Goal: Information Seeking & Learning: Find specific page/section

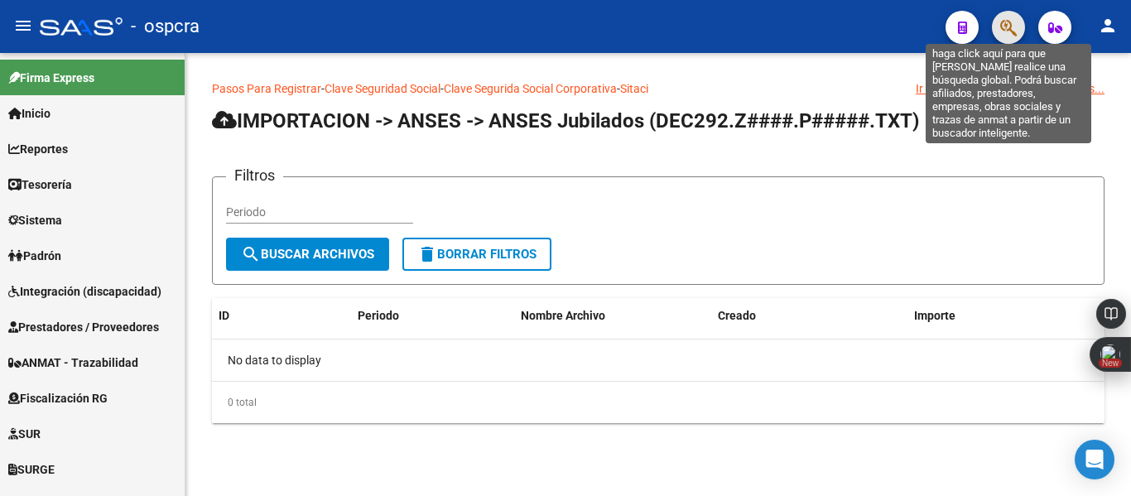
click at [1016, 20] on icon "button" at bounding box center [1008, 27] width 17 height 19
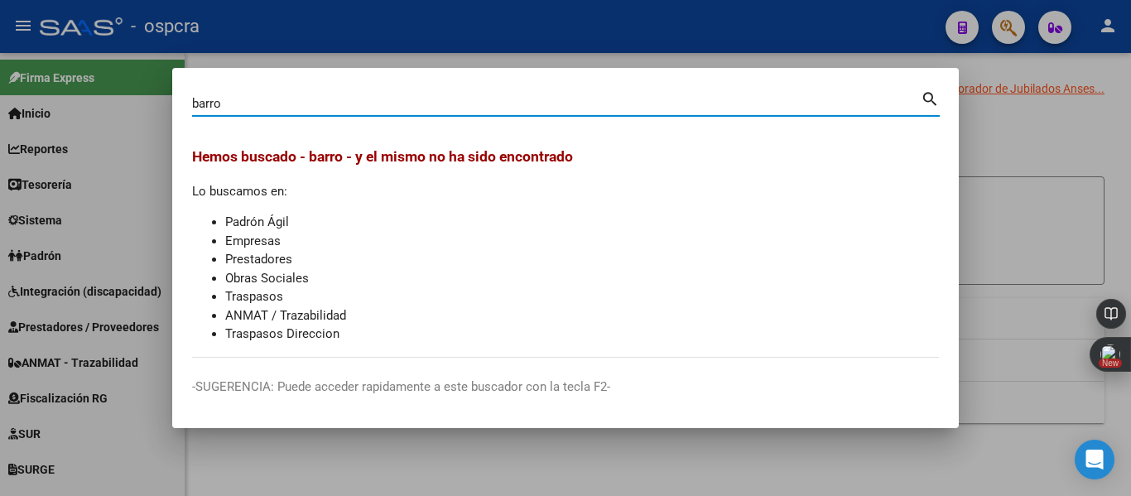
type input "barro"
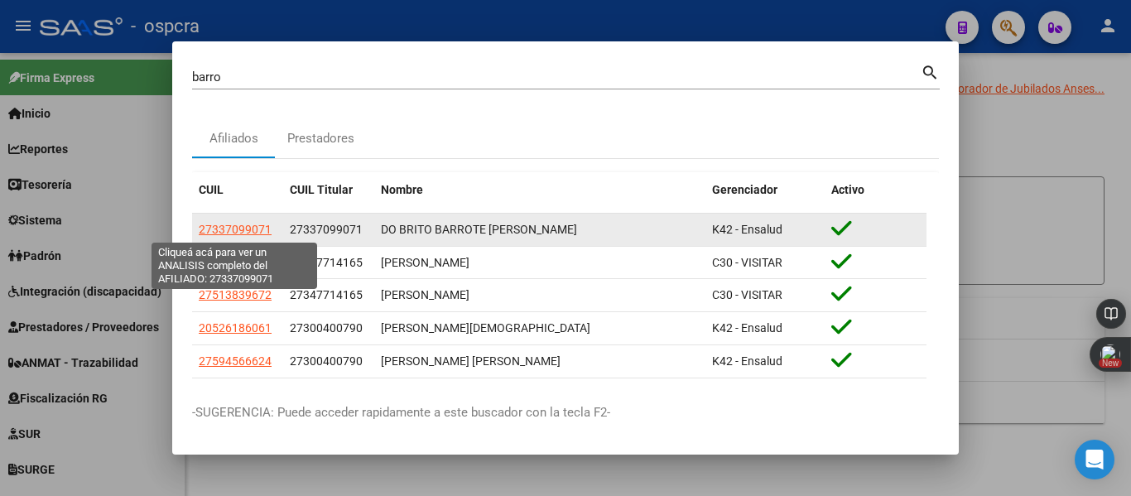
click at [251, 236] on span "27337099071" at bounding box center [235, 229] width 73 height 13
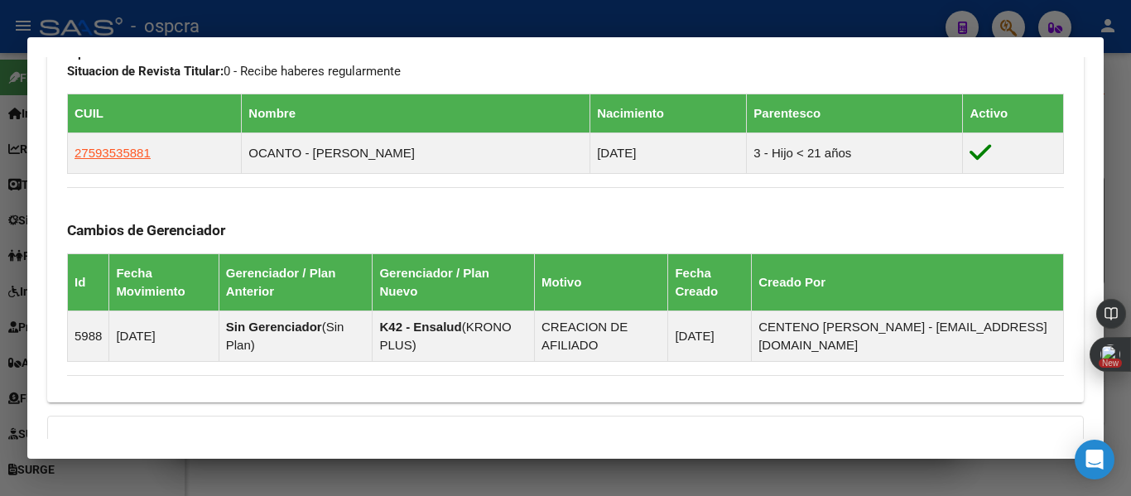
scroll to position [1083, 0]
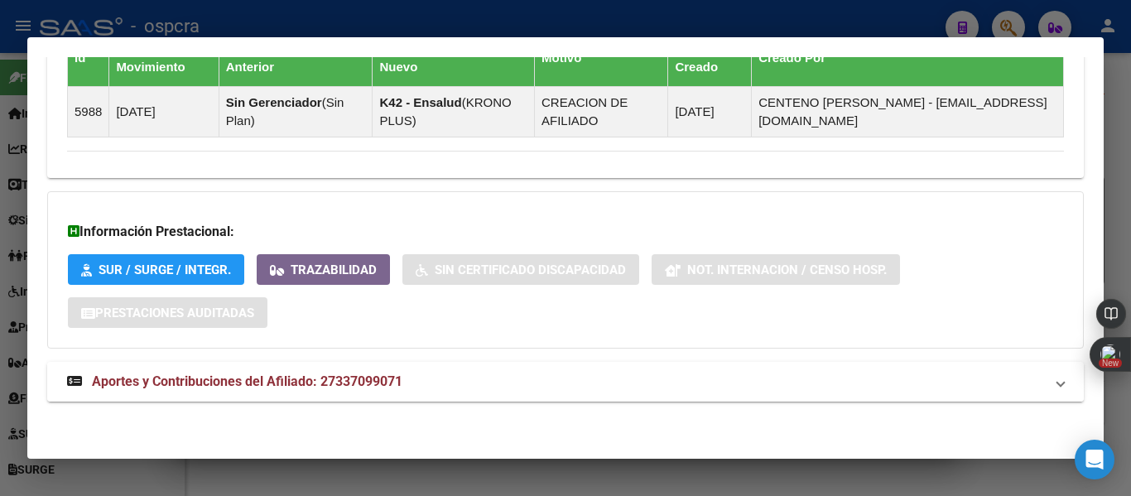
click at [336, 384] on span "Aportes y Contribuciones del Afiliado: 27337099071" at bounding box center [247, 381] width 310 height 16
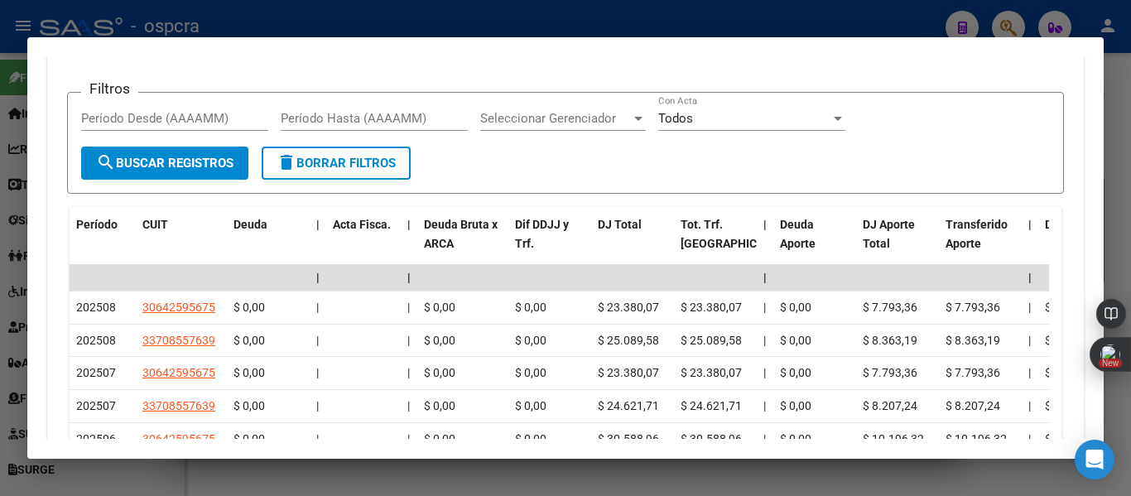
scroll to position [1601, 0]
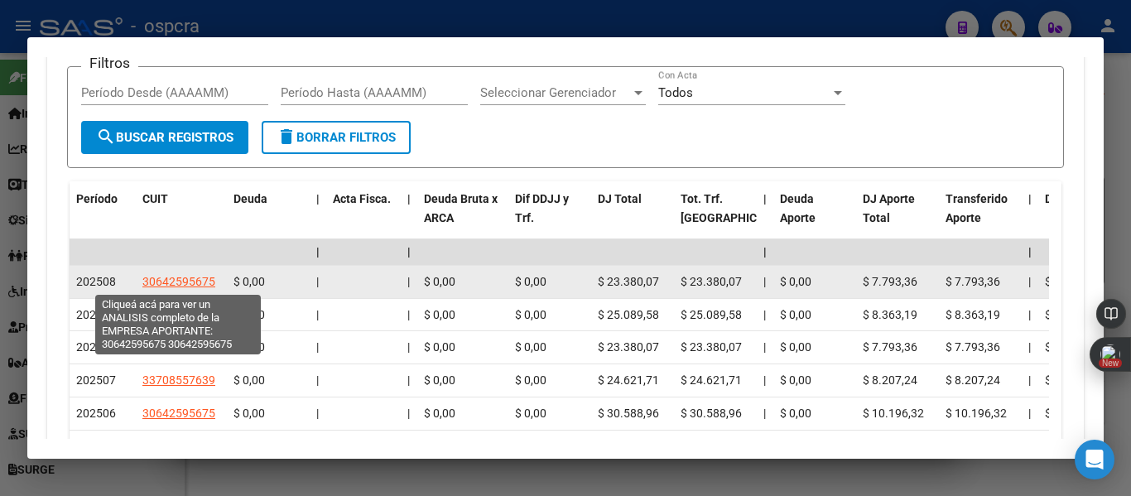
click at [196, 284] on span "30642595675" at bounding box center [178, 281] width 73 height 13
type textarea "30642595675"
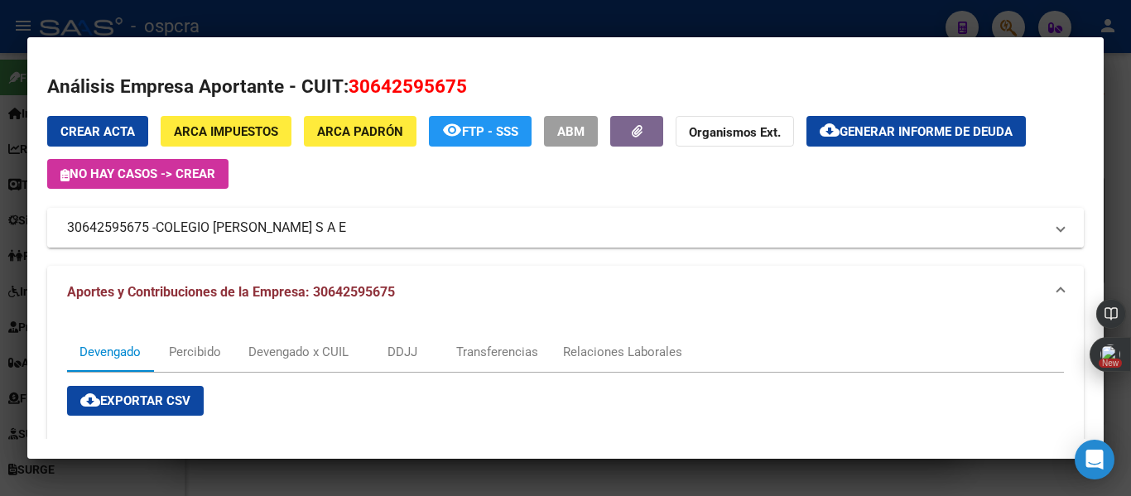
click at [315, 213] on mat-expansion-panel-header "30642595675 - [GEOGRAPHIC_DATA][PERSON_NAME] S A E" at bounding box center [565, 228] width 1037 height 40
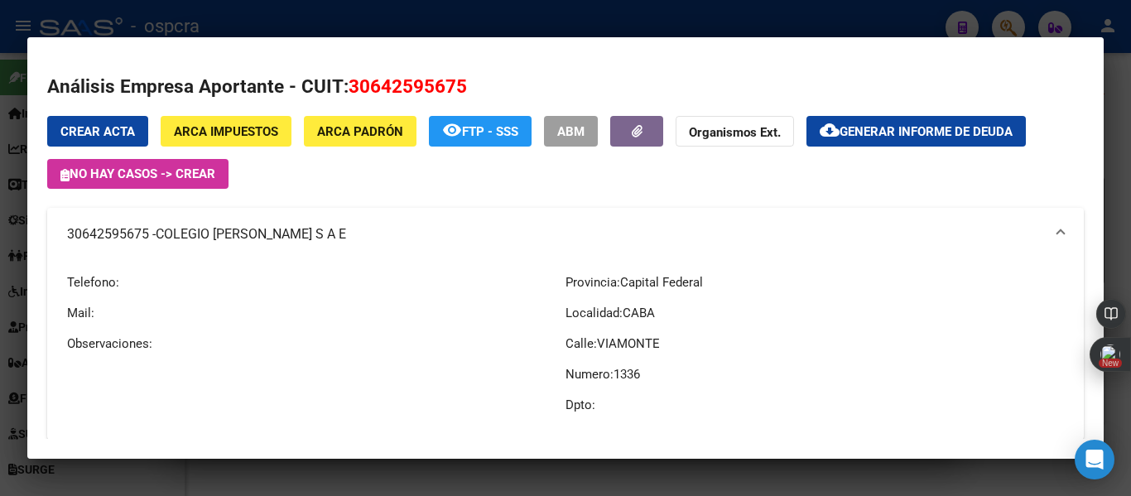
click at [0, 269] on div at bounding box center [565, 248] width 1131 height 496
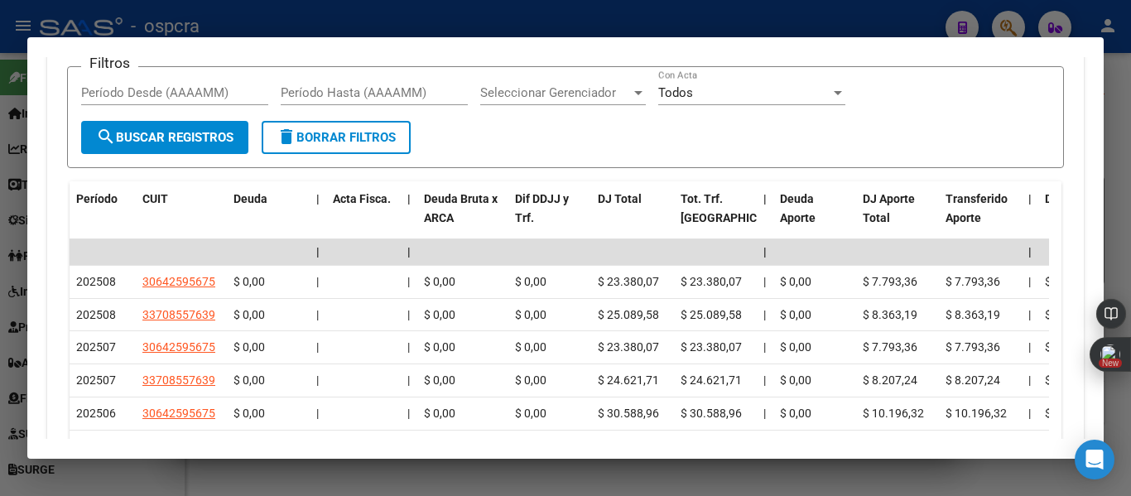
drag, startPoint x: 1096, startPoint y: 382, endPoint x: 1098, endPoint y: 418, distance: 36.5
click at [1098, 418] on body "menu - ospcra person Firma Express Inicio Calendario SSS Instructivos Contacto …" at bounding box center [565, 248] width 1131 height 496
click at [1118, 262] on div at bounding box center [565, 248] width 1131 height 496
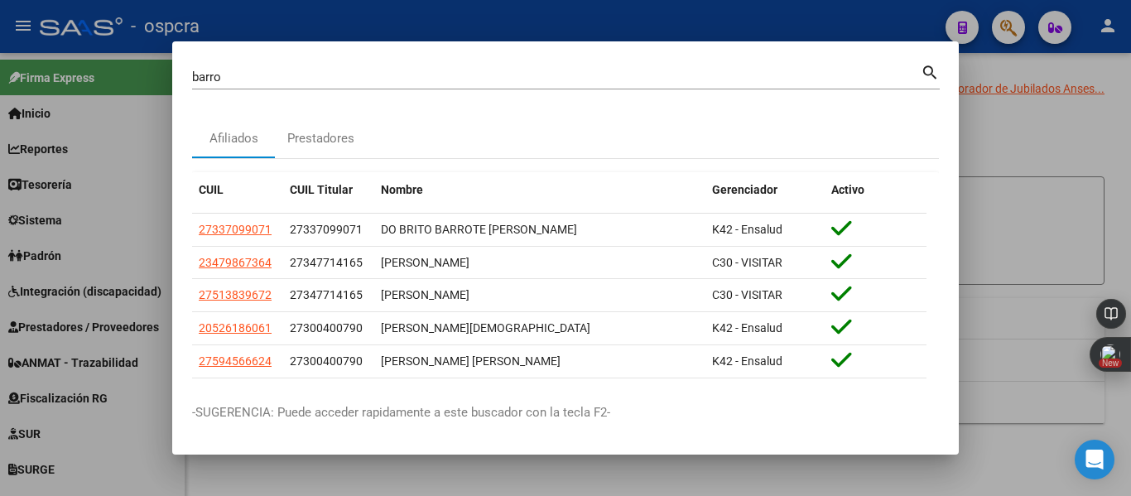
click at [1061, 162] on div at bounding box center [565, 248] width 1131 height 496
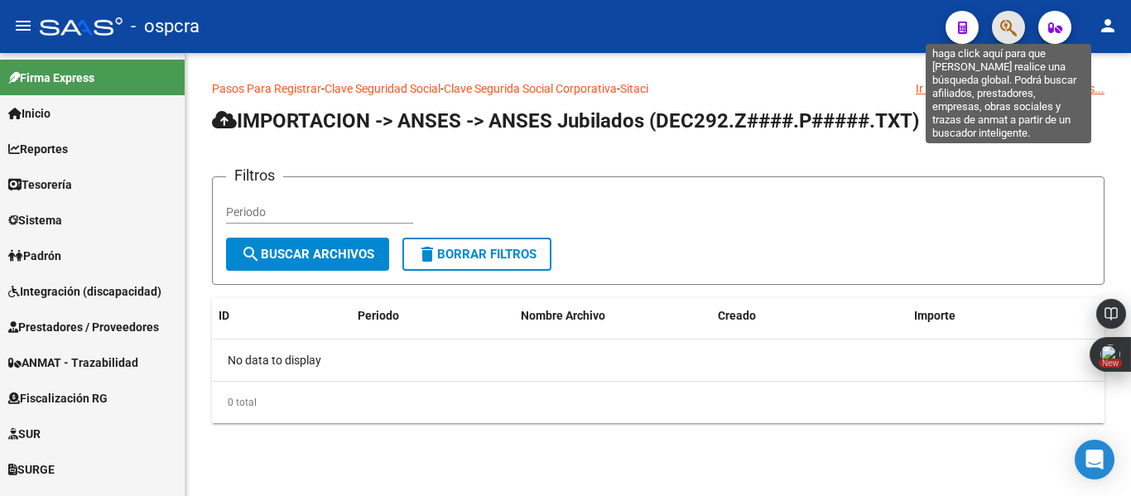
click at [1013, 32] on icon "button" at bounding box center [1008, 27] width 17 height 19
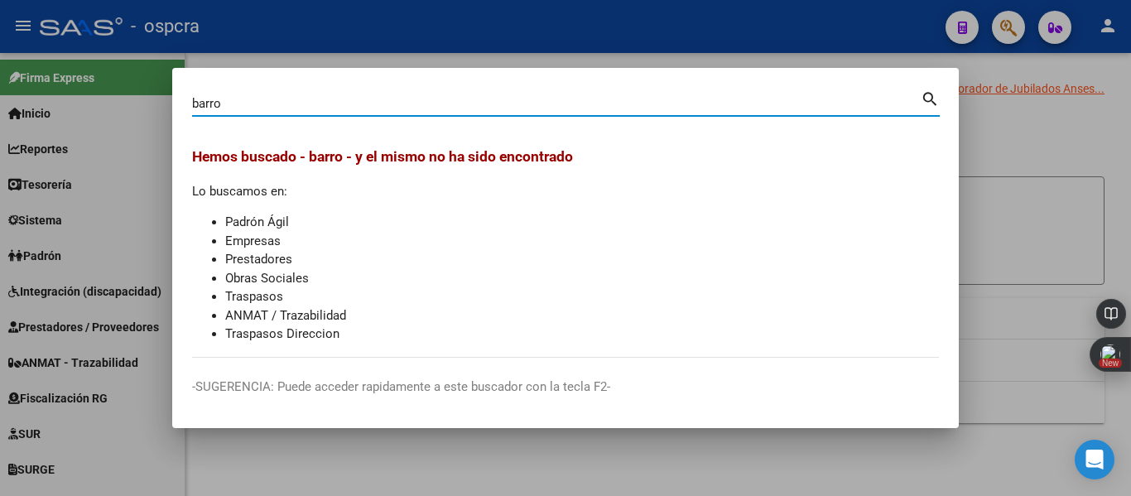
type input "barro"
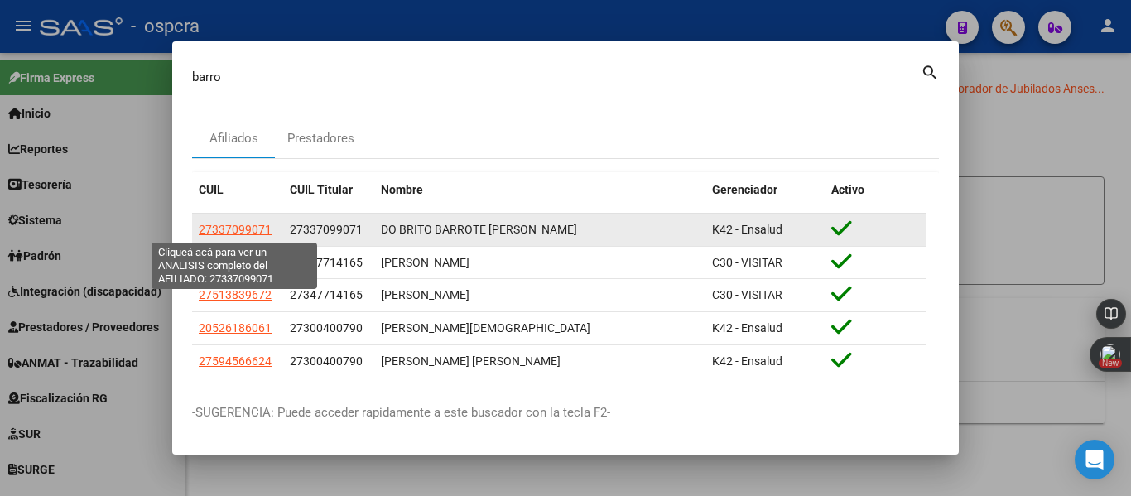
click at [243, 227] on span "27337099071" at bounding box center [235, 229] width 73 height 13
type textarea "27337099071"
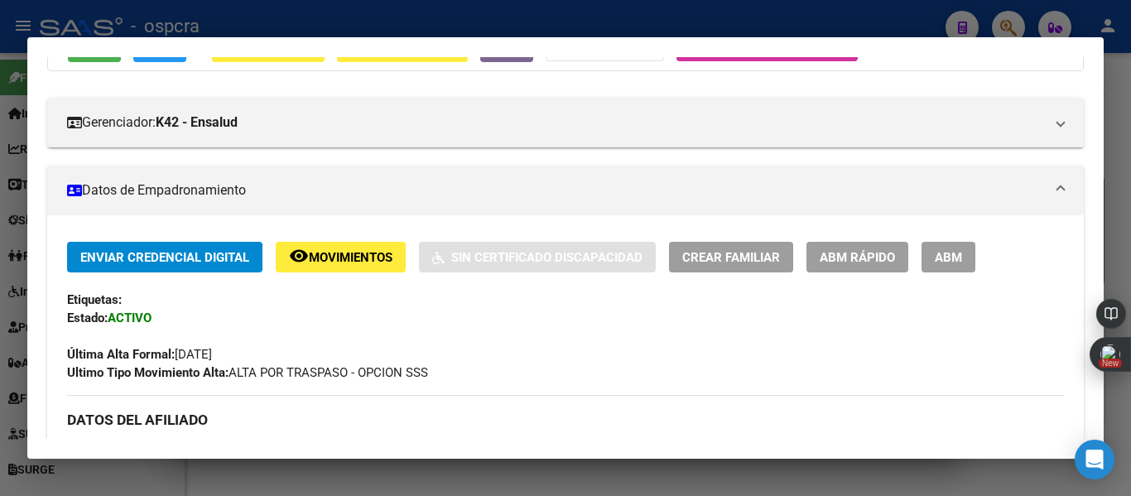
scroll to position [210, 0]
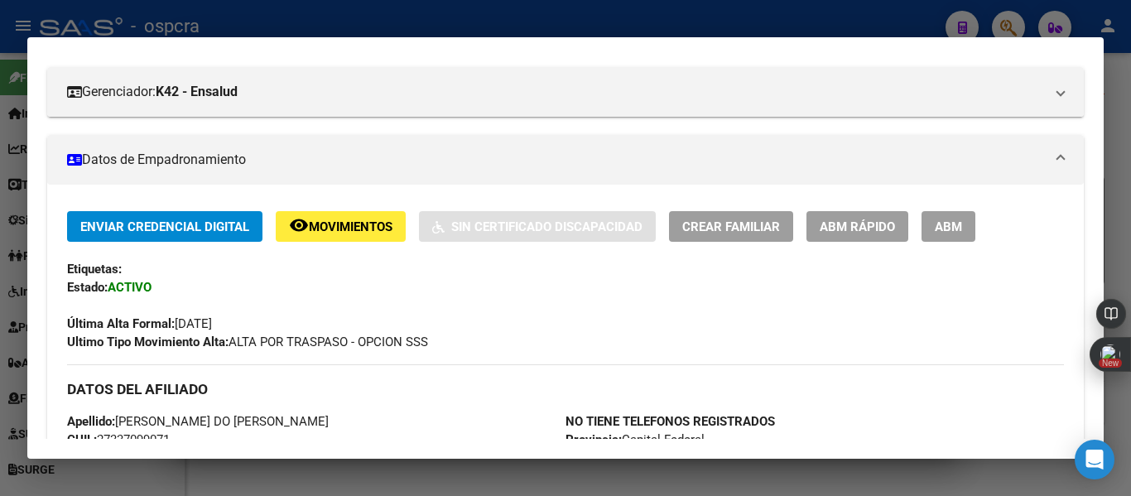
click at [950, 215] on button "ABM" at bounding box center [948, 226] width 54 height 31
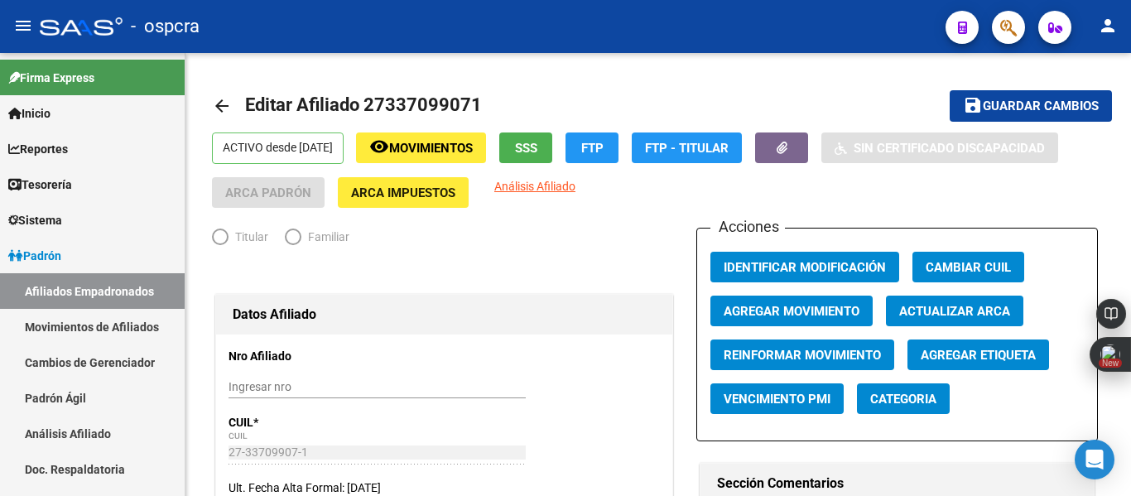
radio input "true"
type input "33-70855763-9"
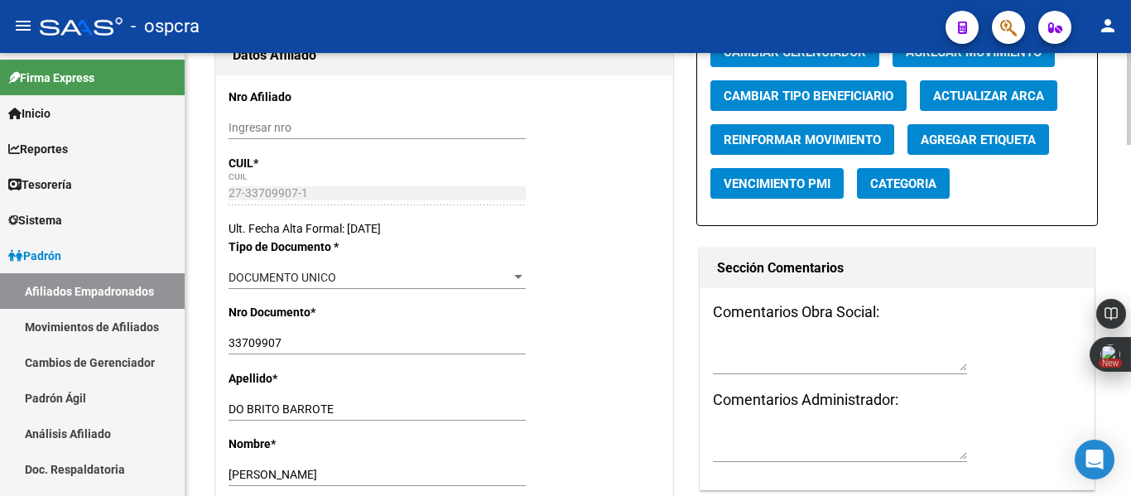
scroll to position [235, 0]
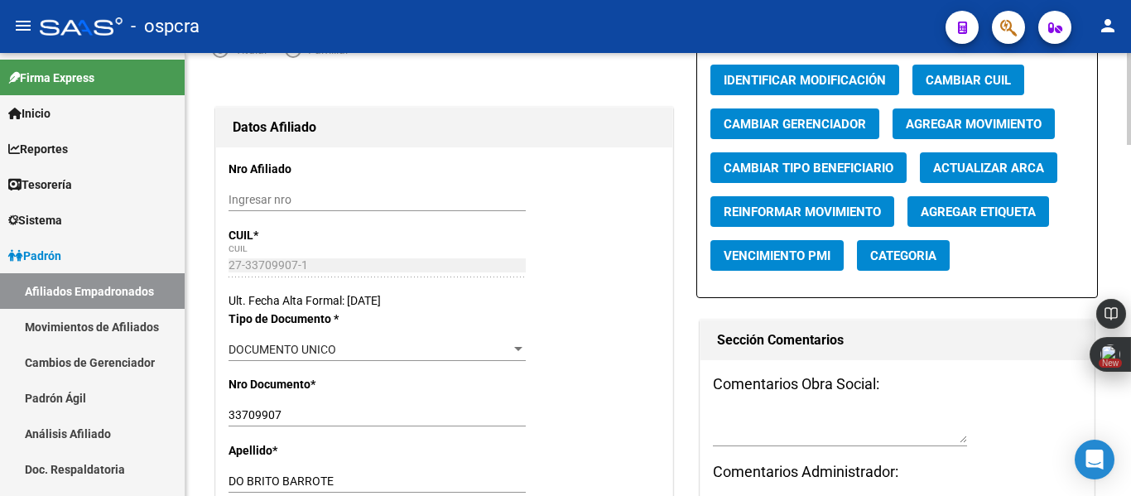
click at [1118, 123] on div at bounding box center [1129, 138] width 4 height 92
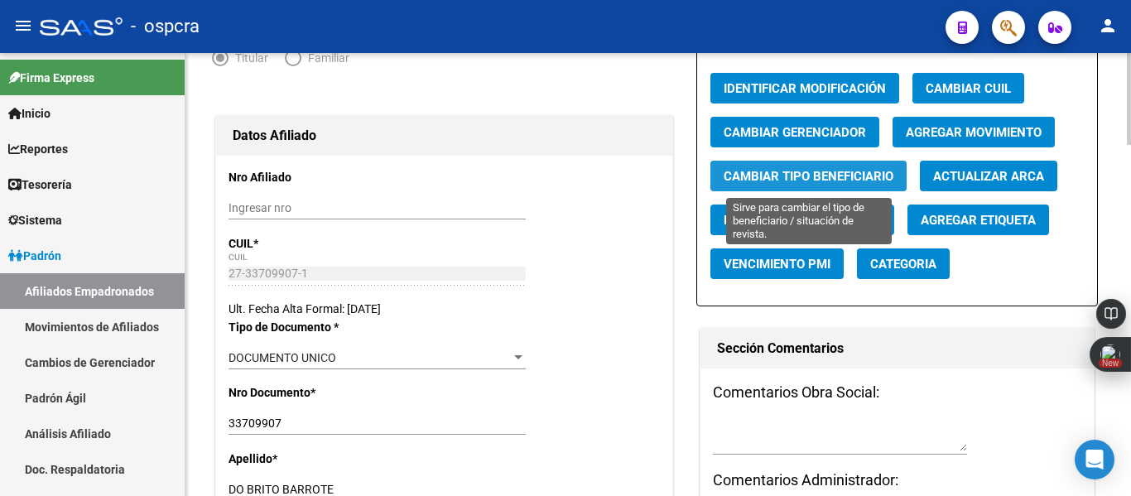
click at [802, 185] on button "Cambiar Tipo Beneficiario" at bounding box center [808, 176] width 196 height 31
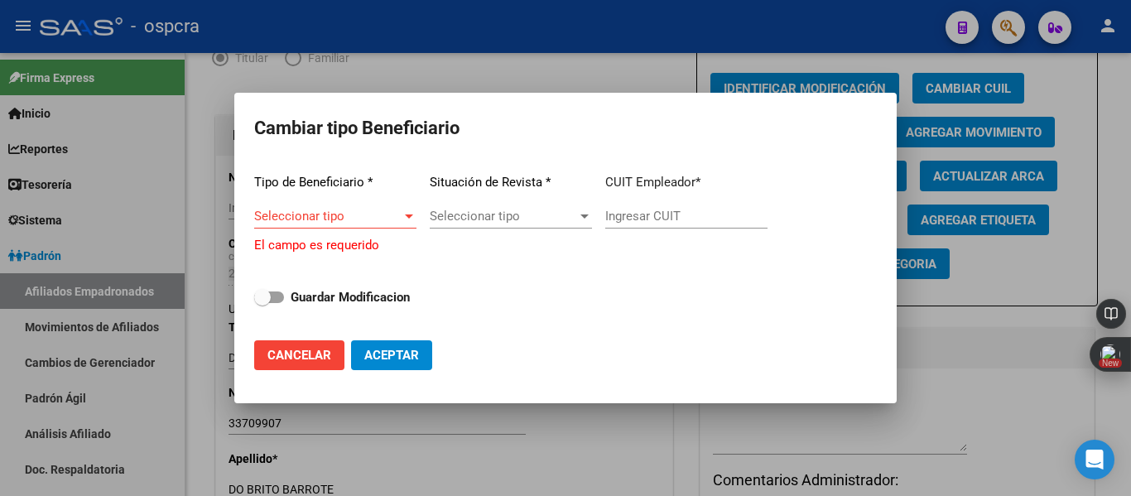
click at [989, 194] on div at bounding box center [565, 248] width 1131 height 496
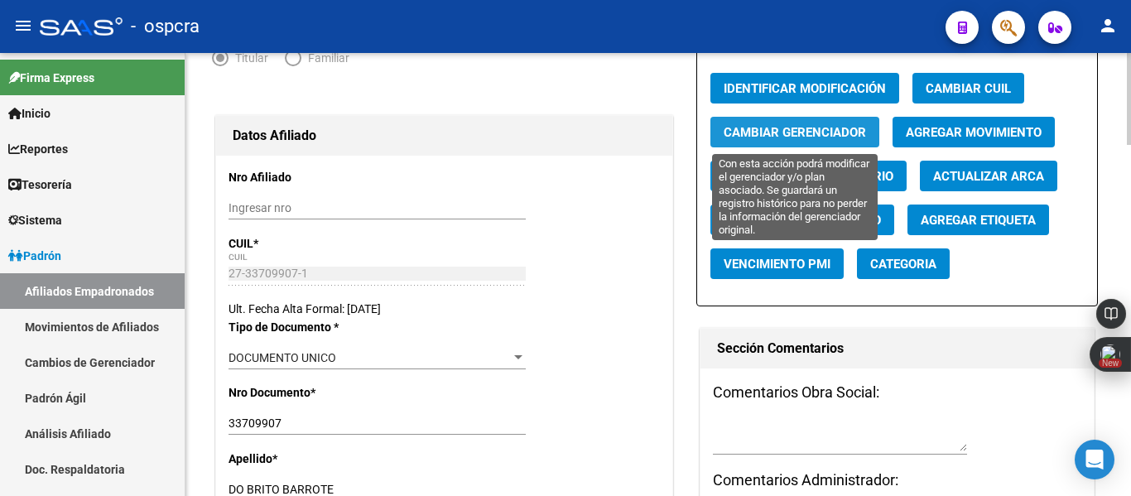
click at [835, 124] on span "Cambiar Gerenciador" at bounding box center [795, 131] width 142 height 15
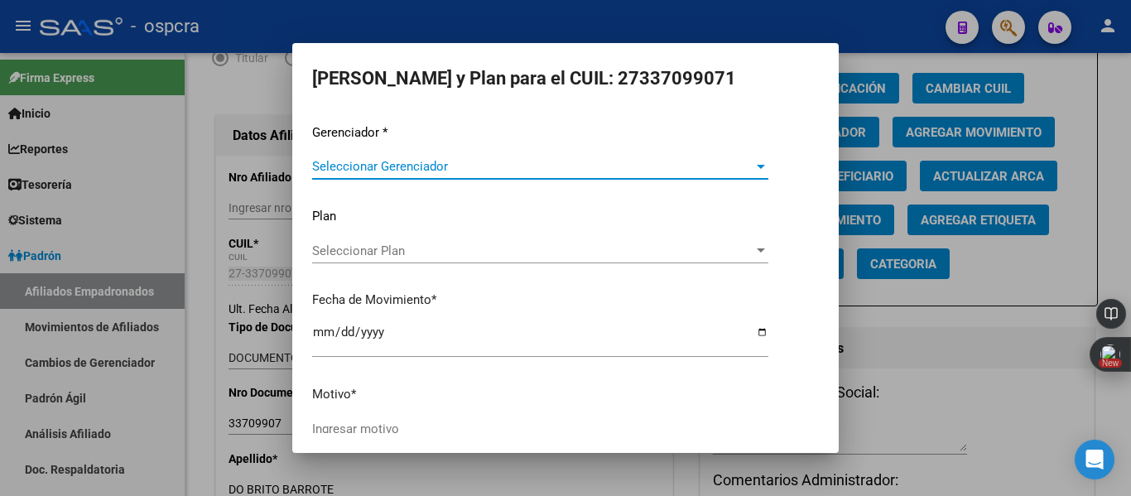
click at [570, 165] on span "Seleccionar Gerenciador" at bounding box center [532, 166] width 441 height 15
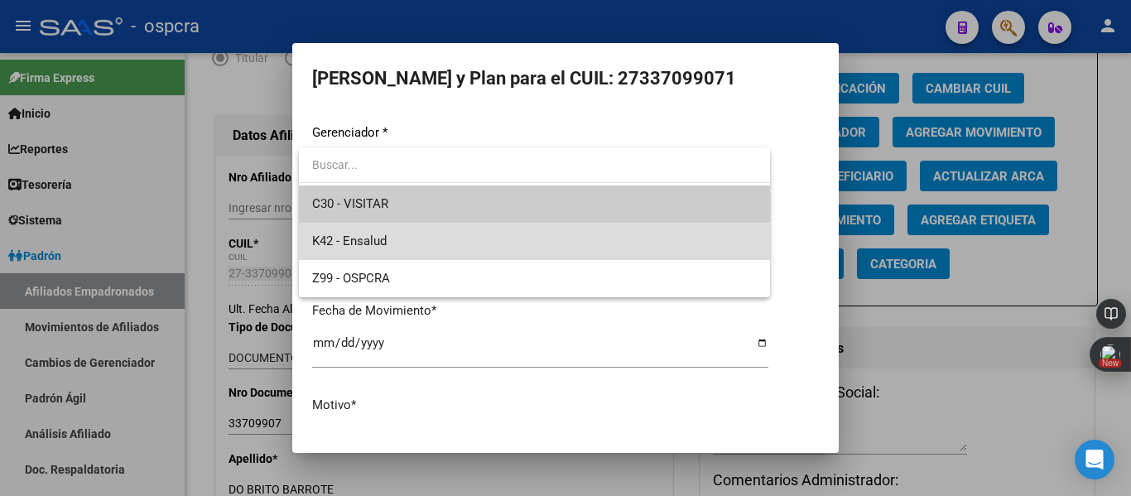
click at [444, 248] on span "K42 - Ensalud" at bounding box center [534, 241] width 445 height 37
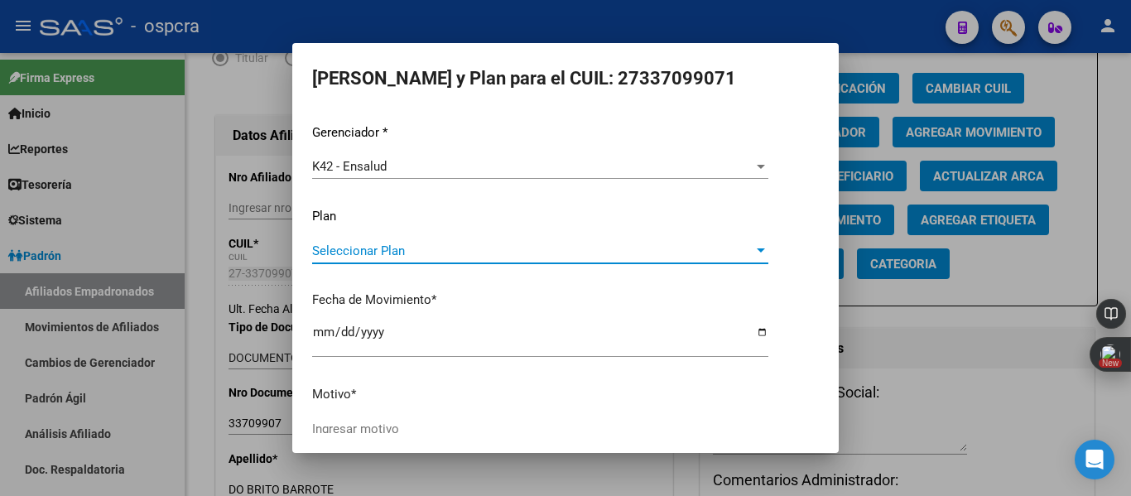
click at [444, 248] on span "Seleccionar Plan" at bounding box center [532, 250] width 441 height 15
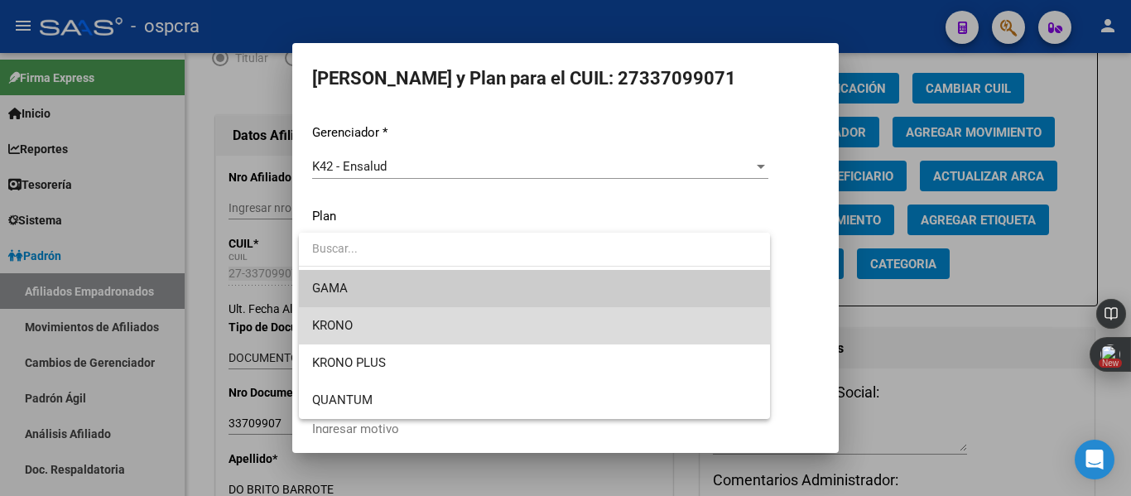
click at [384, 339] on span "KRONO" at bounding box center [534, 325] width 445 height 37
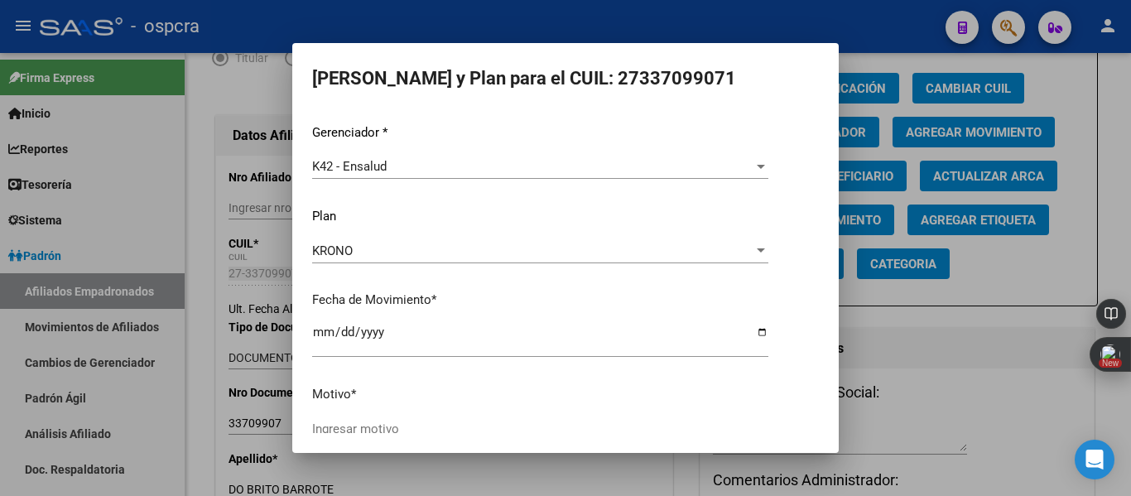
click at [392, 436] on mat-dialog-container "Elegir Gerenciador y Plan para el CUIL: 27337099071 Gerenciador * K42 - Ensalud…" at bounding box center [565, 248] width 546 height 410
click at [404, 416] on div "Ingresar motivo" at bounding box center [540, 428] width 456 height 25
click at [398, 424] on input "Ingresar motivo" at bounding box center [540, 426] width 456 height 15
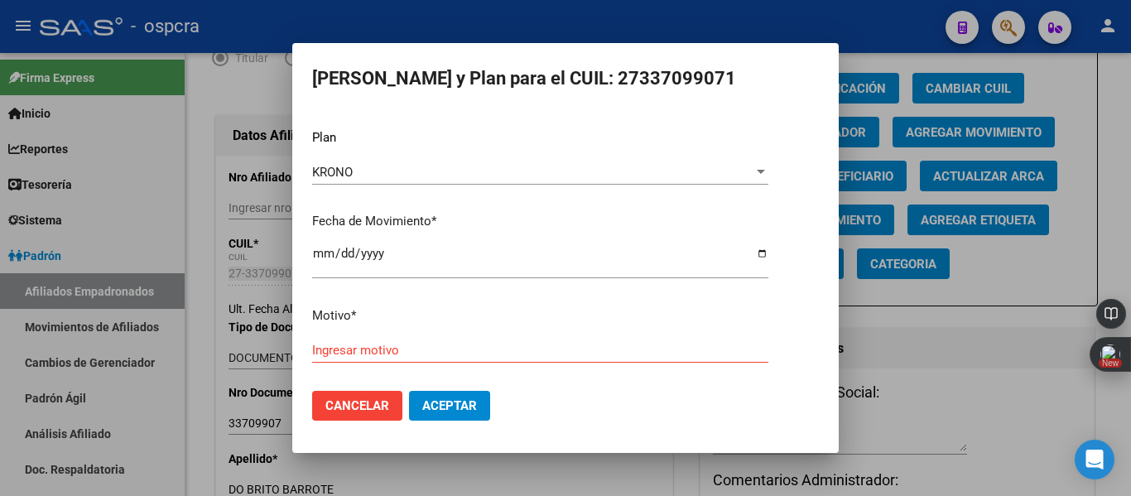
scroll to position [79, 0]
click at [491, 334] on div "Gerenciador * K42 - Ensalud Seleccionar Gerenciador Plan KRONO Seleccionar Plan…" at bounding box center [565, 211] width 507 height 334
click at [475, 359] on div "Ingresar motivo" at bounding box center [540, 349] width 456 height 25
click at [478, 355] on input "Ingresar motivo" at bounding box center [540, 349] width 456 height 15
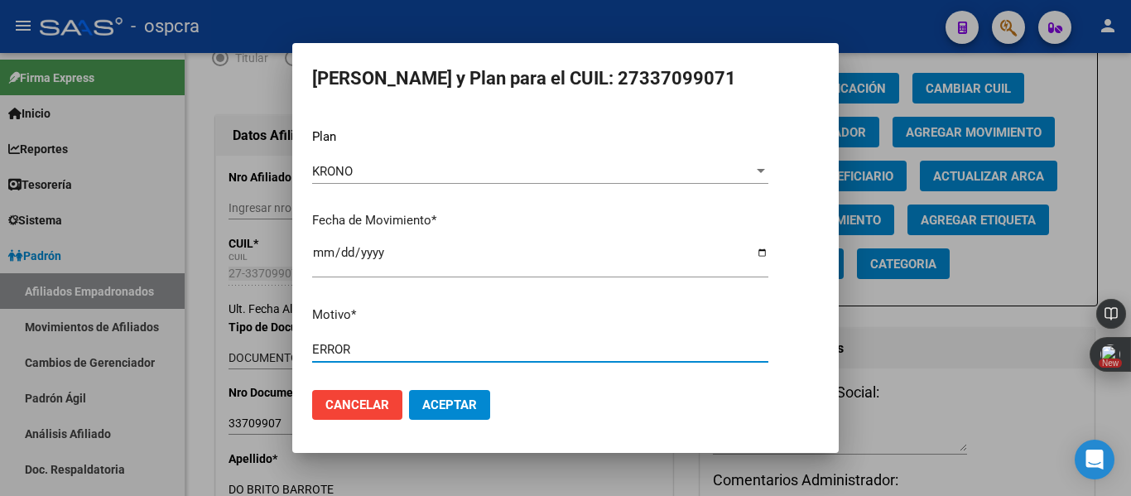
type input "ERROR"
click at [467, 394] on button "Aceptar" at bounding box center [449, 405] width 81 height 30
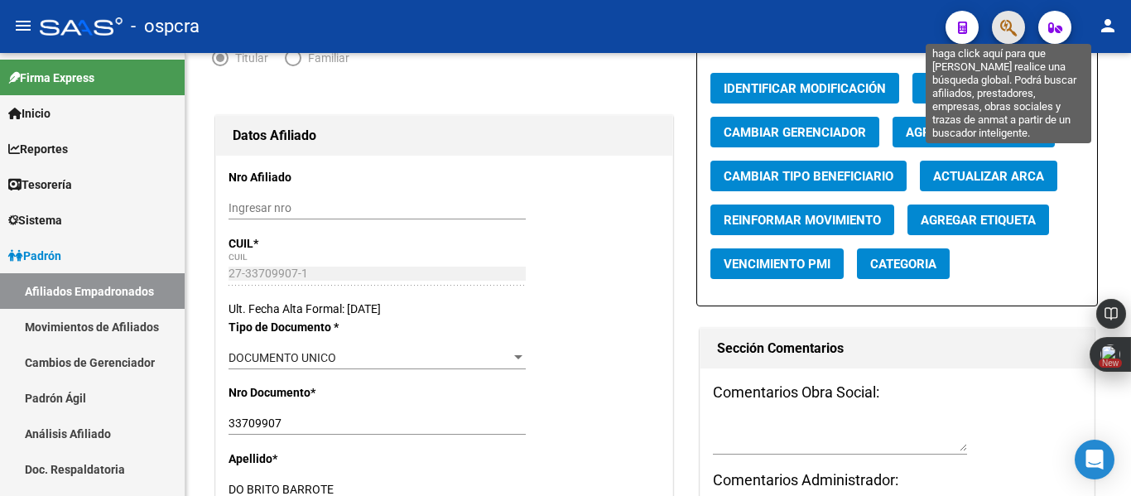
click at [1013, 26] on icon "button" at bounding box center [1008, 27] width 17 height 19
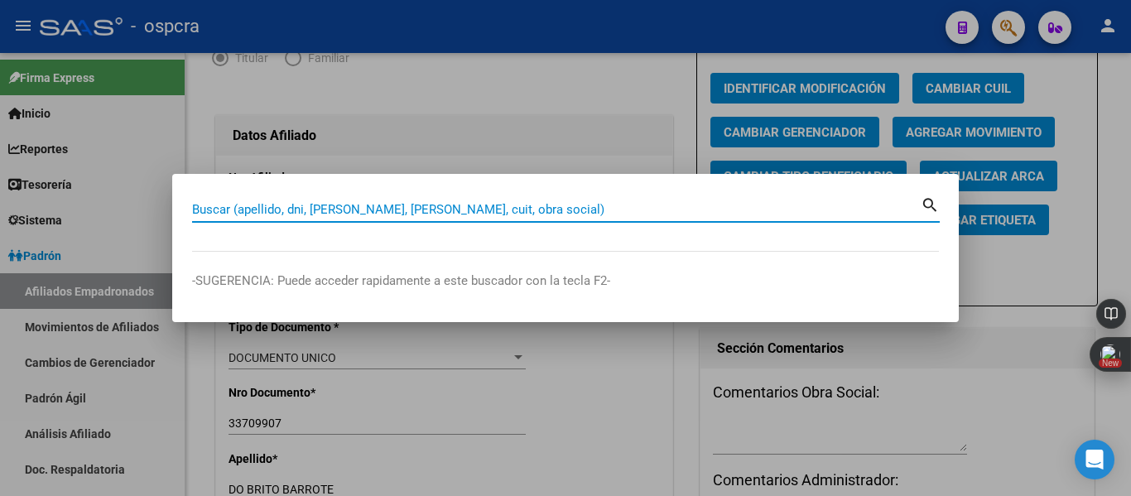
paste input "41879962"
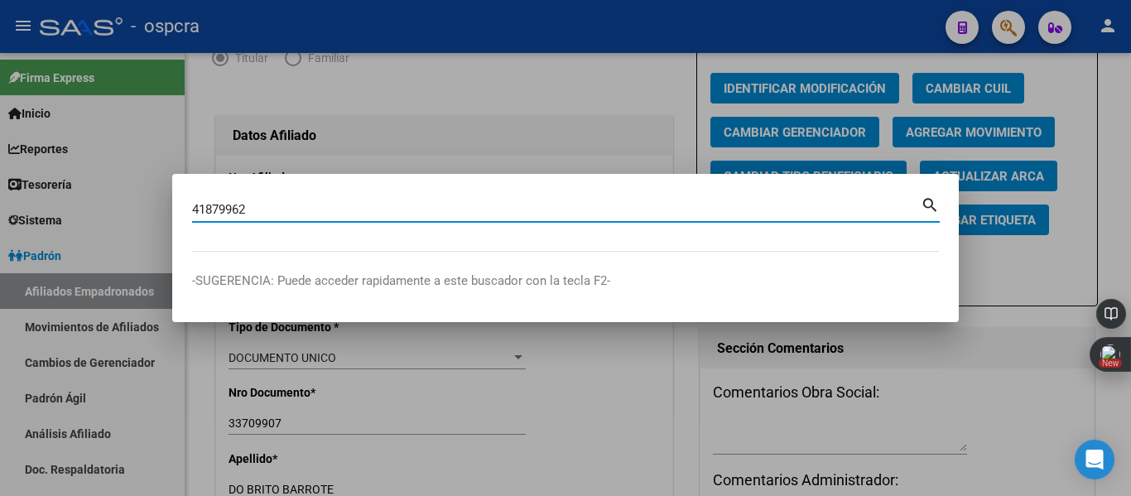
type input "41879962"
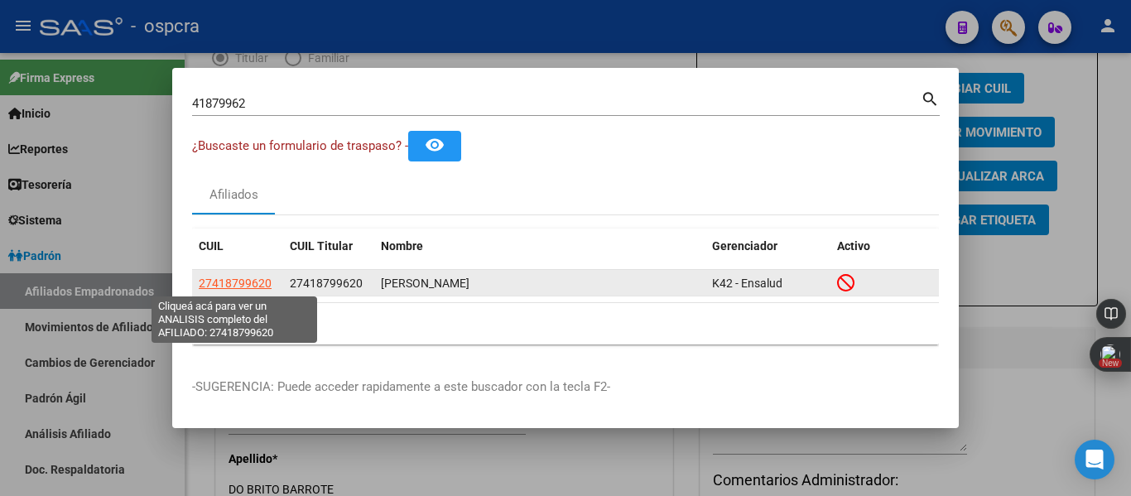
click at [257, 282] on span "27418799620" at bounding box center [235, 283] width 73 height 13
type textarea "27418799620"
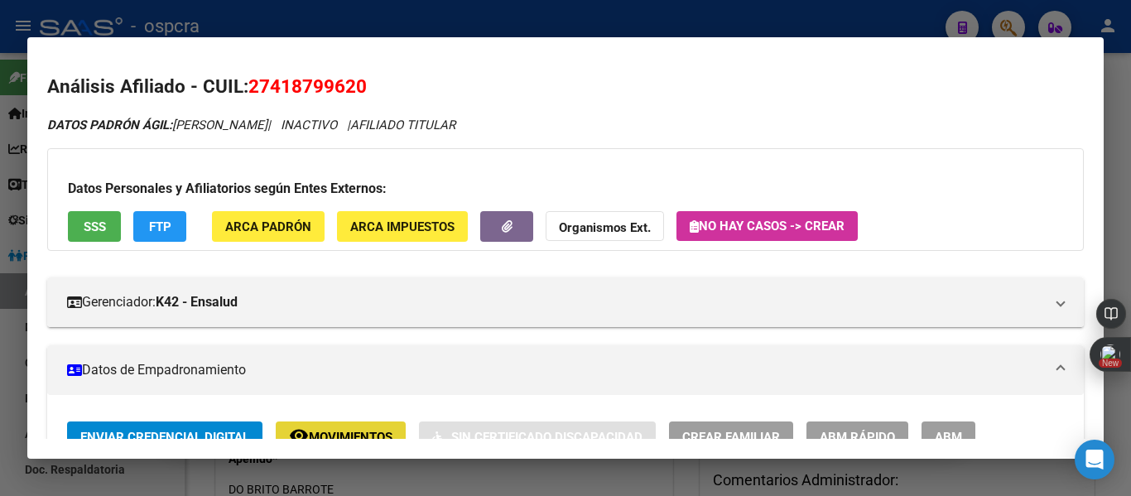
click at [349, 425] on button "remove_red_eye Movimientos" at bounding box center [341, 436] width 130 height 31
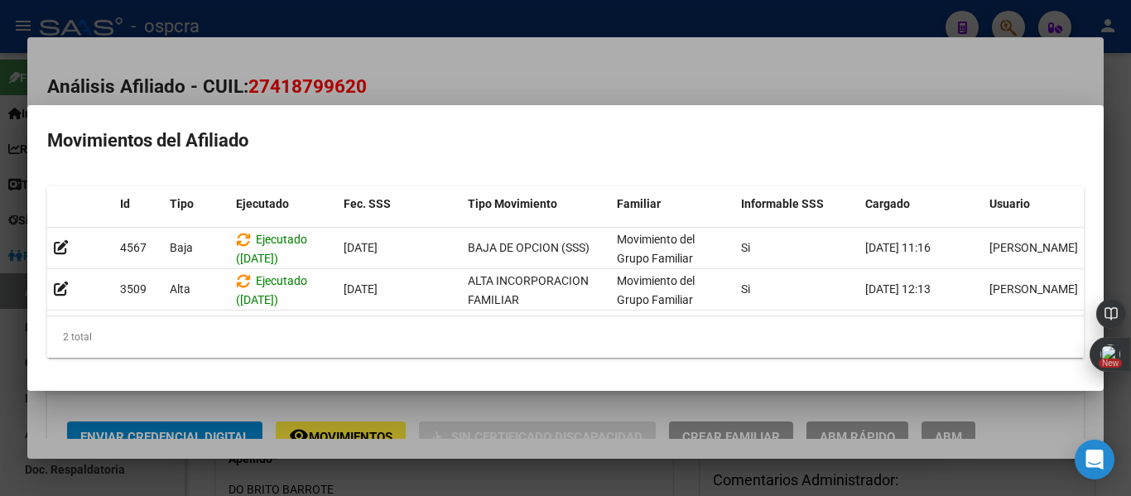
click at [528, 78] on div at bounding box center [565, 248] width 1131 height 496
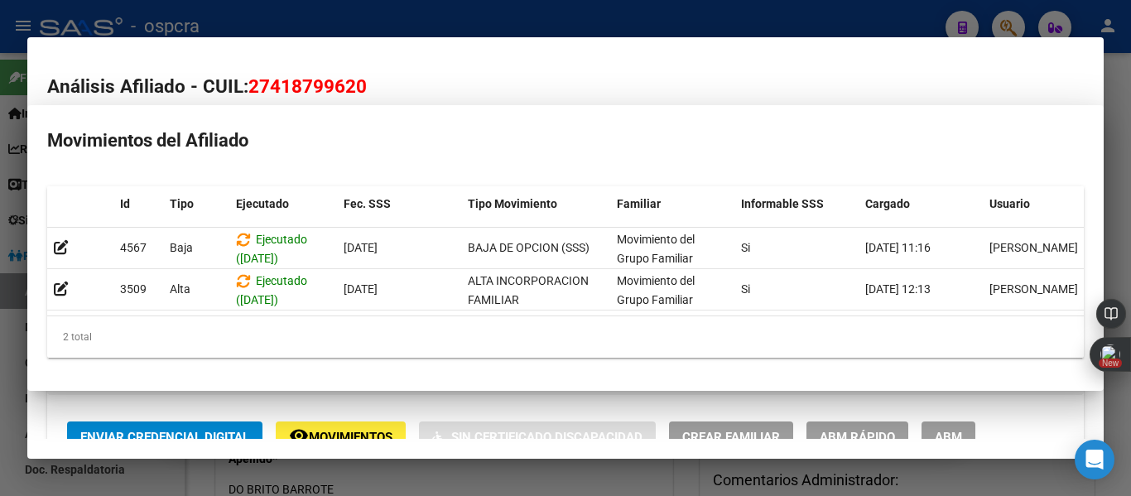
scroll to position [13, 0]
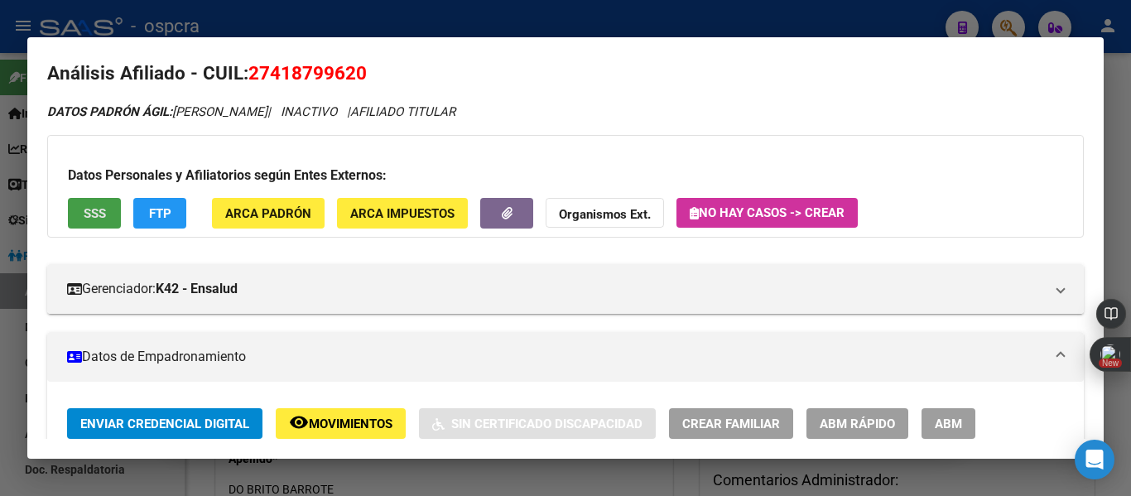
click at [86, 224] on button "SSS" at bounding box center [94, 213] width 53 height 31
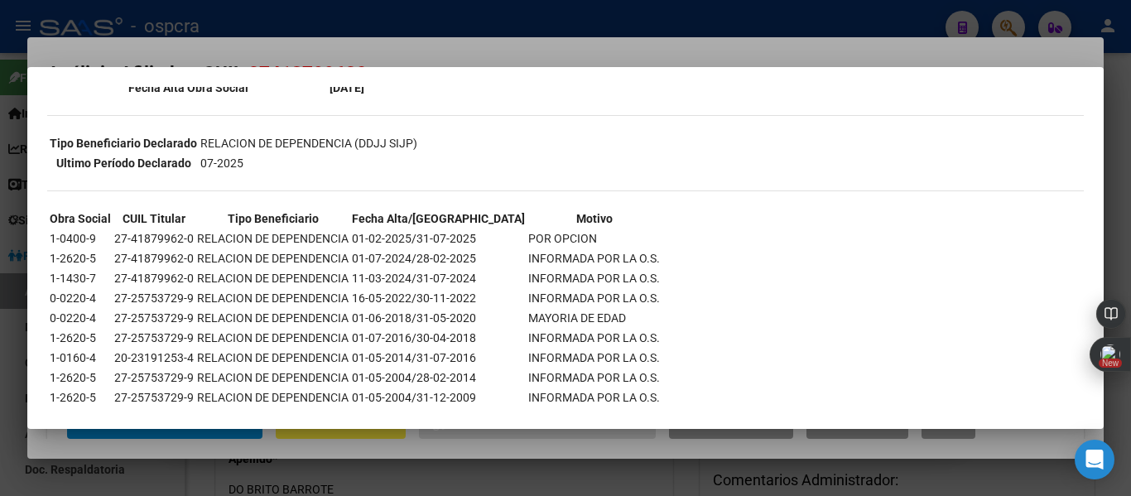
scroll to position [334, 0]
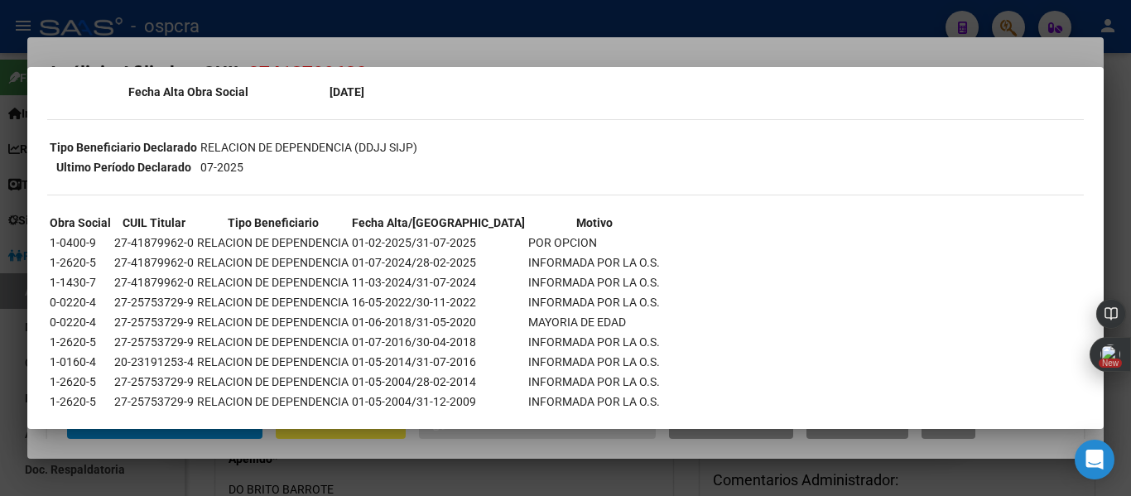
drag, startPoint x: 469, startPoint y: 233, endPoint x: 546, endPoint y: 244, distance: 77.7
click at [546, 244] on tr "1-0400-9 27-41879962-0 RELACION DE DEPENDENCIA 01-02-2025/31-07-2025 POR OPCION" at bounding box center [355, 242] width 612 height 18
copy tr "POR OPCION"
drag, startPoint x: 44, startPoint y: 243, endPoint x: 546, endPoint y: 238, distance: 502.6
click at [546, 238] on mat-dialog-content "--INACTIVO en Obra Social-- --Se encuentra activo en el RNOS 123909-- DATOS DE …" at bounding box center [565, 248] width 1076 height 322
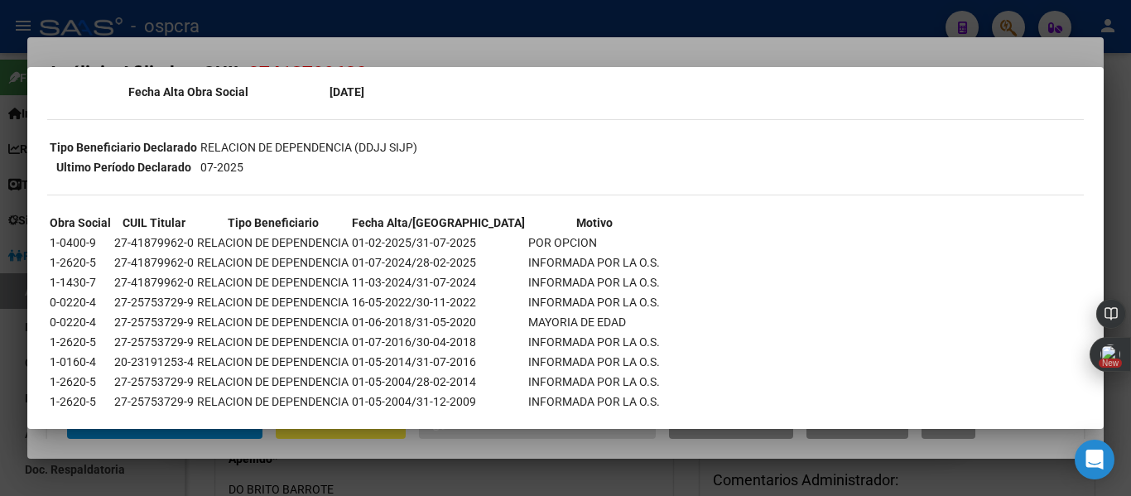
copy div "Obra Social CUIL Titular Tipo Beneficiario Fecha Alta/Baja Motivo 1-0400-9 27-4…"
click at [652, 46] on div at bounding box center [565, 248] width 1131 height 496
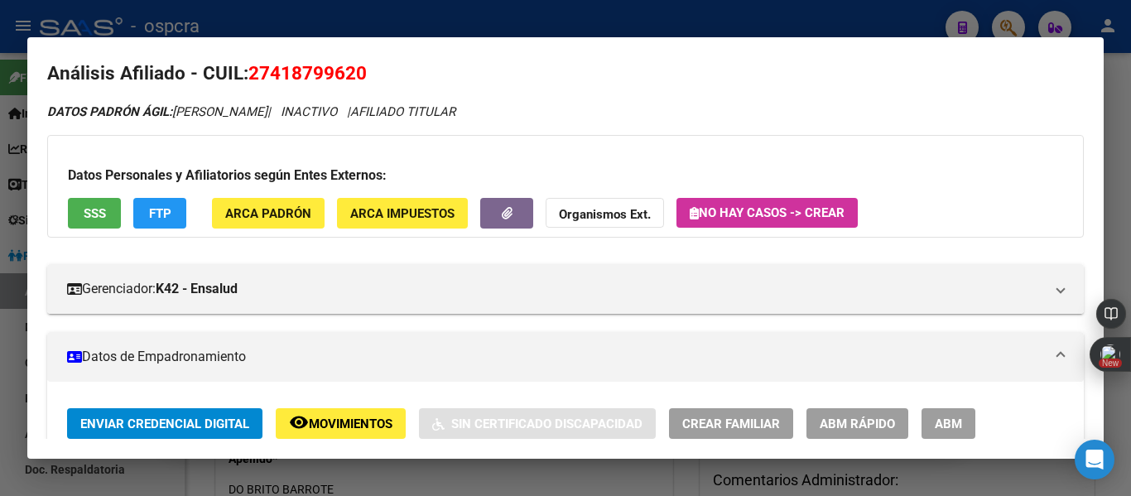
click at [652, 46] on mat-dialog-container "Análisis Afiliado - CUIL: 27418799620 DATOS PADRÓN ÁGIL: [PERSON_NAME] | INACTI…" at bounding box center [565, 247] width 1076 height 421
click at [684, 2] on div at bounding box center [565, 248] width 1131 height 496
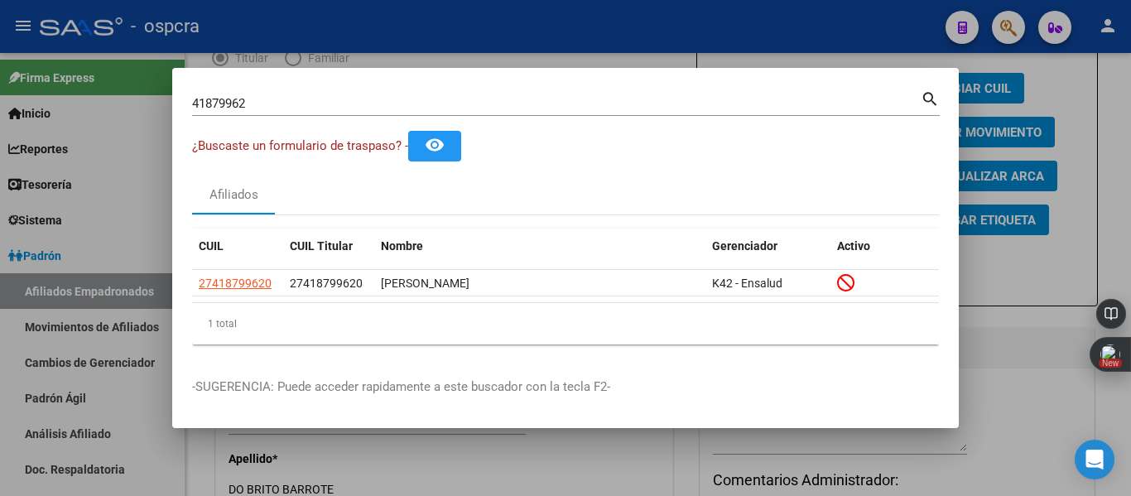
click at [757, 13] on div at bounding box center [565, 248] width 1131 height 496
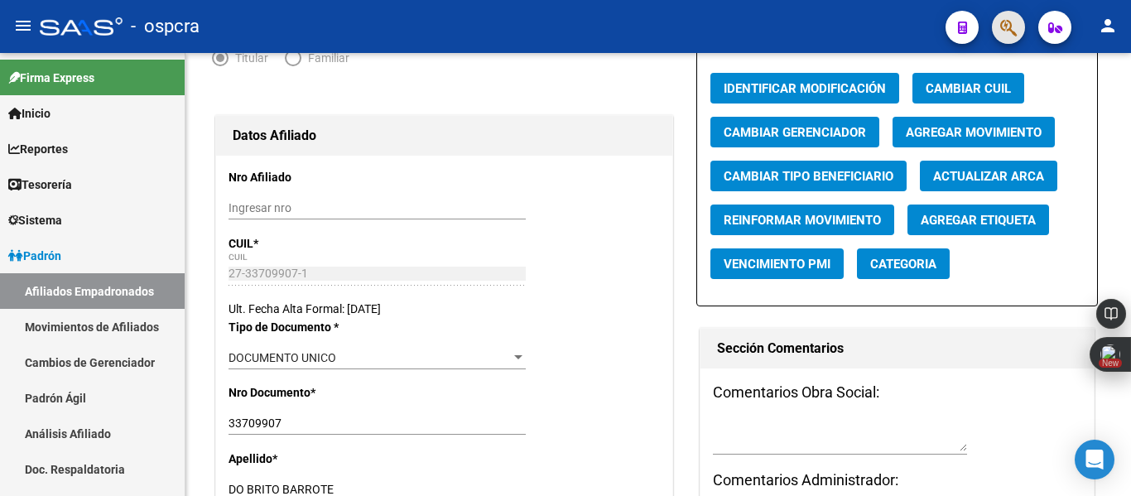
click at [1020, 16] on button "button" at bounding box center [1008, 27] width 33 height 33
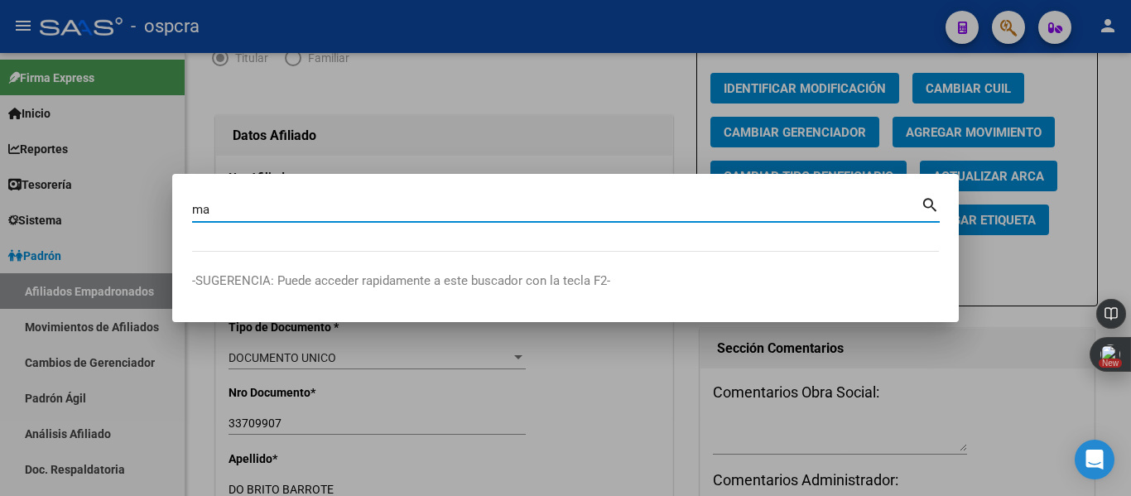
type input "m"
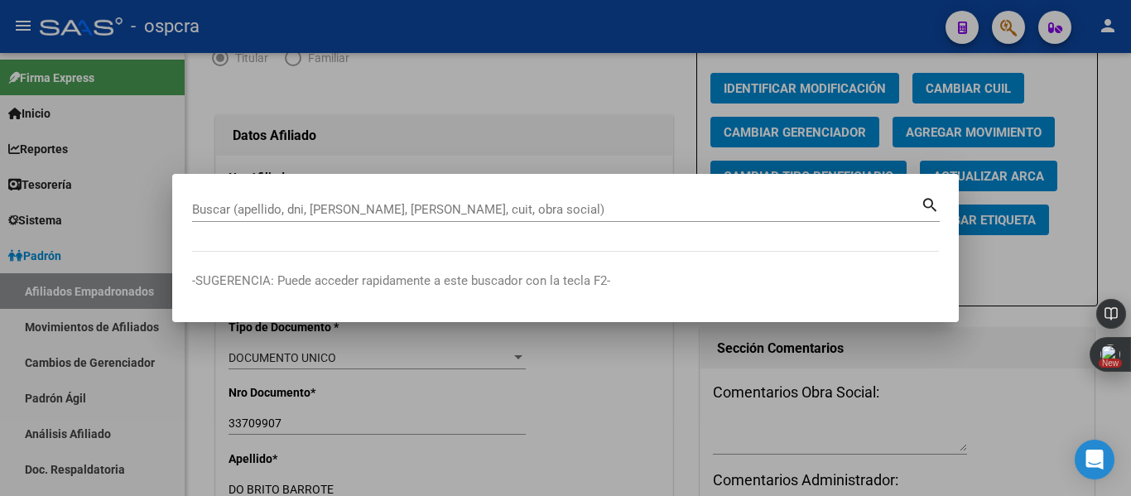
click at [0, 348] on div at bounding box center [565, 248] width 1131 height 496
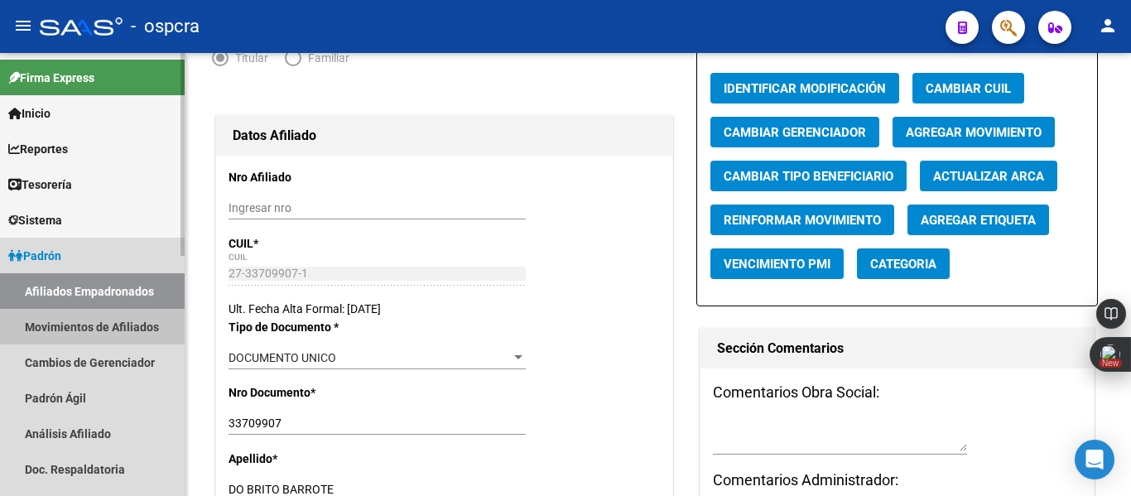
click at [59, 334] on link "Movimientos de Afiliados" at bounding box center [92, 327] width 185 height 36
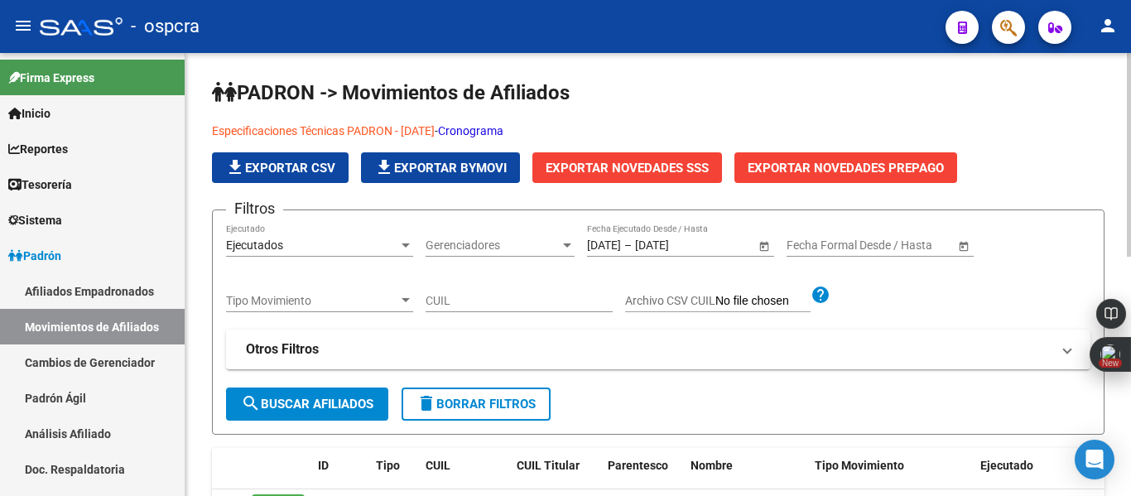
click at [1118, 80] on div at bounding box center [1129, 155] width 4 height 204
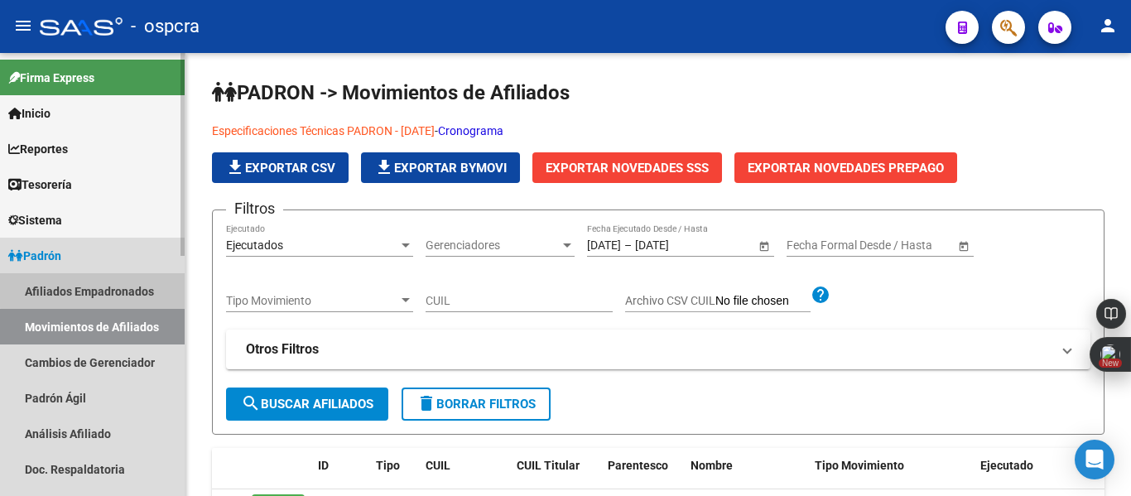
click at [120, 277] on link "Afiliados Empadronados" at bounding box center [92, 291] width 185 height 36
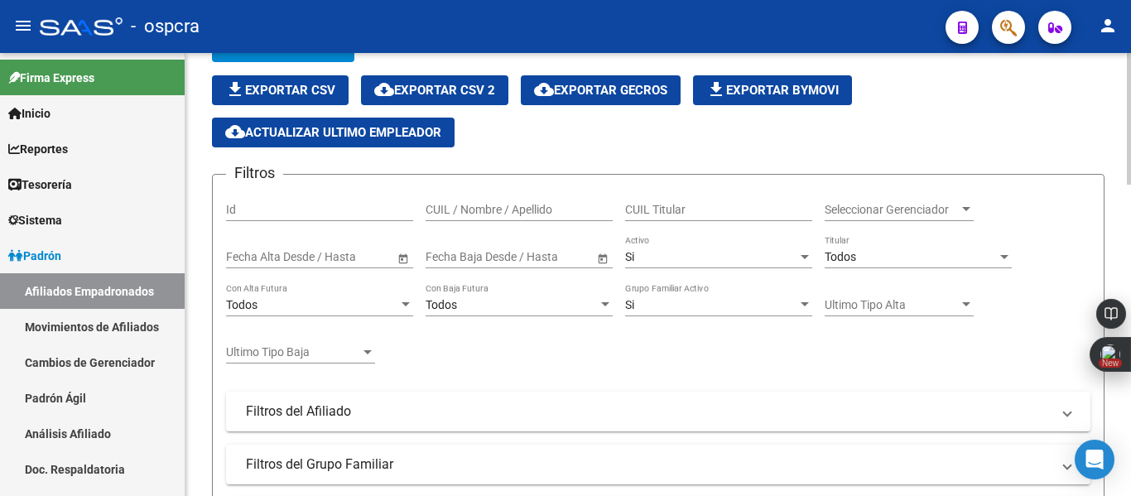
scroll to position [134, 0]
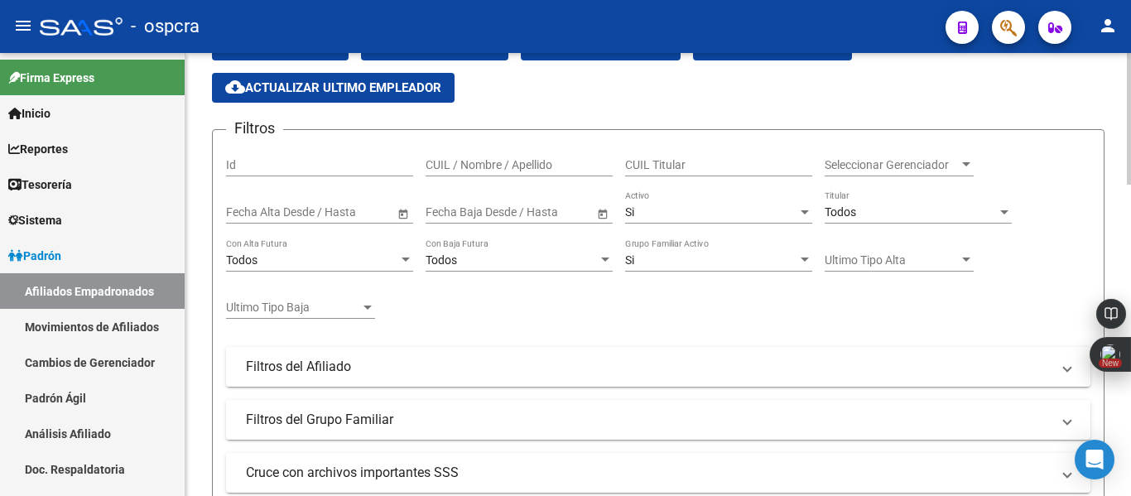
click at [1118, 127] on div at bounding box center [1129, 160] width 4 height 132
click at [971, 161] on div at bounding box center [966, 164] width 15 height 13
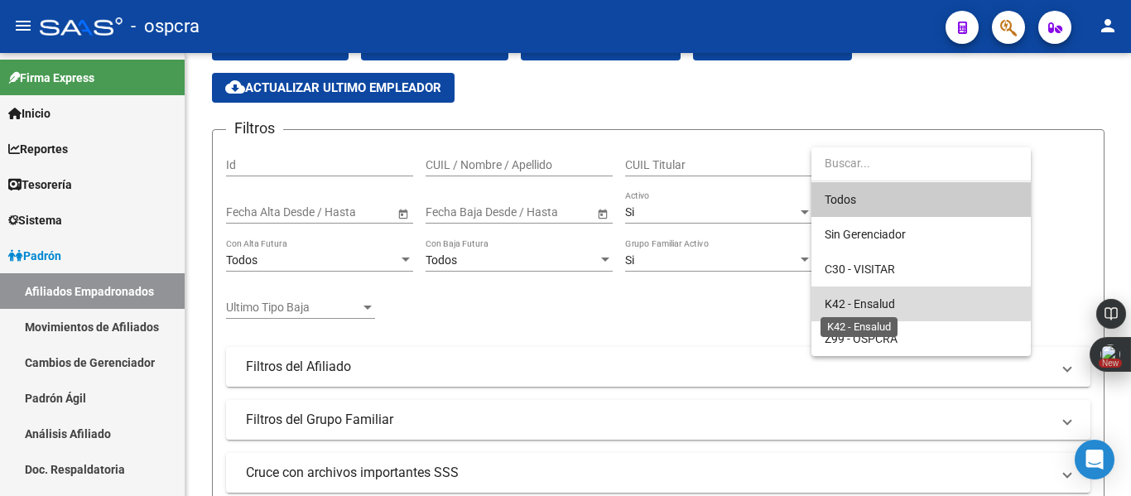
click at [881, 302] on span "K42 - Ensalud" at bounding box center [860, 303] width 70 height 13
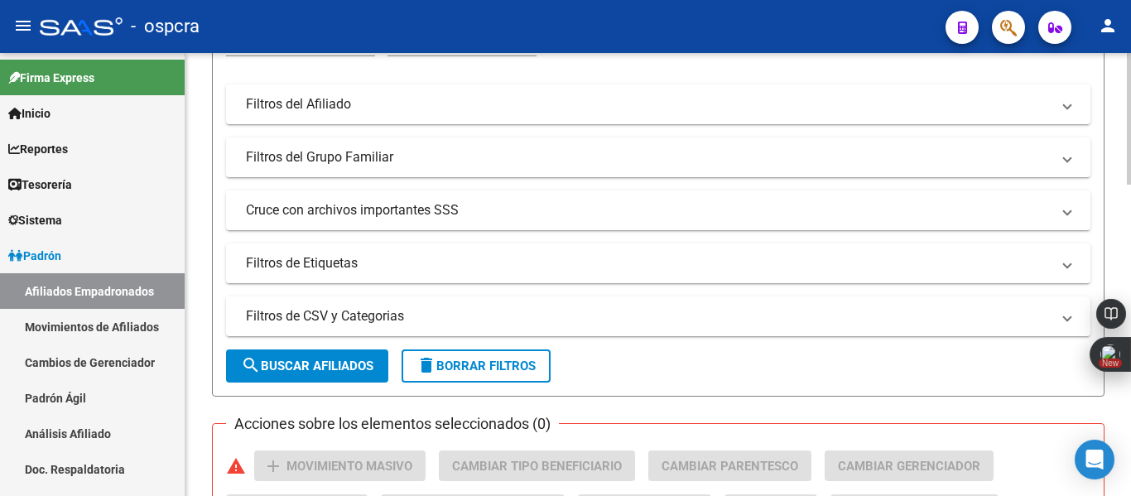
scroll to position [391, 0]
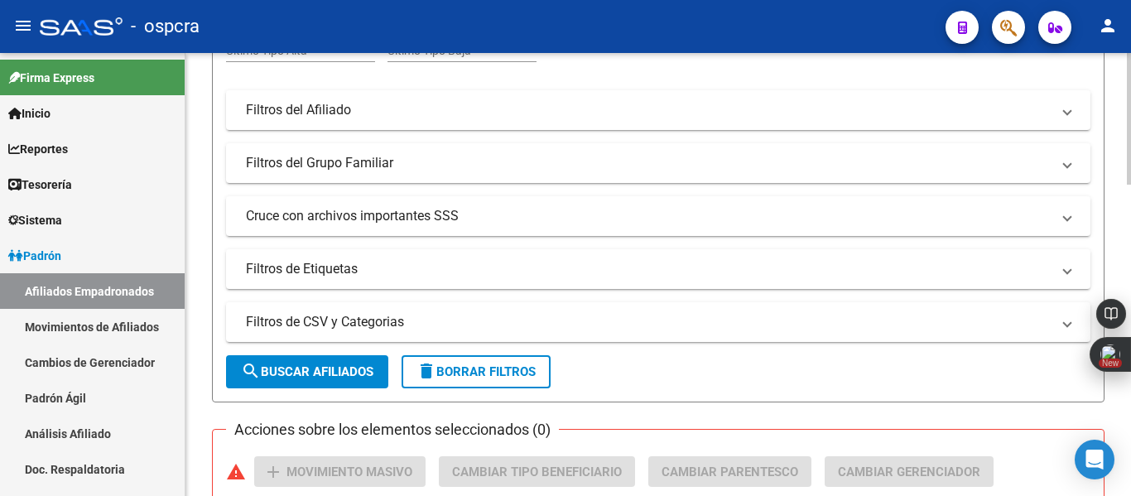
click at [1118, 223] on div at bounding box center [1129, 237] width 4 height 132
click at [1011, 114] on mat-panel-title "Filtros del Afiliado" at bounding box center [648, 110] width 805 height 18
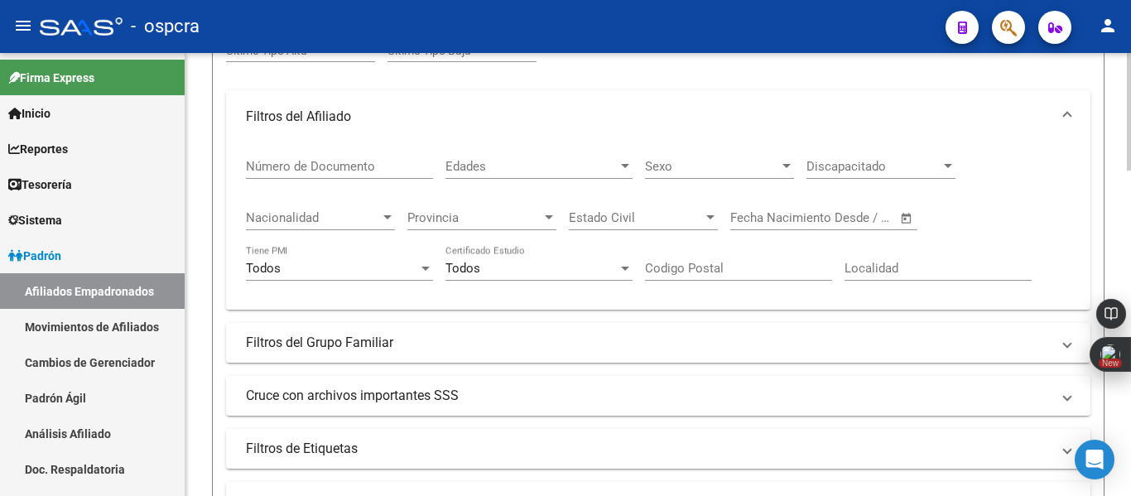
click at [526, 218] on span "Provincia" at bounding box center [474, 217] width 134 height 15
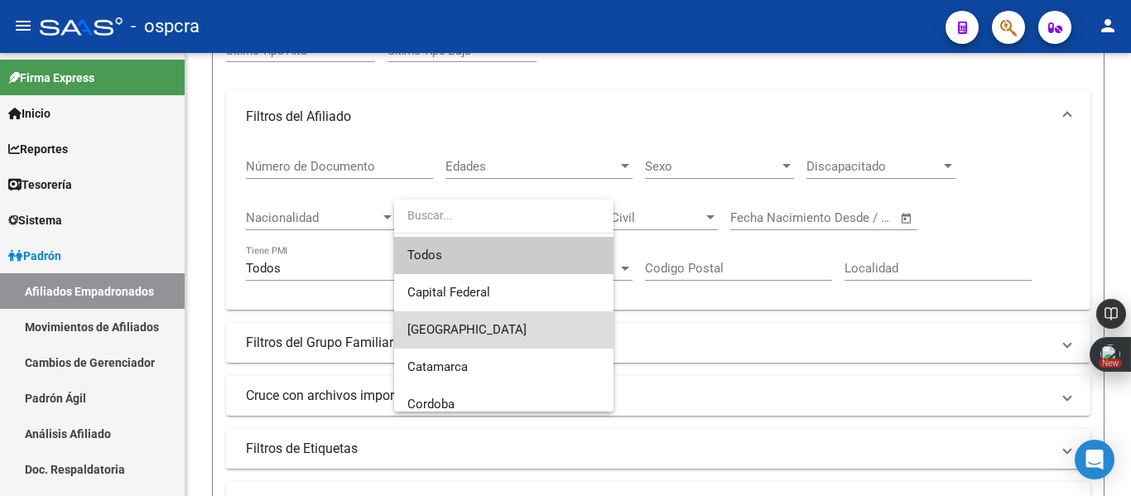
click at [485, 330] on span "[GEOGRAPHIC_DATA]" at bounding box center [503, 329] width 193 height 37
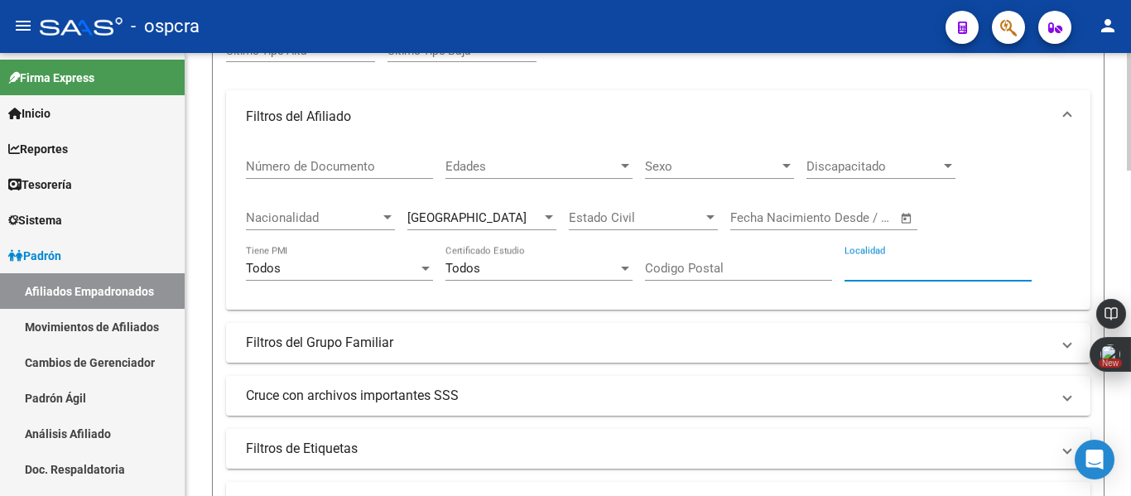
click at [863, 272] on input "Localidad" at bounding box center [937, 268] width 187 height 15
type input "mar del plata"
click at [557, 160] on span "Edades" at bounding box center [531, 166] width 172 height 15
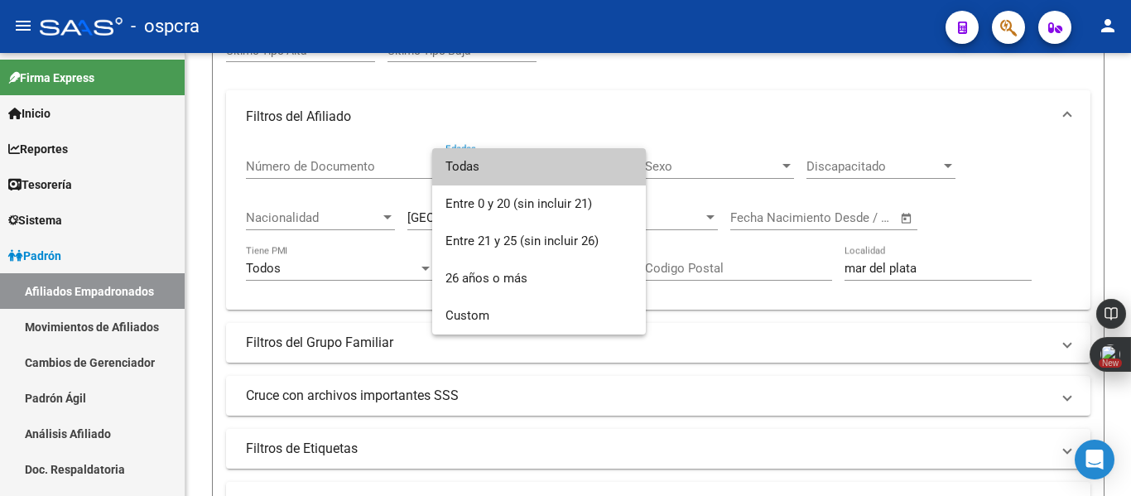
click at [551, 182] on span "Todas" at bounding box center [538, 166] width 187 height 37
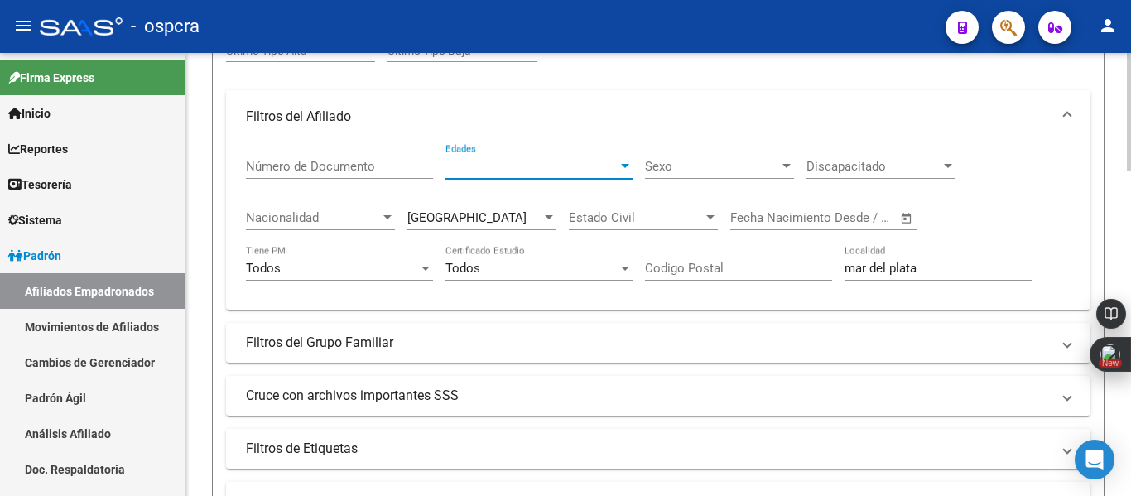
click at [719, 159] on span "Sexo" at bounding box center [712, 166] width 134 height 15
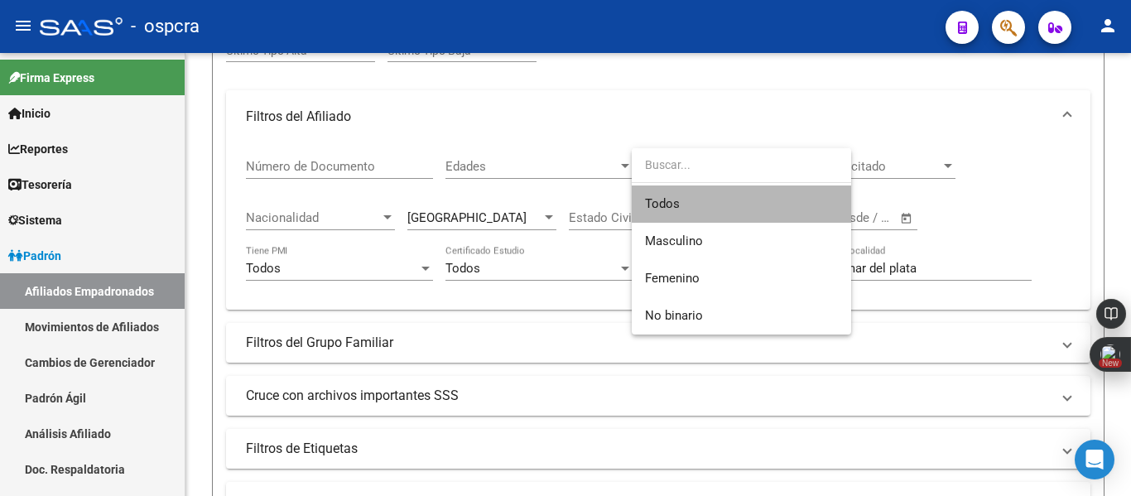
click at [748, 188] on span "Todos" at bounding box center [741, 203] width 193 height 37
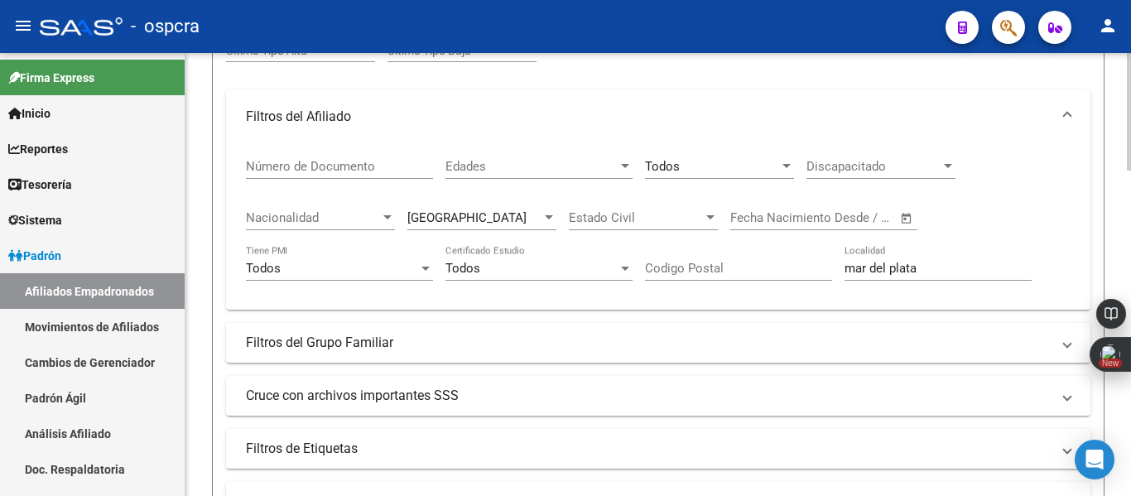
click at [842, 180] on div "Discapacitado Discapacitado" at bounding box center [880, 168] width 149 height 51
click at [864, 172] on span "Discapacitado" at bounding box center [873, 166] width 134 height 15
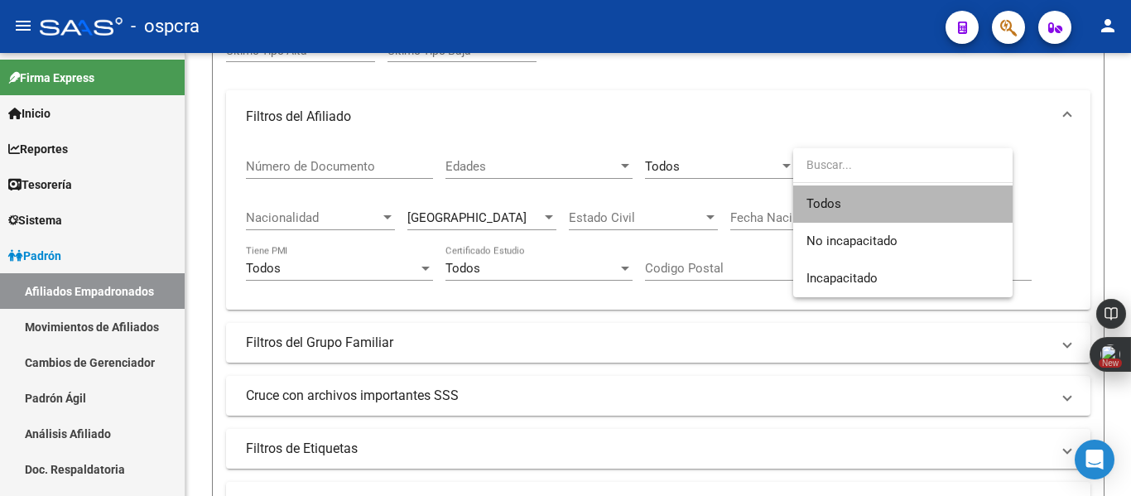
click at [870, 202] on span "Todos" at bounding box center [902, 203] width 193 height 37
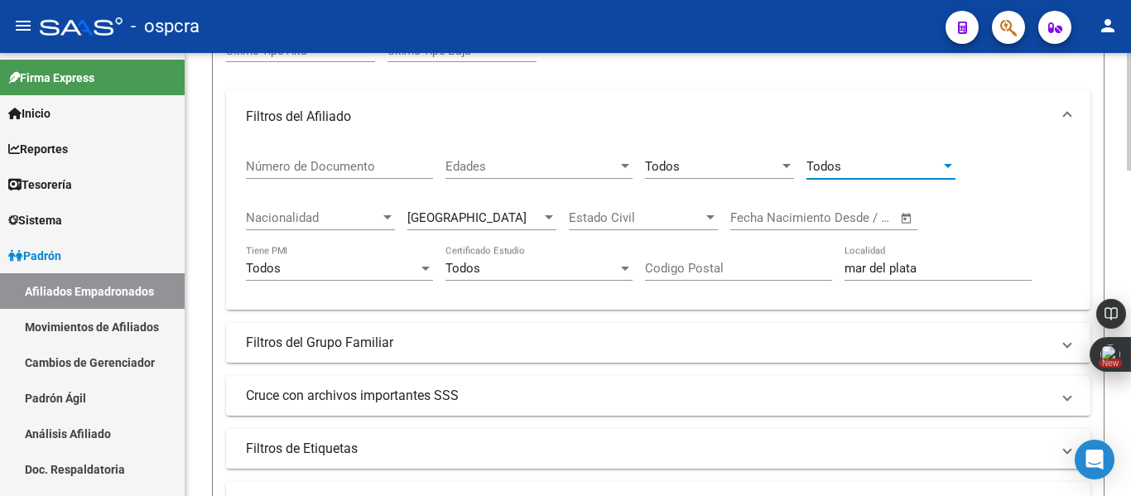
click at [367, 215] on span "Nacionalidad" at bounding box center [313, 217] width 134 height 15
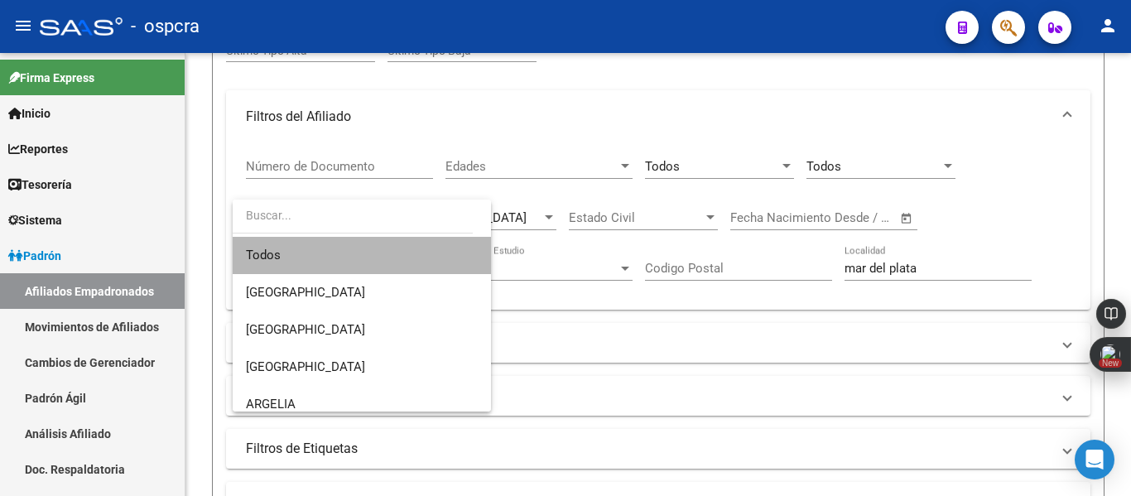
click at [394, 253] on span "Todos" at bounding box center [362, 255] width 232 height 37
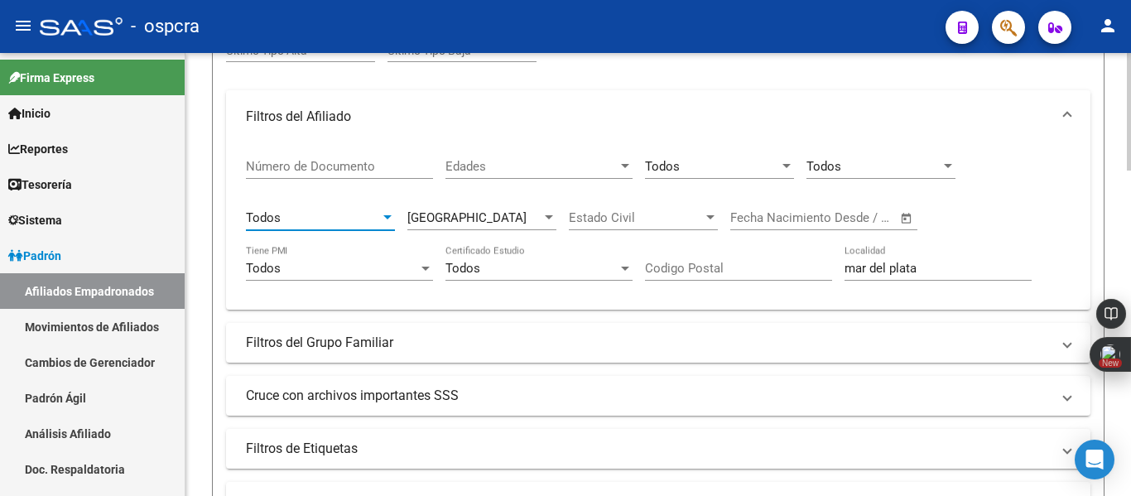
scroll to position [0, 0]
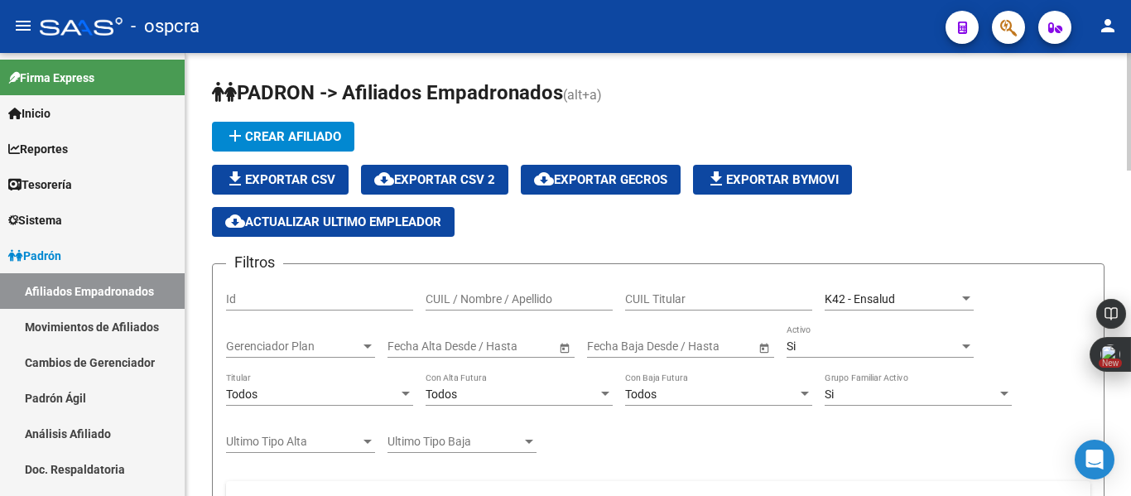
click at [1118, 171] on div at bounding box center [1129, 274] width 4 height 443
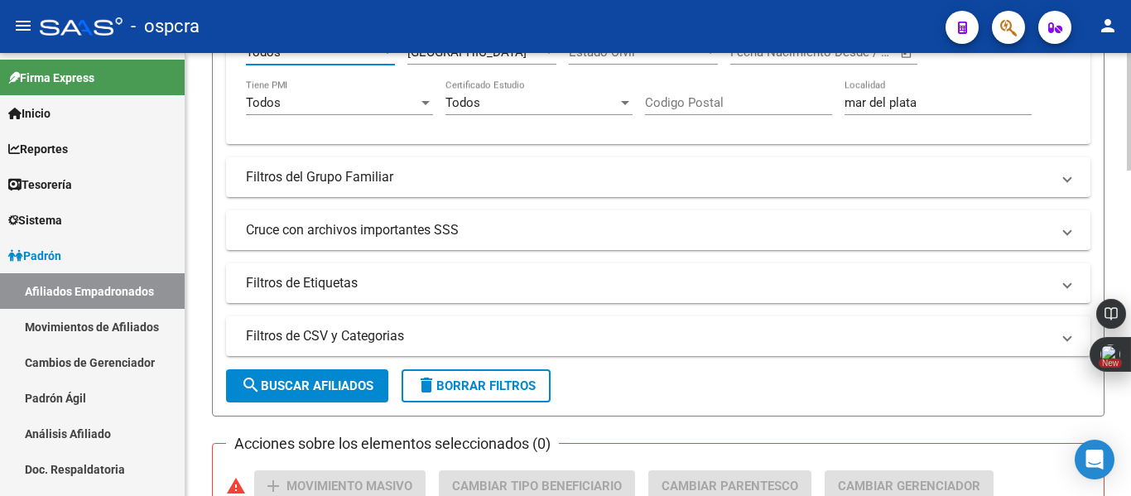
scroll to position [575, 0]
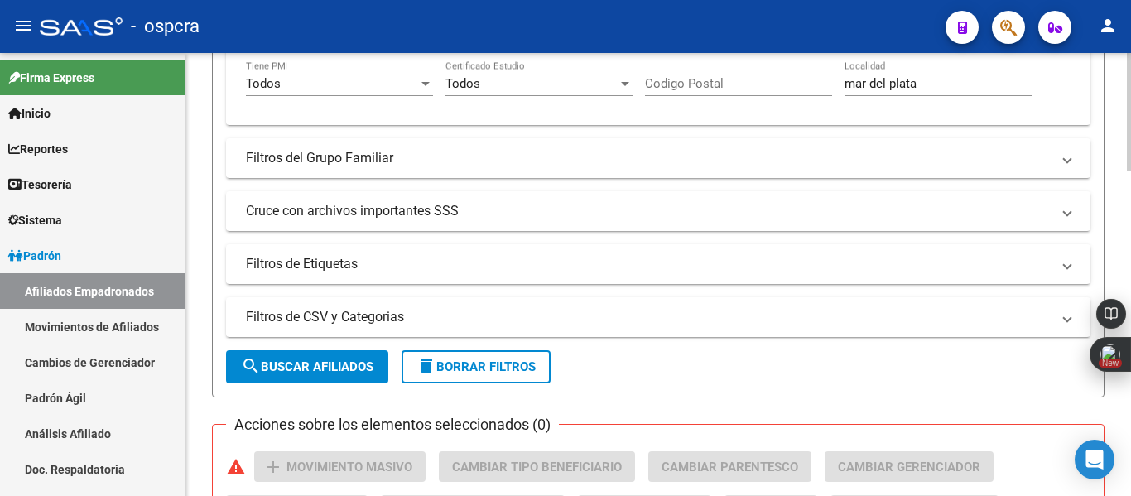
click at [1118, 269] on div at bounding box center [1129, 266] width 4 height 118
click at [359, 359] on span "search Buscar Afiliados" at bounding box center [307, 366] width 132 height 15
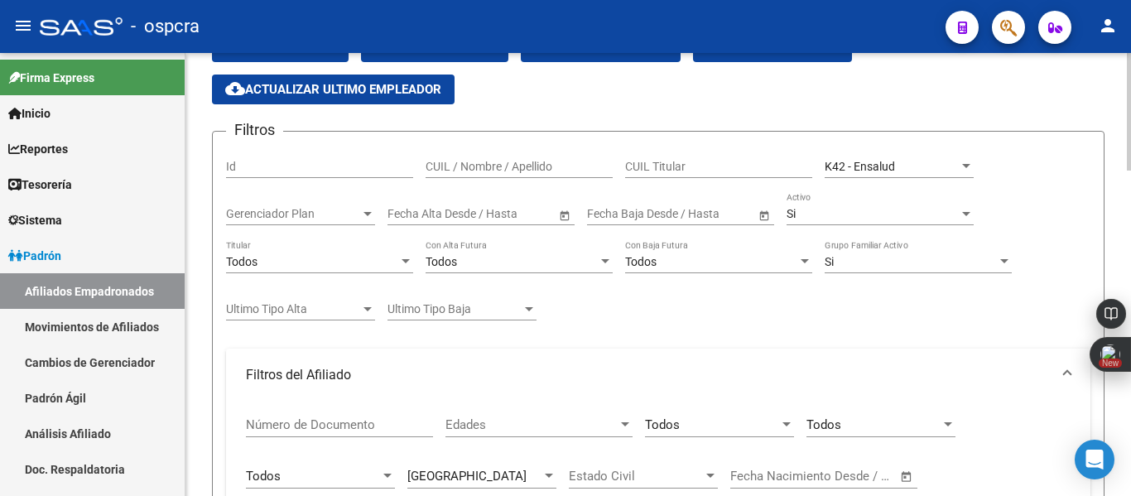
click at [1118, 238] on div at bounding box center [1129, 274] width 4 height 443
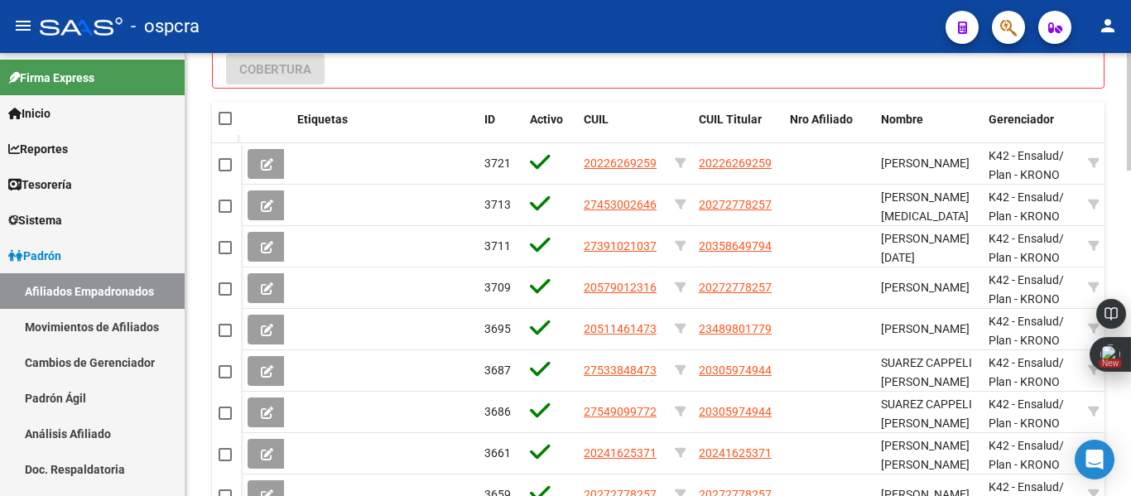
scroll to position [1058, 0]
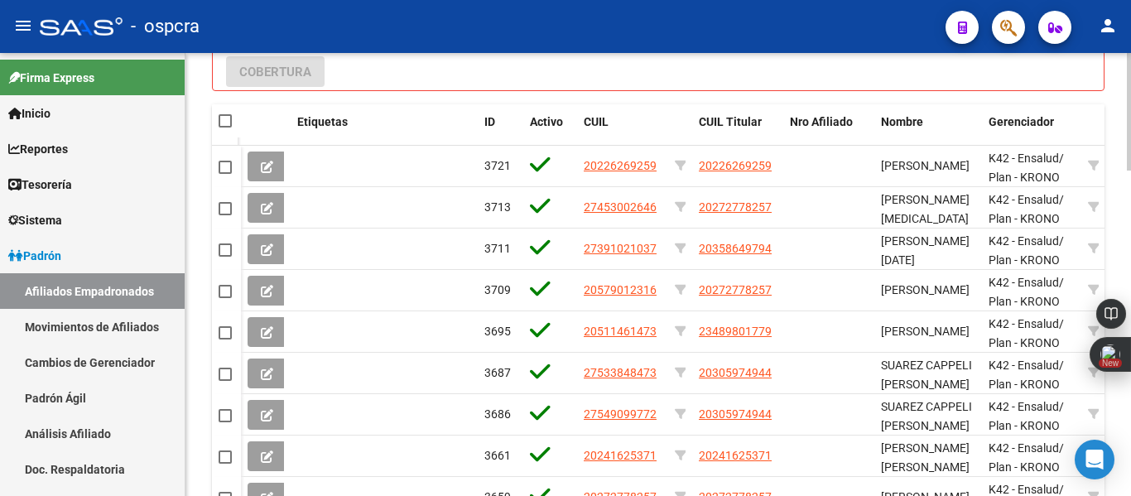
click at [1118, 383] on div at bounding box center [1129, 395] width 4 height 118
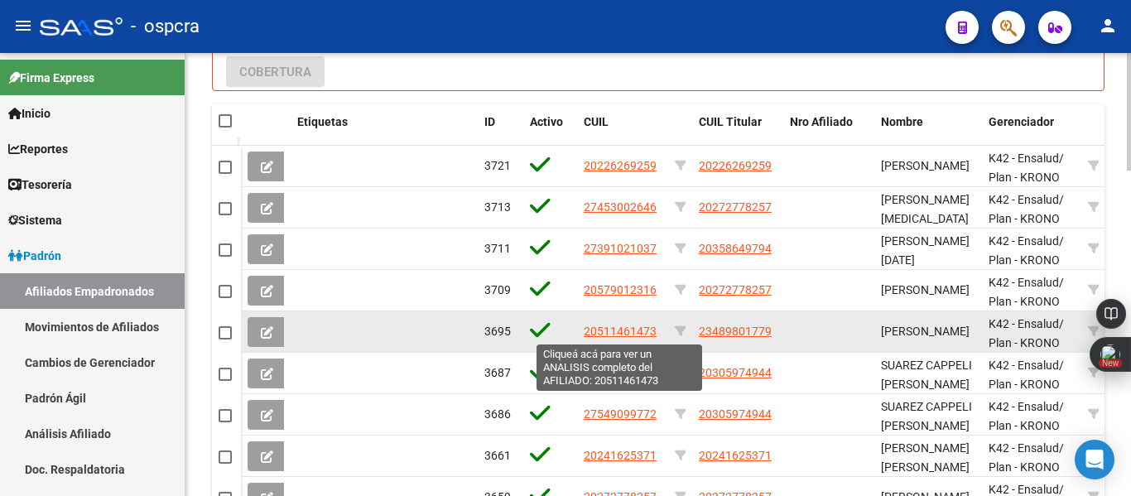
click at [628, 331] on span "20511461473" at bounding box center [620, 331] width 73 height 13
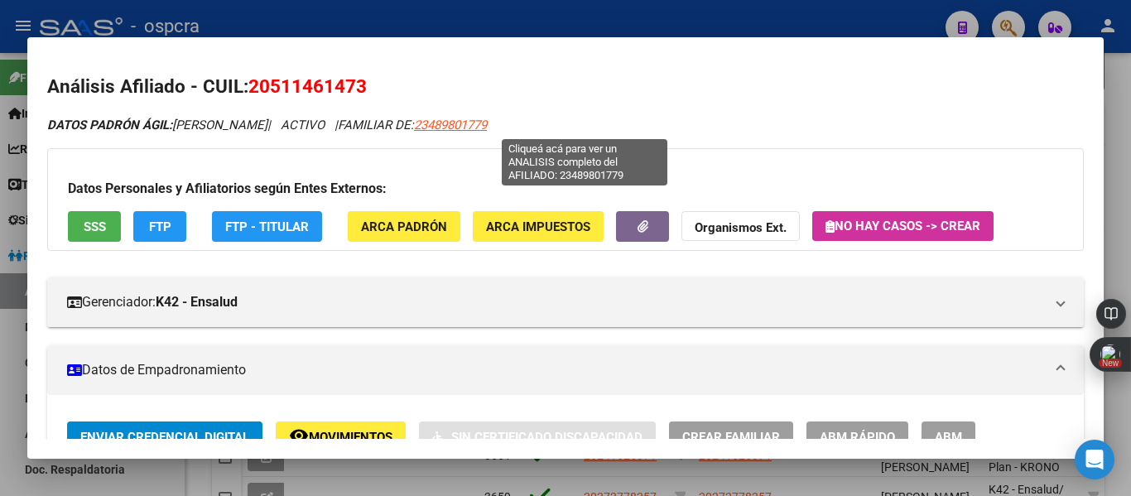
click at [487, 129] on span "23489801779" at bounding box center [450, 125] width 73 height 15
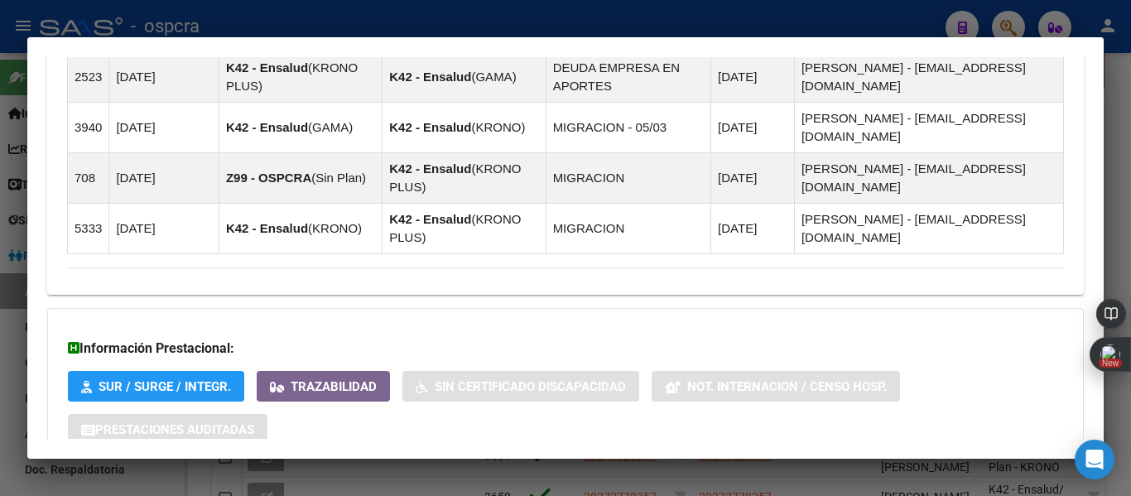
scroll to position [1175, 0]
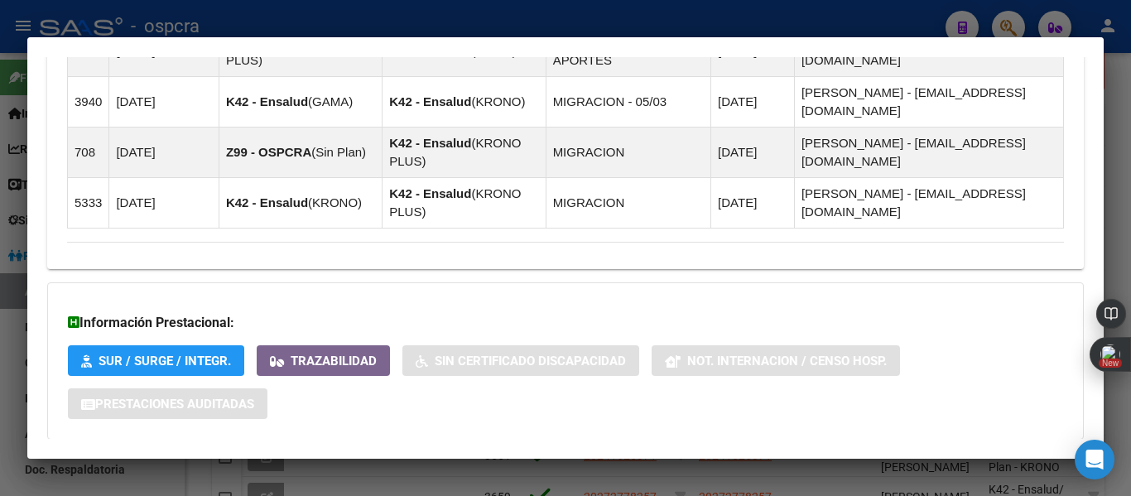
click at [393, 464] on span "Aportes y Contribuciones del Afiliado: 23489801779" at bounding box center [247, 472] width 310 height 16
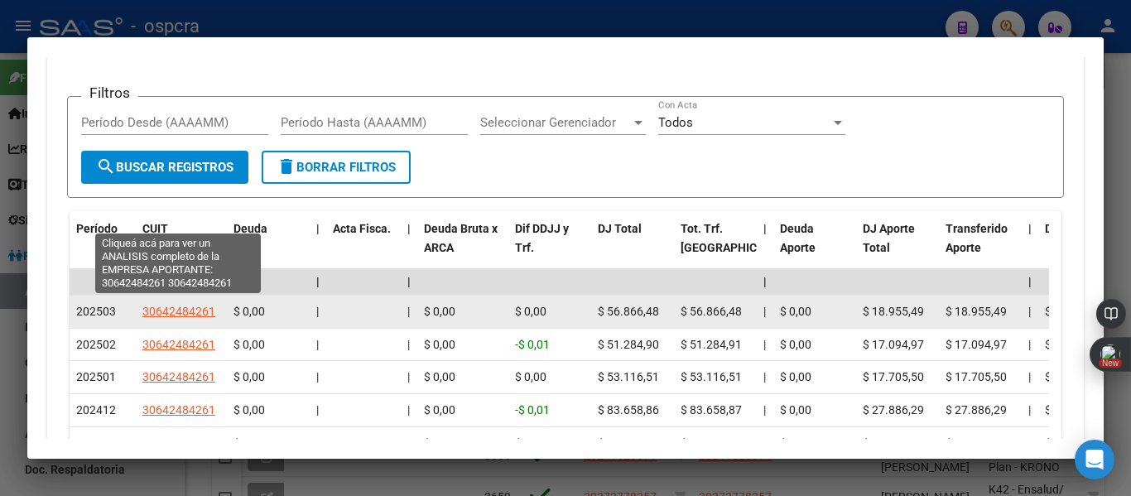
click at [171, 305] on span "30642484261" at bounding box center [178, 311] width 73 height 13
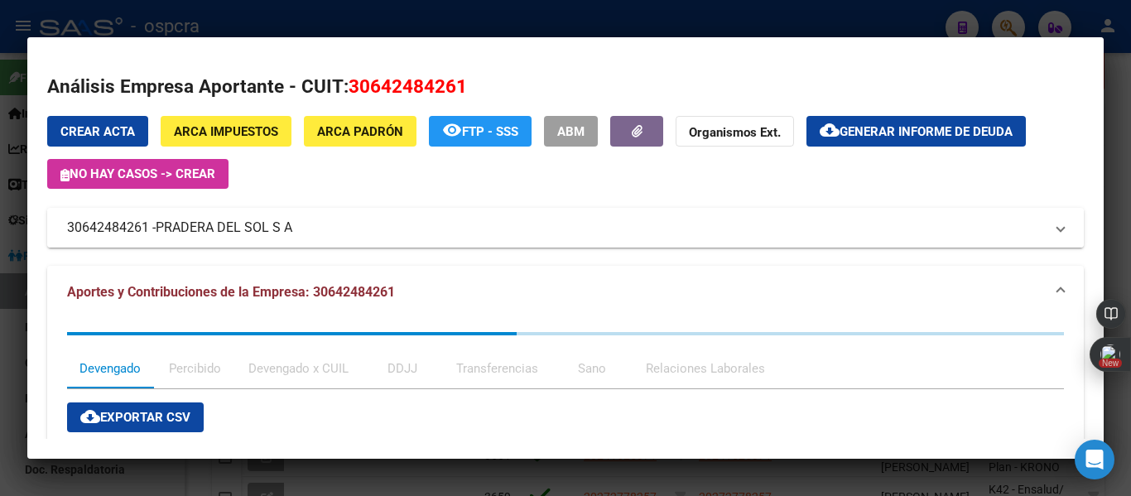
click at [233, 239] on mat-expansion-panel-header "30642484261 - PRADERA DEL SOL S A" at bounding box center [565, 228] width 1037 height 40
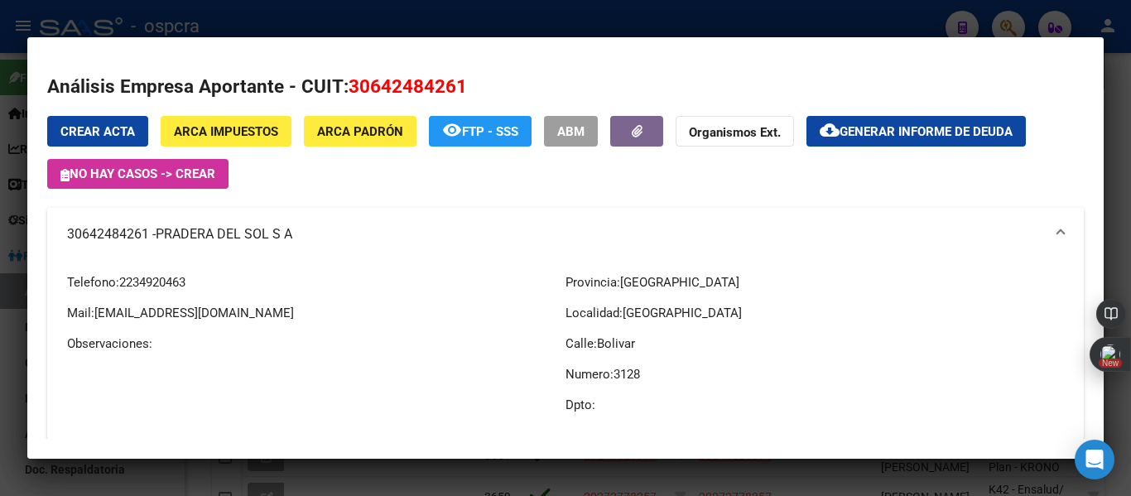
drag, startPoint x: 162, startPoint y: 232, endPoint x: 302, endPoint y: 233, distance: 139.9
click at [302, 233] on mat-panel-title "30642484261 - PRADERA DEL SOL S A" at bounding box center [555, 234] width 977 height 20
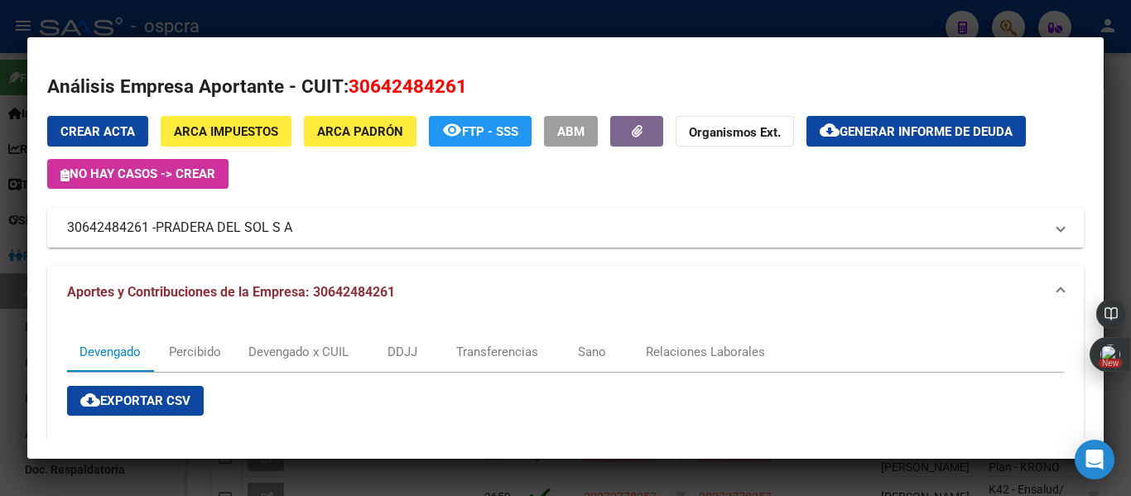
click at [263, 226] on span "PRADERA DEL SOL S A" at bounding box center [224, 228] width 137 height 20
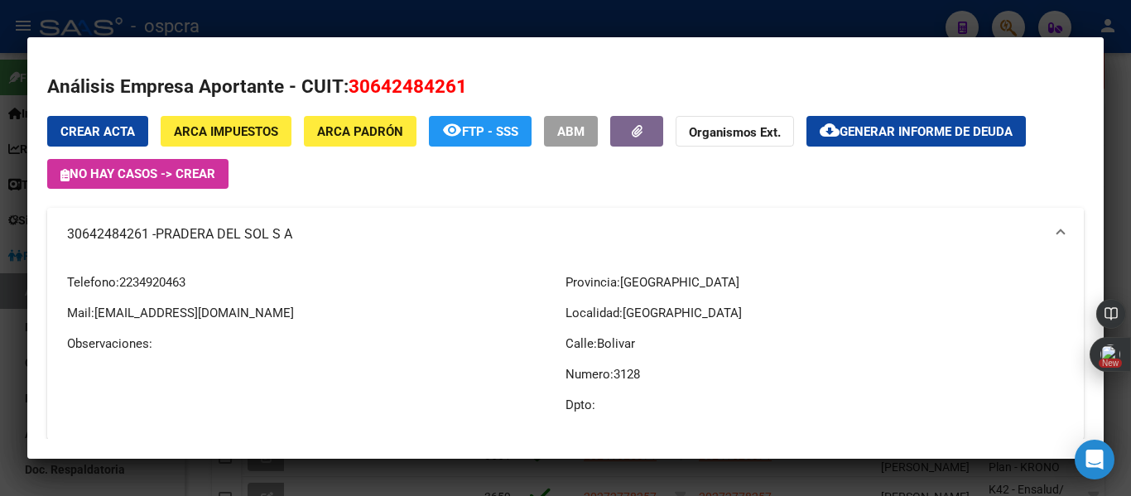
drag, startPoint x: 160, startPoint y: 231, endPoint x: 290, endPoint y: 235, distance: 130.0
click at [290, 235] on span "PRADERA DEL SOL S A" at bounding box center [224, 234] width 137 height 20
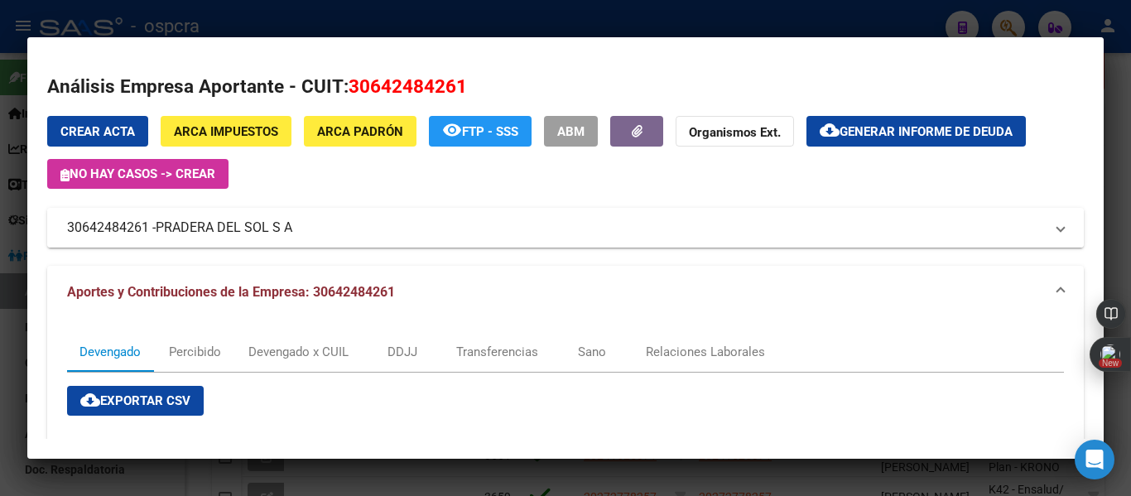
click at [299, 233] on mat-panel-title "30642484261 - PRADERA DEL SOL S A" at bounding box center [555, 228] width 977 height 20
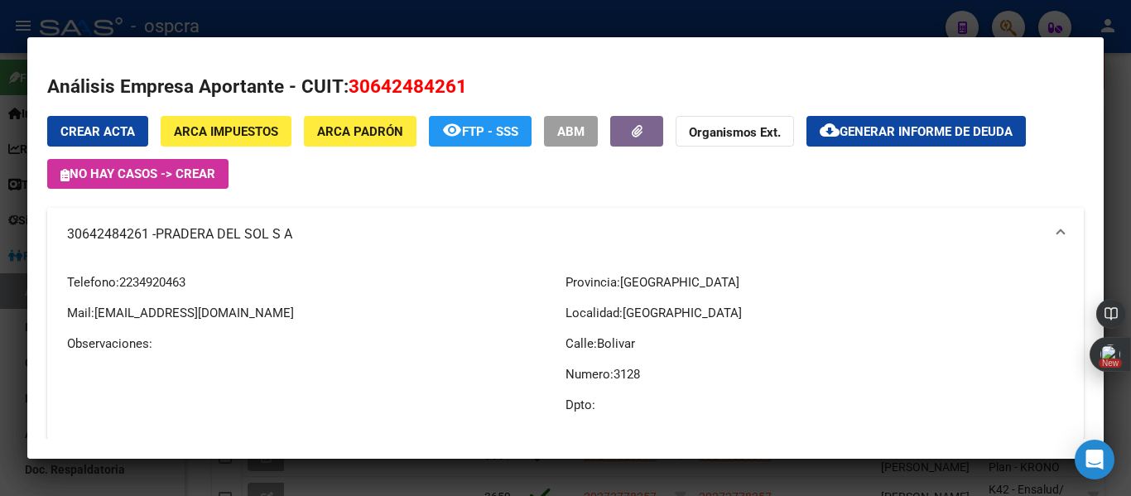
drag, startPoint x: 160, startPoint y: 233, endPoint x: 293, endPoint y: 238, distance: 133.4
click at [292, 238] on span "PRADERA DEL SOL S A" at bounding box center [224, 234] width 137 height 20
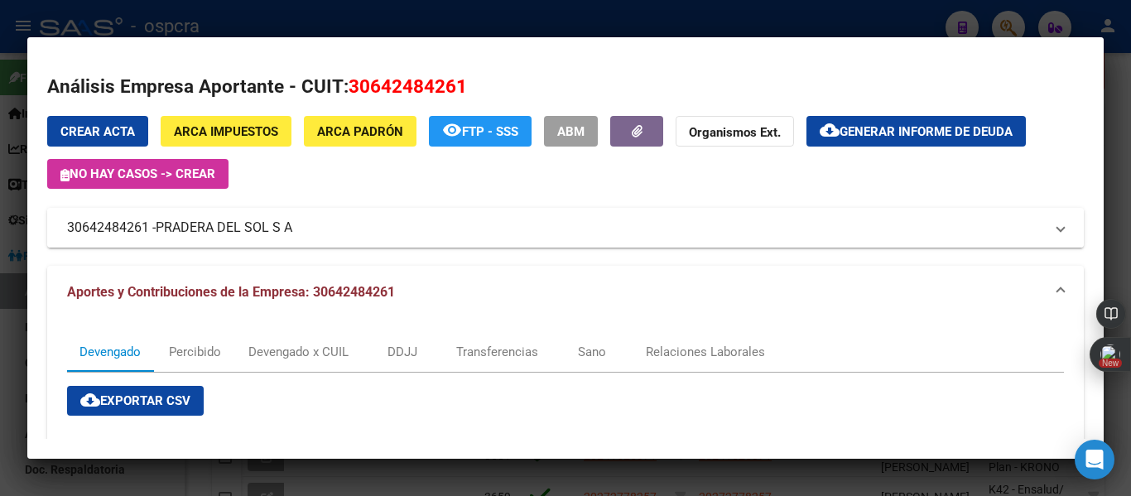
copy span "PRADERA DEL SOL S A"
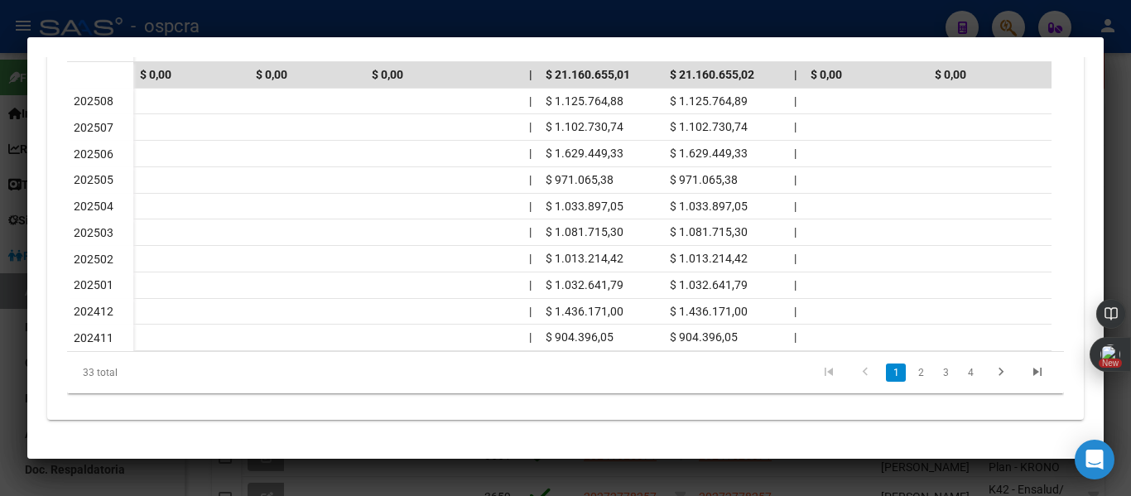
scroll to position [232, 0]
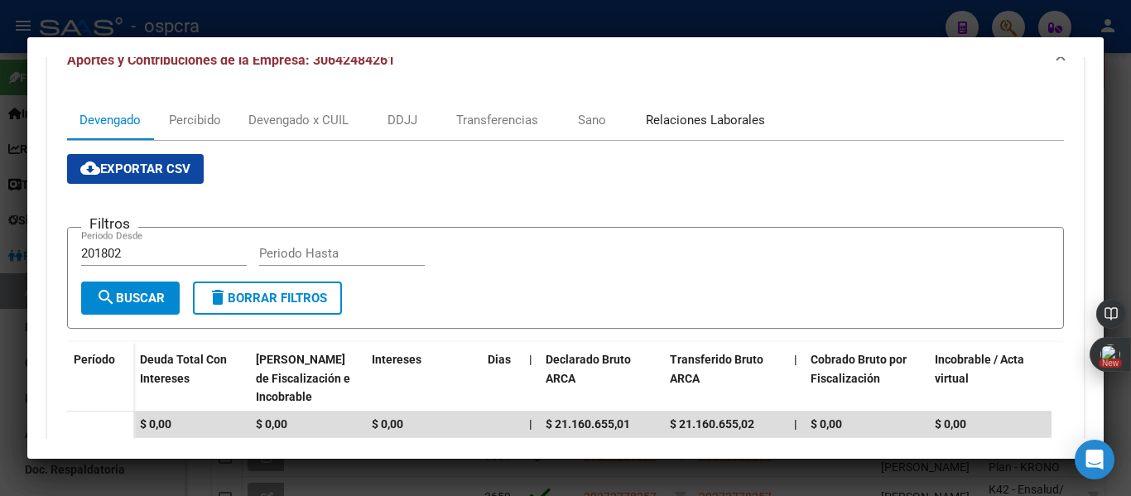
click at [656, 128] on div "Relaciones Laborales" at bounding box center [705, 120] width 119 height 18
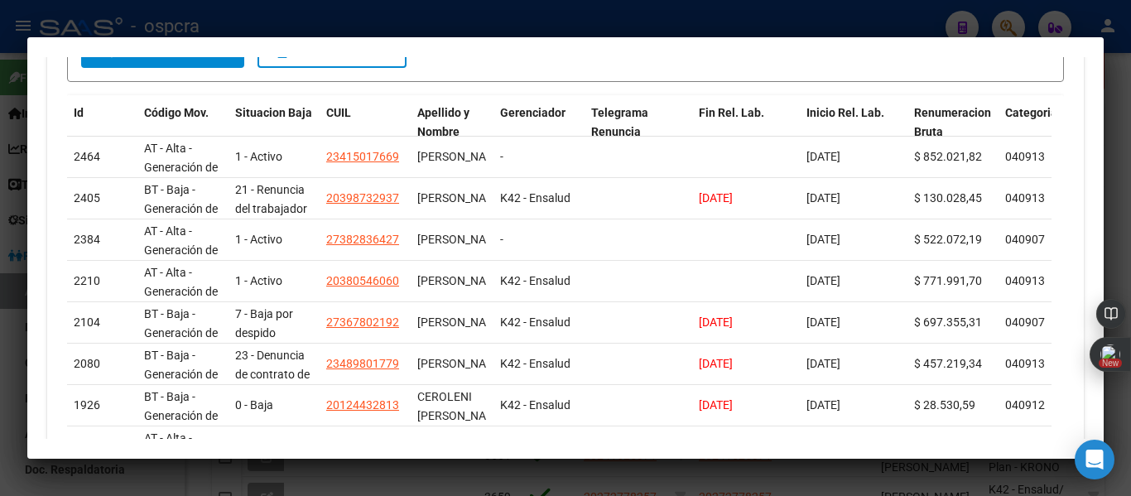
scroll to position [476, 0]
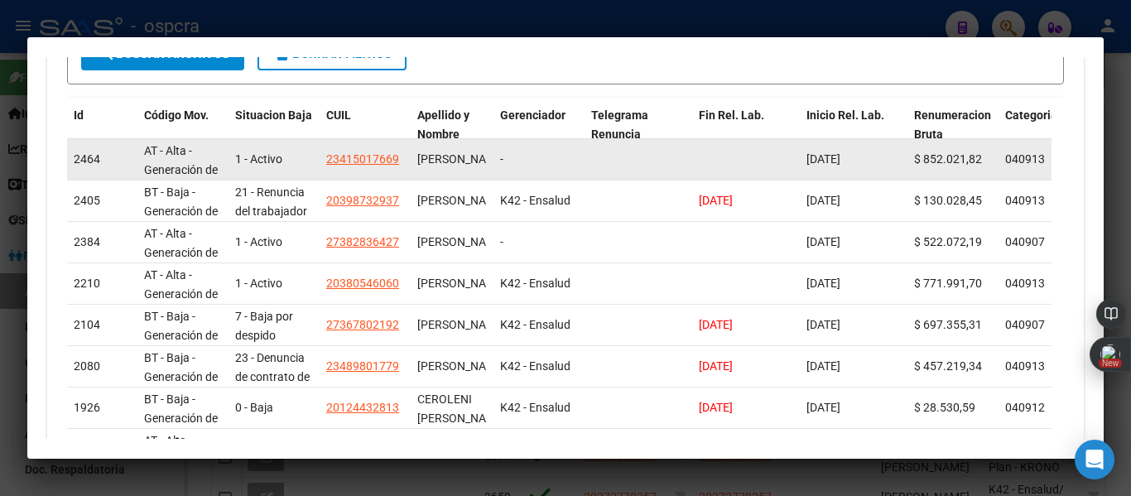
click at [358, 169] on datatable-body-cell "23415017669" at bounding box center [365, 159] width 91 height 41
click at [361, 166] on app-link-go-to "23415017669" at bounding box center [362, 159] width 73 height 19
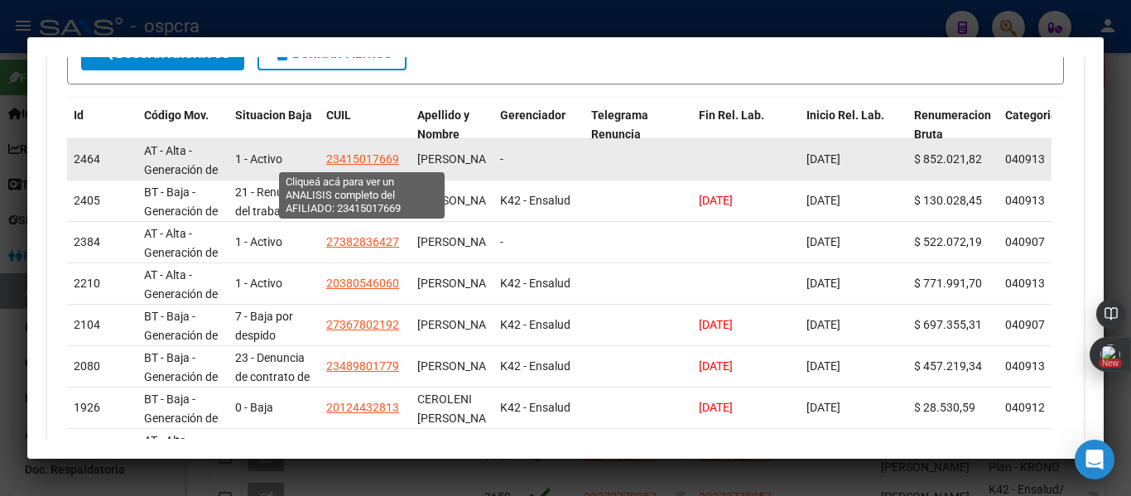
click at [373, 156] on span "23415017669" at bounding box center [362, 158] width 73 height 13
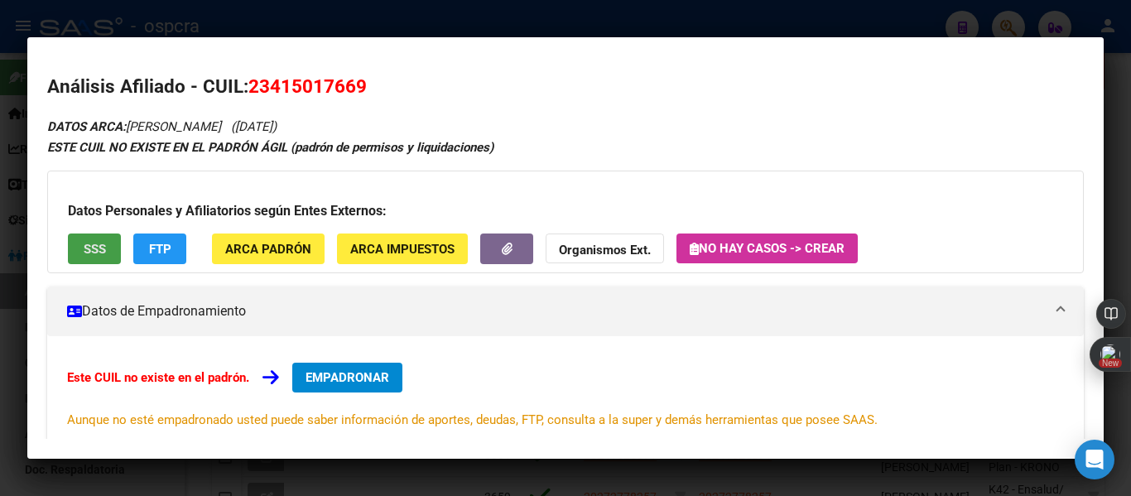
click at [89, 244] on span "SSS" at bounding box center [95, 249] width 22 height 15
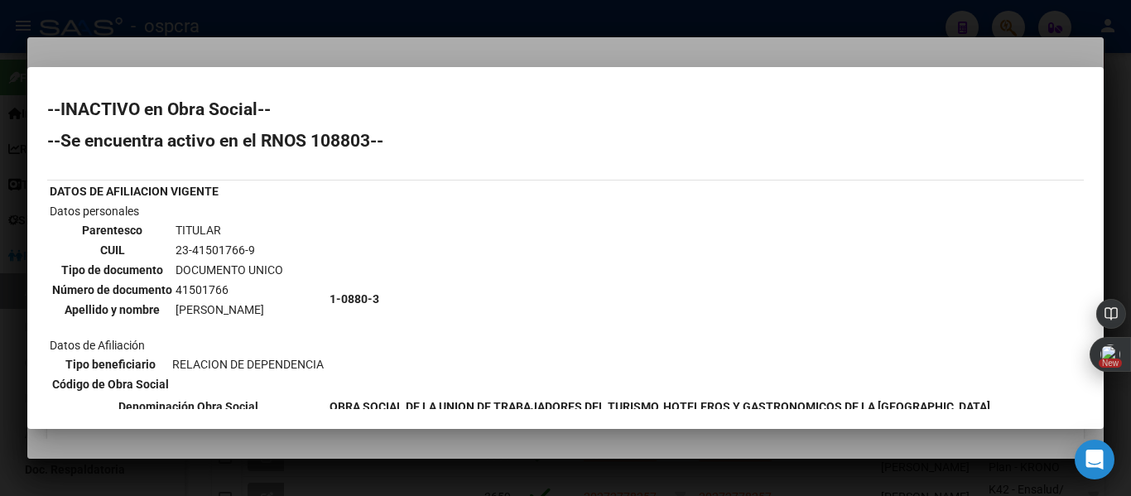
click at [0, 207] on div at bounding box center [565, 248] width 1131 height 496
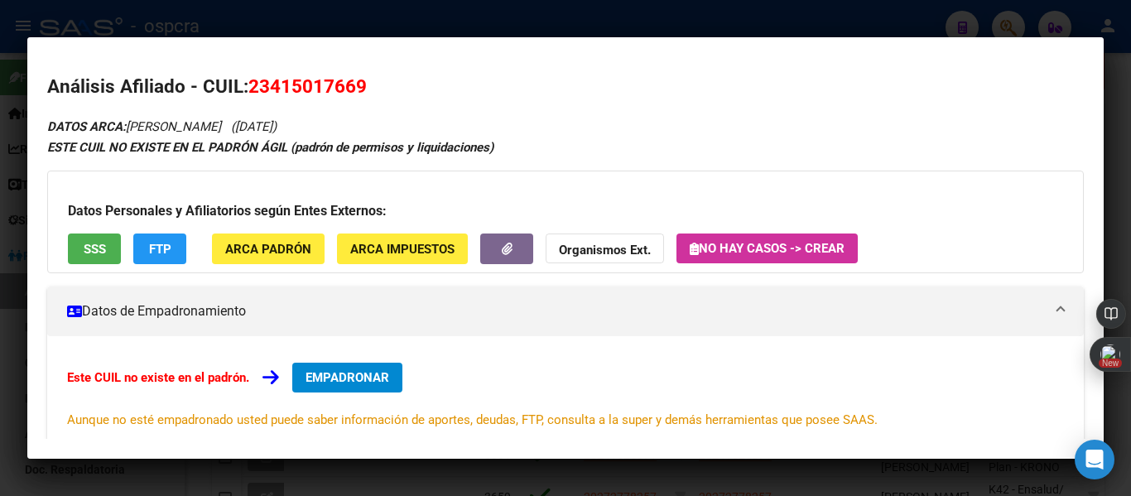
click at [0, 206] on div at bounding box center [565, 248] width 1131 height 496
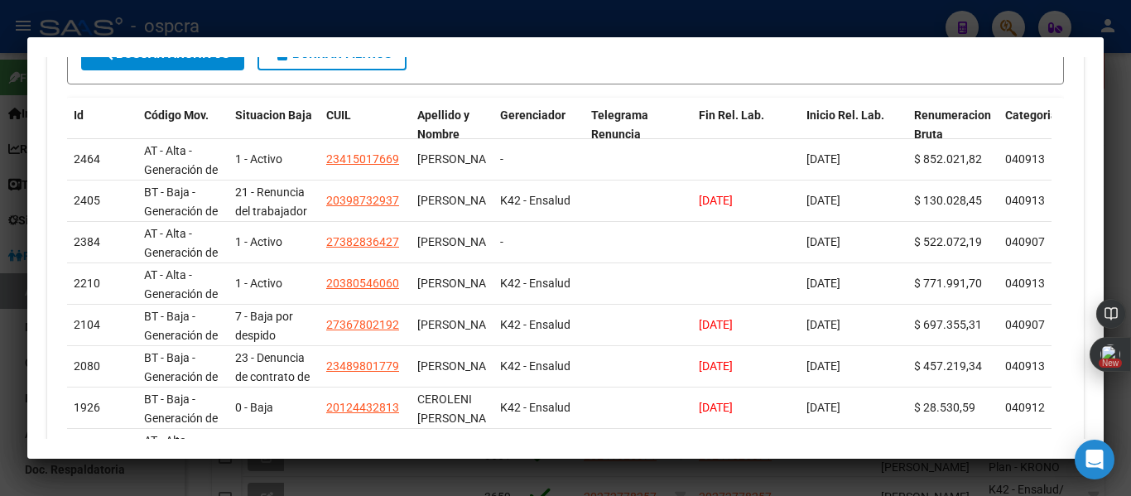
click at [457, 17] on div at bounding box center [565, 248] width 1131 height 496
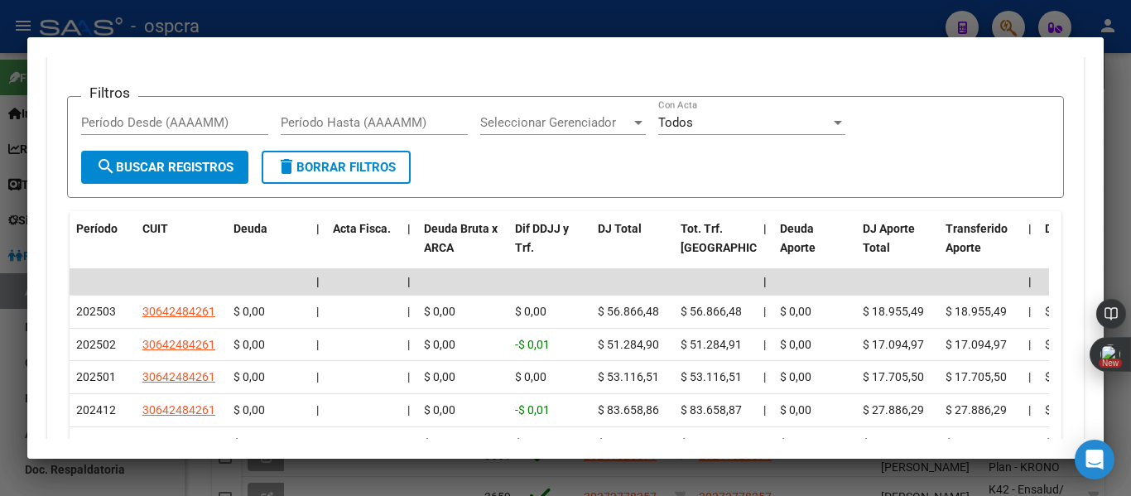
click at [0, 215] on div at bounding box center [565, 248] width 1131 height 496
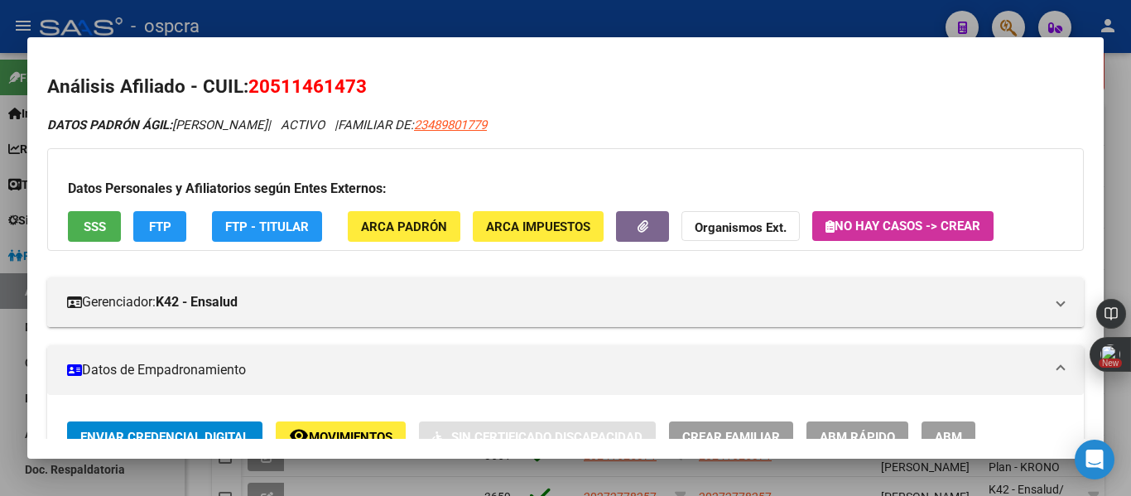
click at [12, 339] on div at bounding box center [565, 248] width 1131 height 496
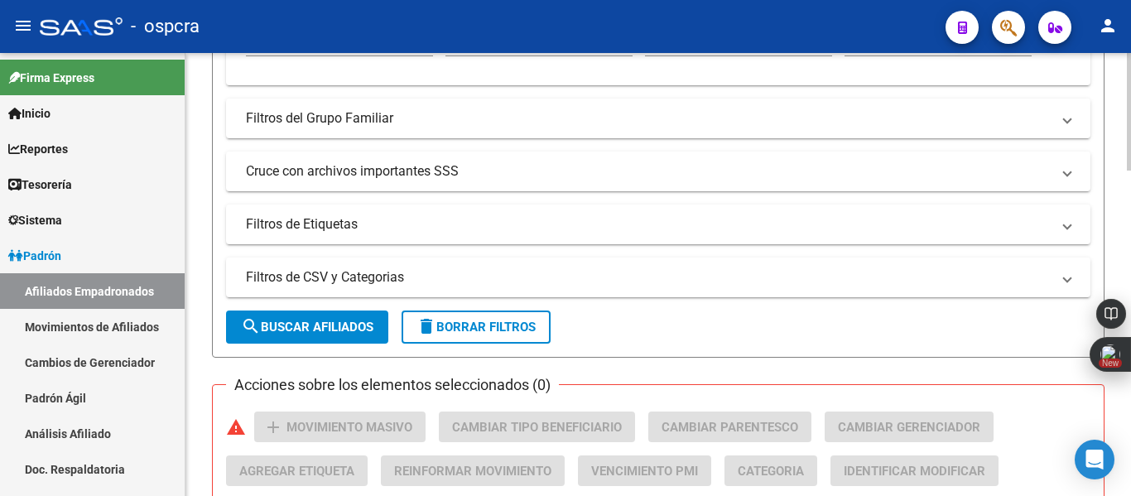
scroll to position [0, 0]
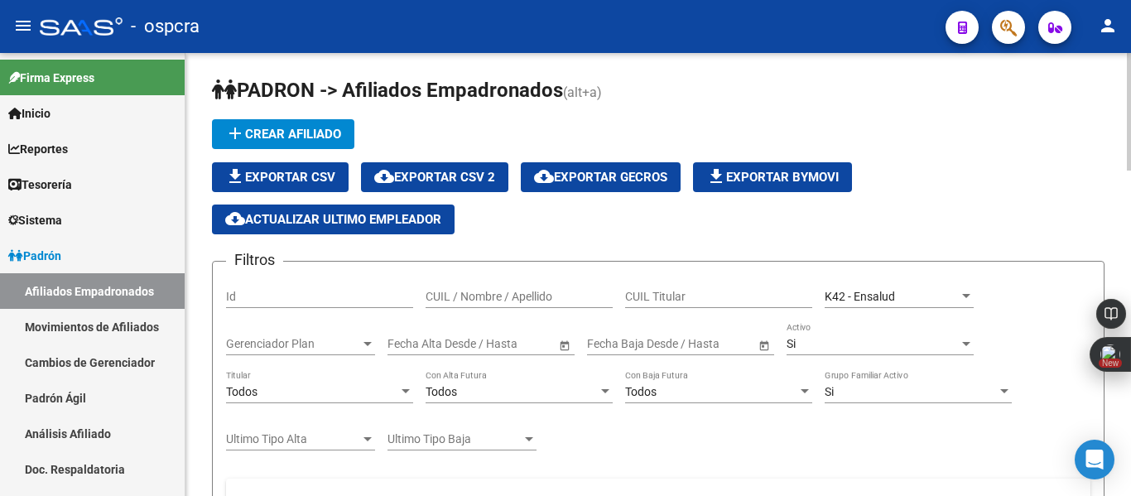
click at [1118, 140] on div at bounding box center [1129, 274] width 4 height 443
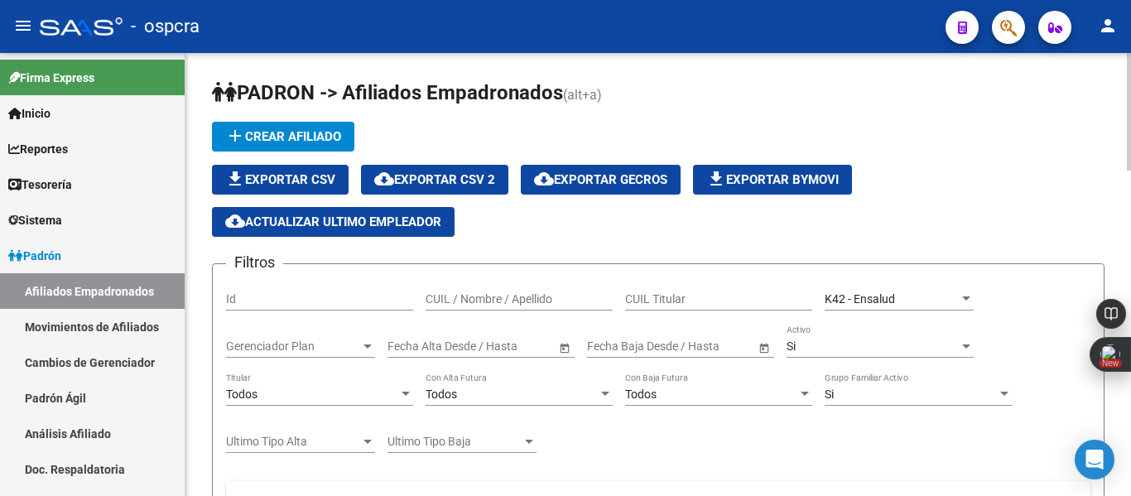
drag, startPoint x: 1124, startPoint y: 123, endPoint x: 1130, endPoint y: 140, distance: 17.5
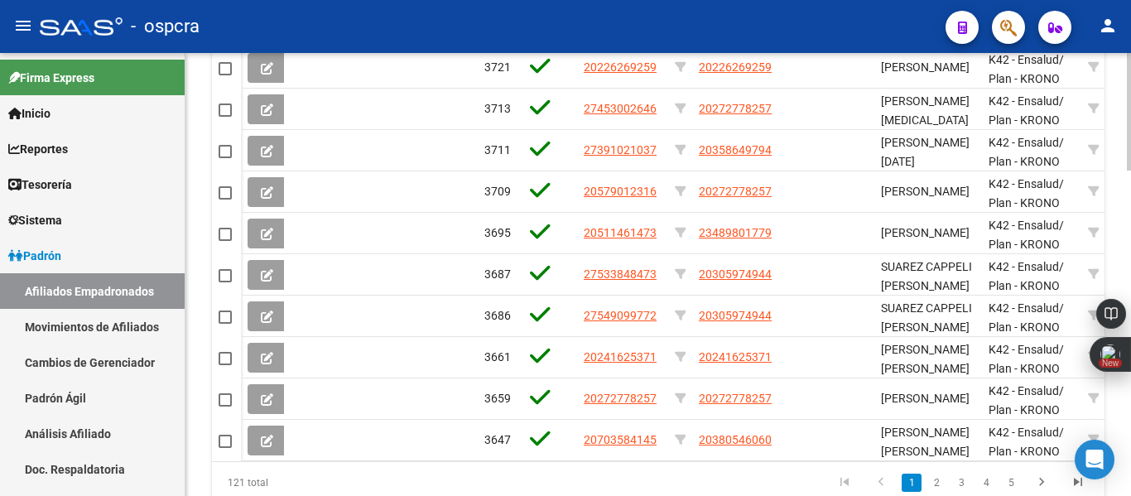
scroll to position [1178, 0]
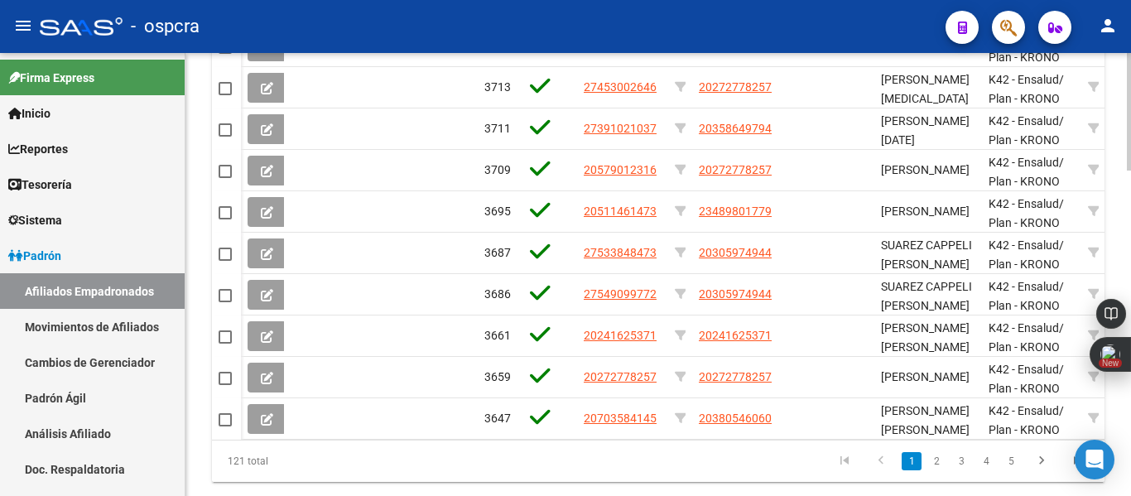
click at [1118, 387] on div at bounding box center [1129, 427] width 4 height 118
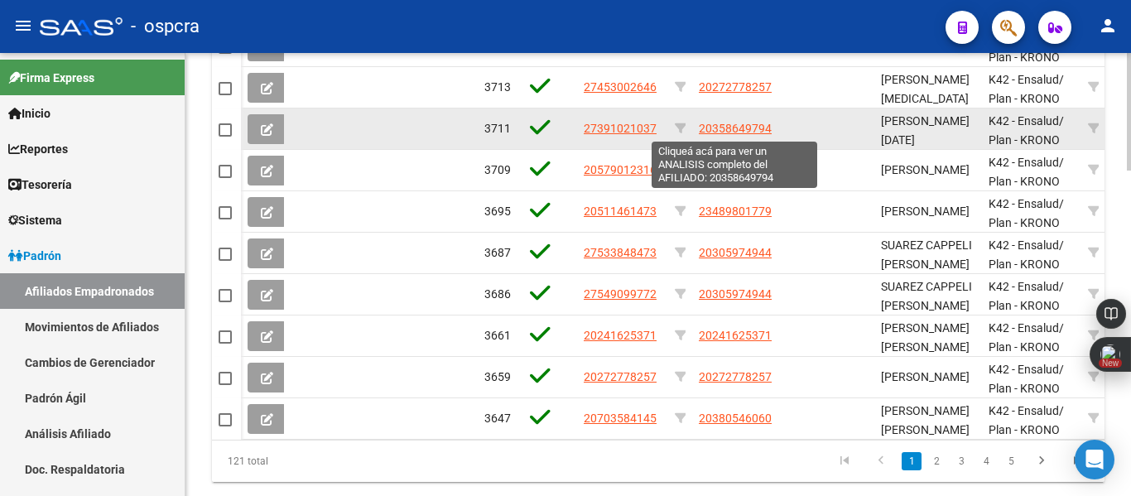
click at [738, 125] on span "20358649794" at bounding box center [735, 128] width 73 height 13
copy body "Loremip Do SITA / Consec / Adipisci ELIT Seddoei T88 - Incidid Utlaboreetd Magn…"
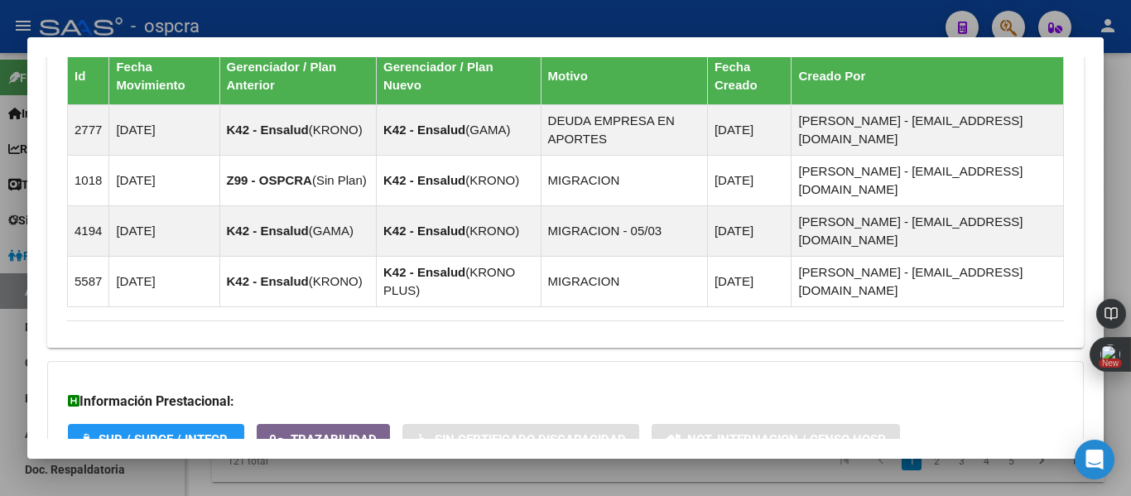
scroll to position [1315, 0]
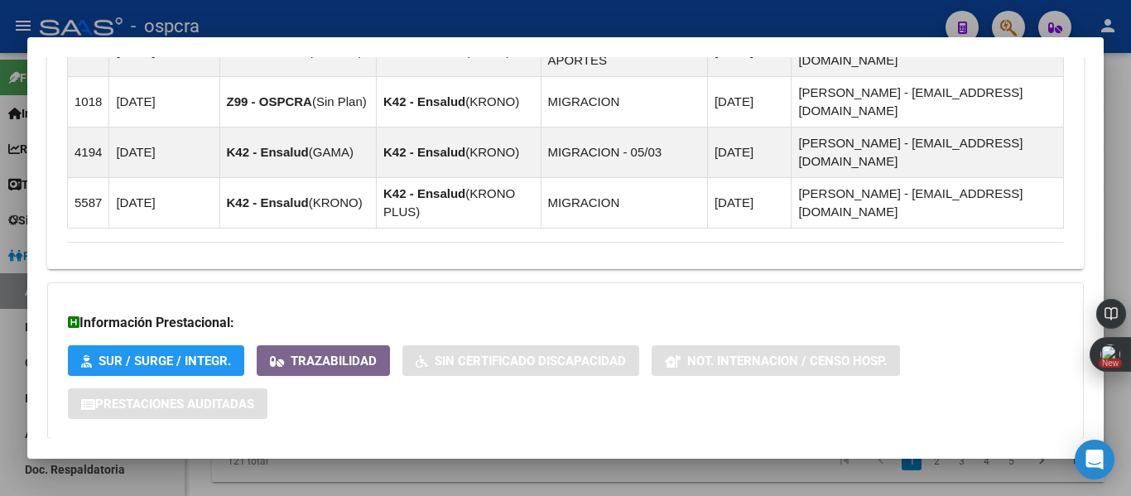
click at [322, 464] on span "Aportes y Contribuciones del Afiliado: 20358649794" at bounding box center [247, 472] width 310 height 16
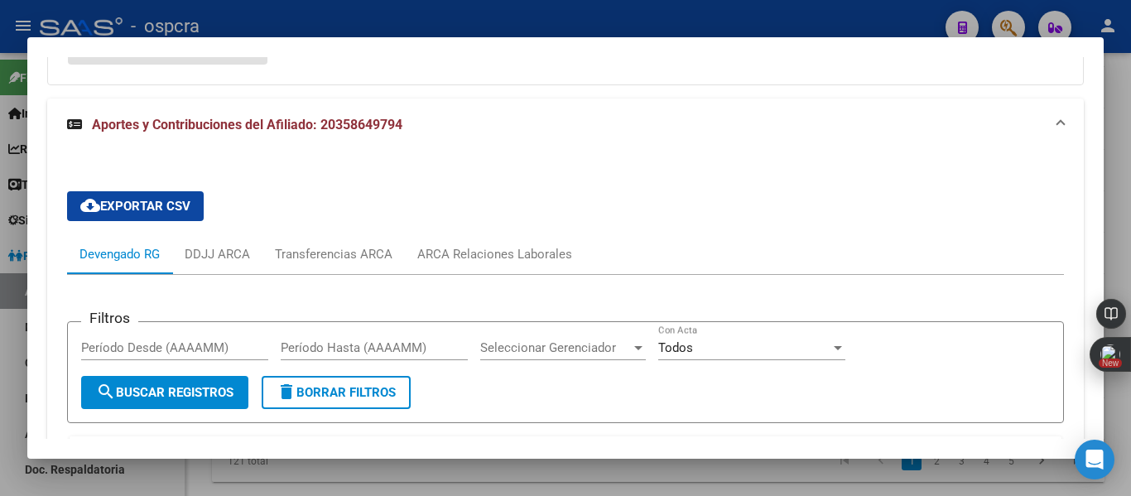
scroll to position [1829, 0]
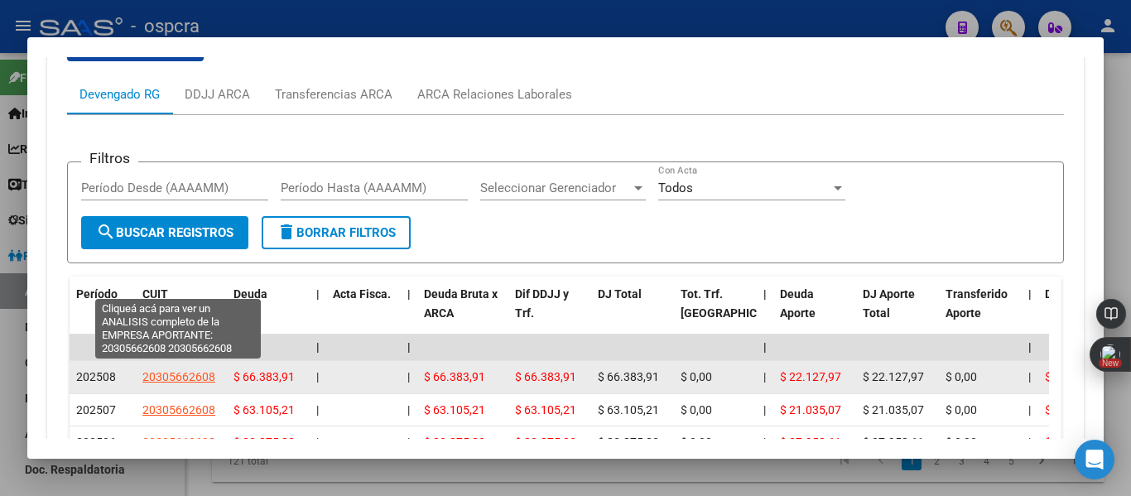
click at [160, 370] on span "20305662608" at bounding box center [178, 376] width 73 height 13
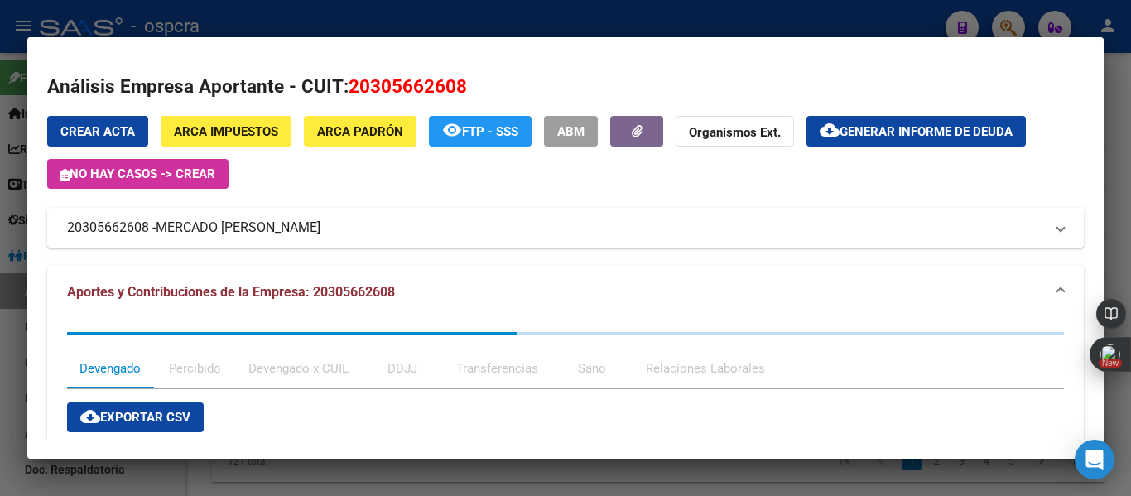
click at [281, 223] on span "MERCADO [PERSON_NAME]" at bounding box center [238, 228] width 165 height 20
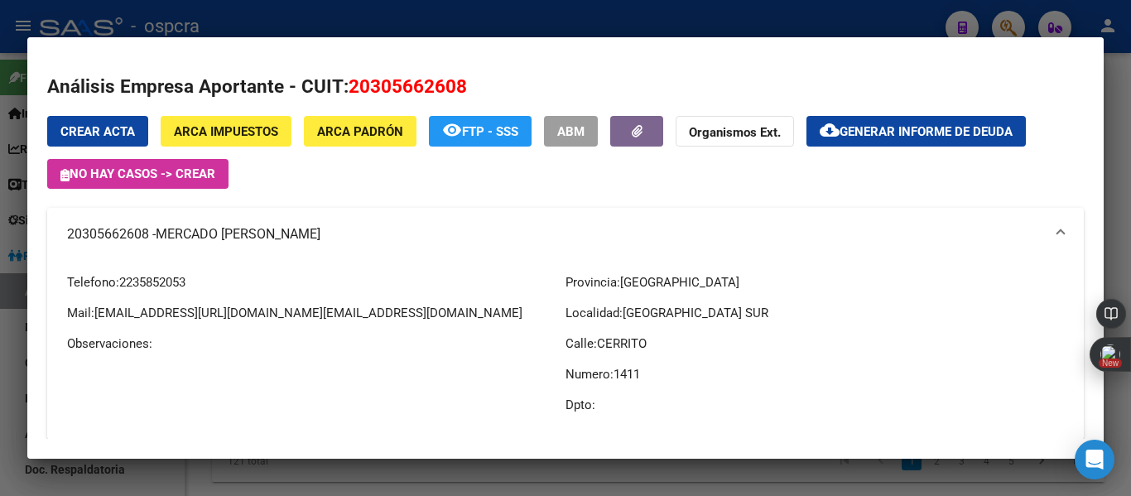
drag, startPoint x: 98, startPoint y: 315, endPoint x: 173, endPoint y: 312, distance: 75.4
click at [173, 312] on span "[EMAIL_ADDRESS][URL][DOMAIN_NAME][EMAIL_ADDRESS][DOMAIN_NAME]" at bounding box center [308, 312] width 428 height 15
copy span "cerrudonestor"
click at [0, 318] on div at bounding box center [565, 248] width 1131 height 496
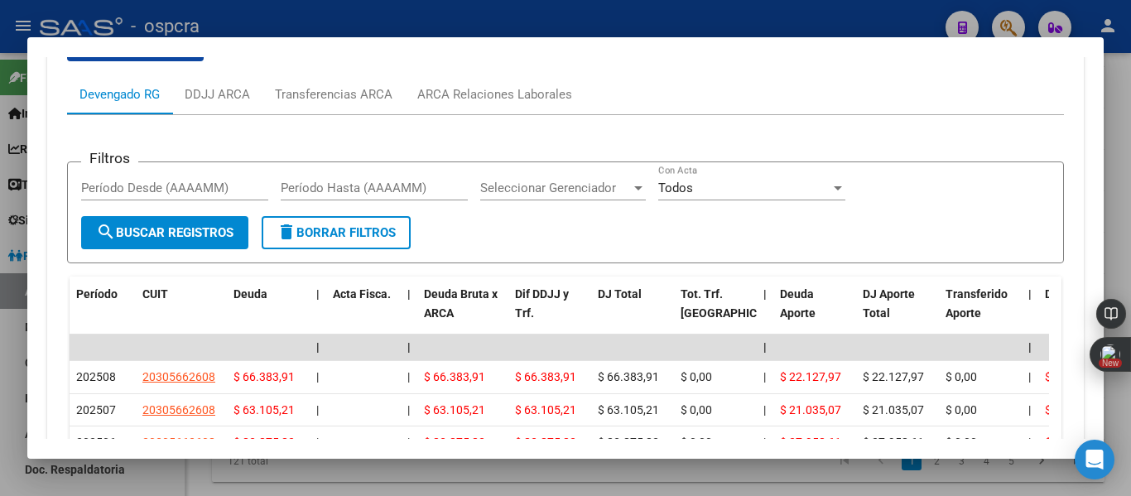
click at [1109, 108] on div at bounding box center [565, 248] width 1131 height 496
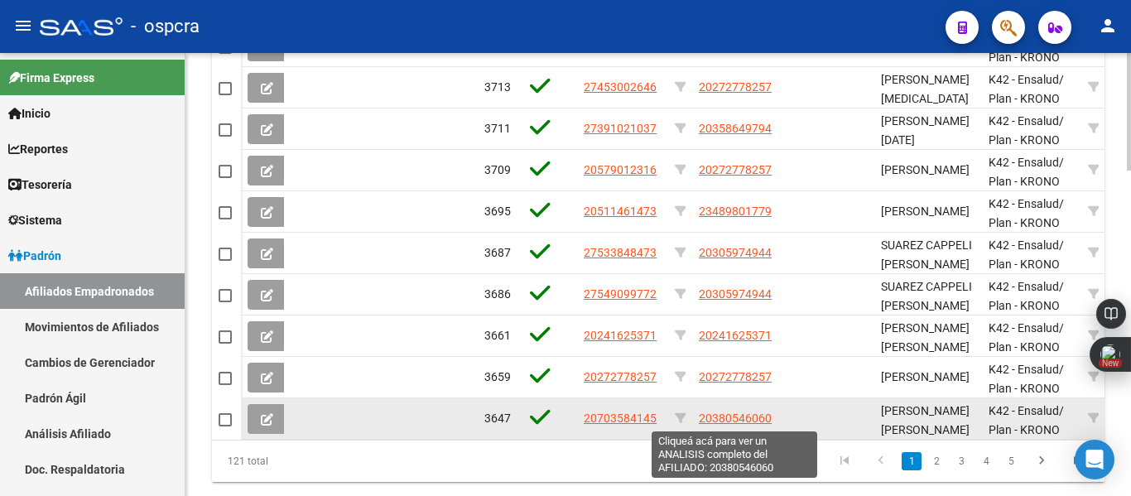
click at [733, 414] on span "20380546060" at bounding box center [735, 417] width 73 height 13
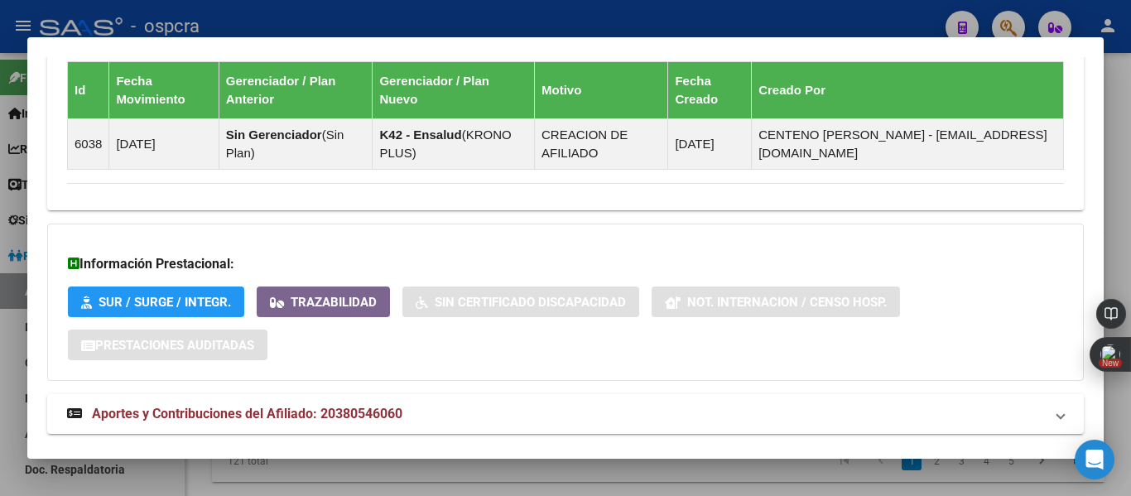
scroll to position [1123, 0]
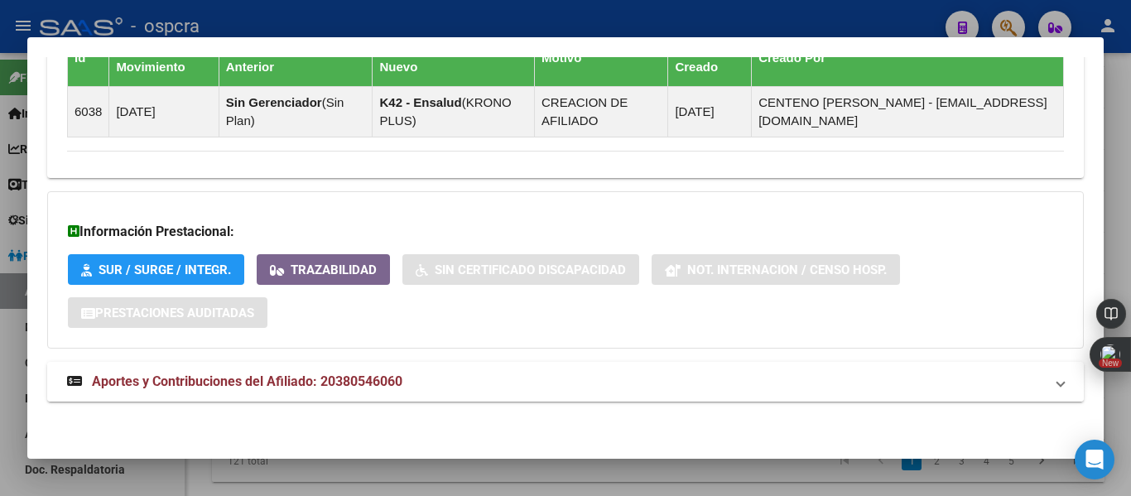
click at [311, 381] on span "Aportes y Contribuciones del Afiliado: 20380546060" at bounding box center [247, 381] width 310 height 16
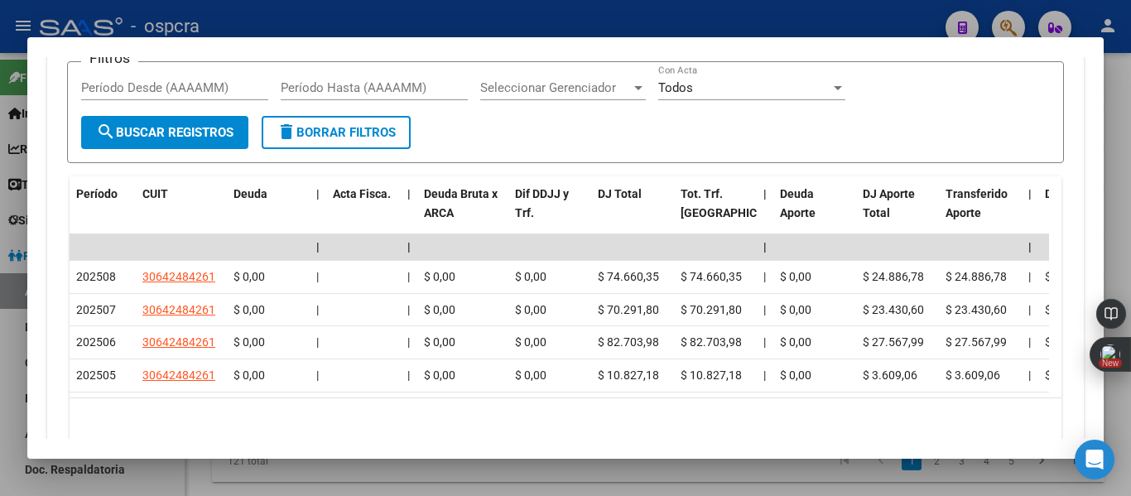
scroll to position [1677, 0]
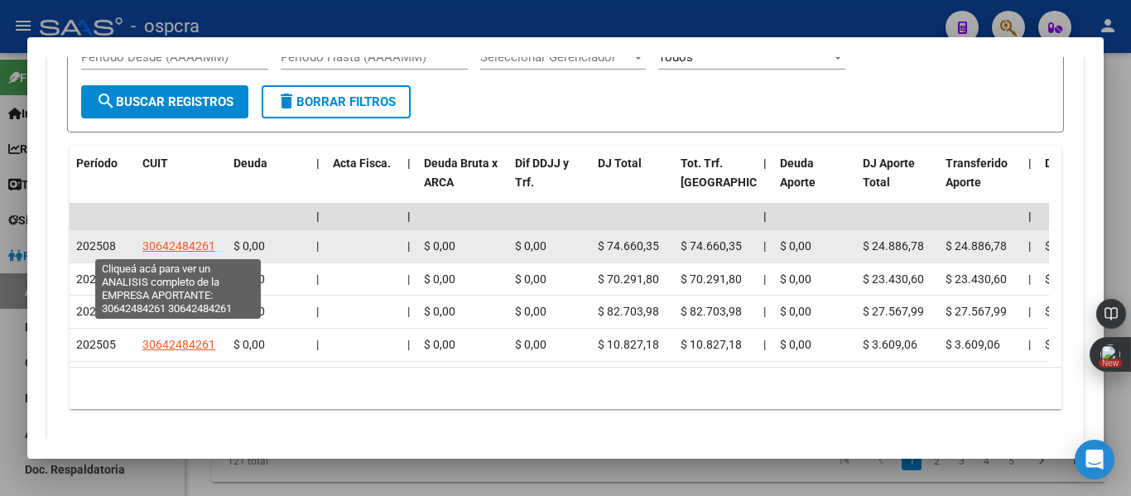
click at [184, 246] on span "30642484261" at bounding box center [178, 245] width 73 height 13
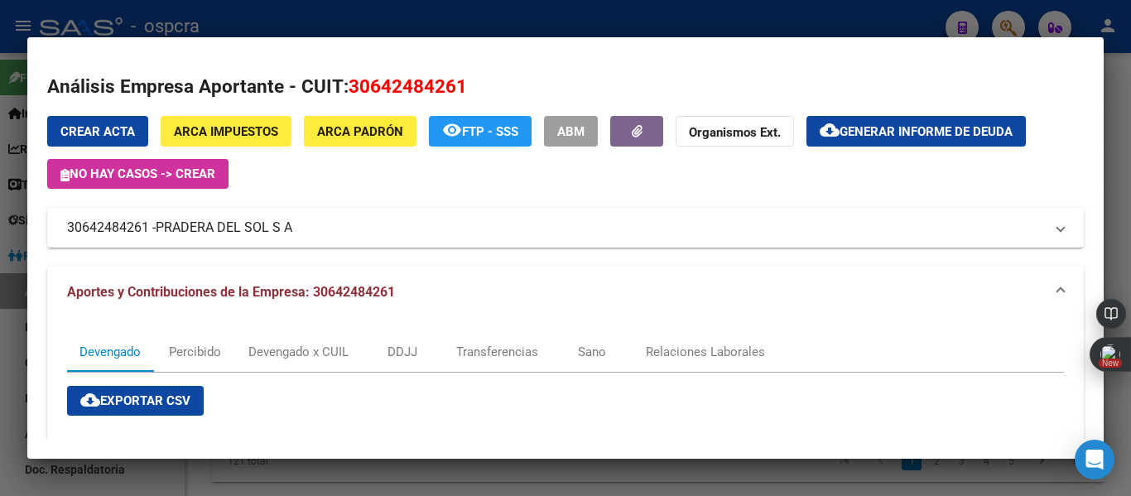
click at [0, 271] on div at bounding box center [565, 248] width 1131 height 496
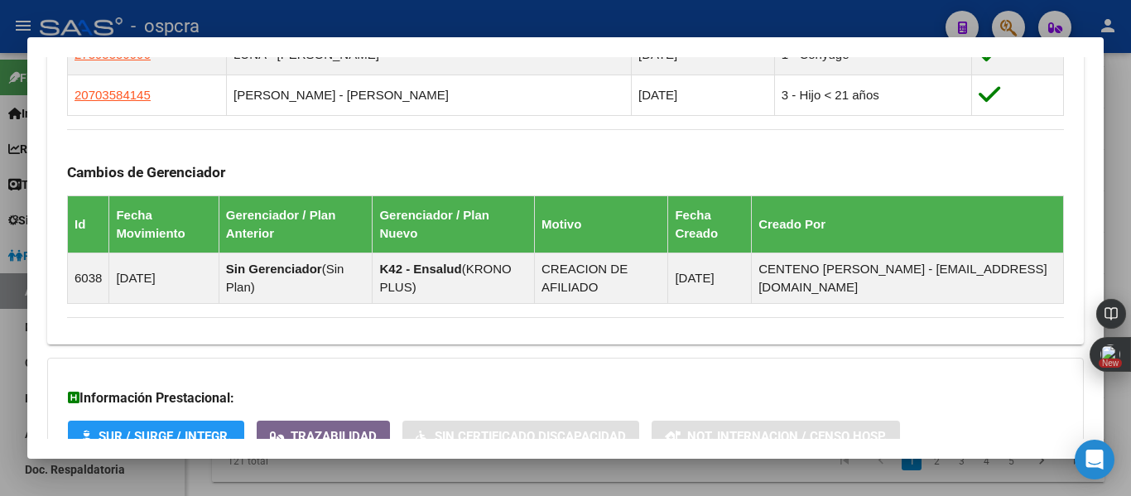
scroll to position [709, 0]
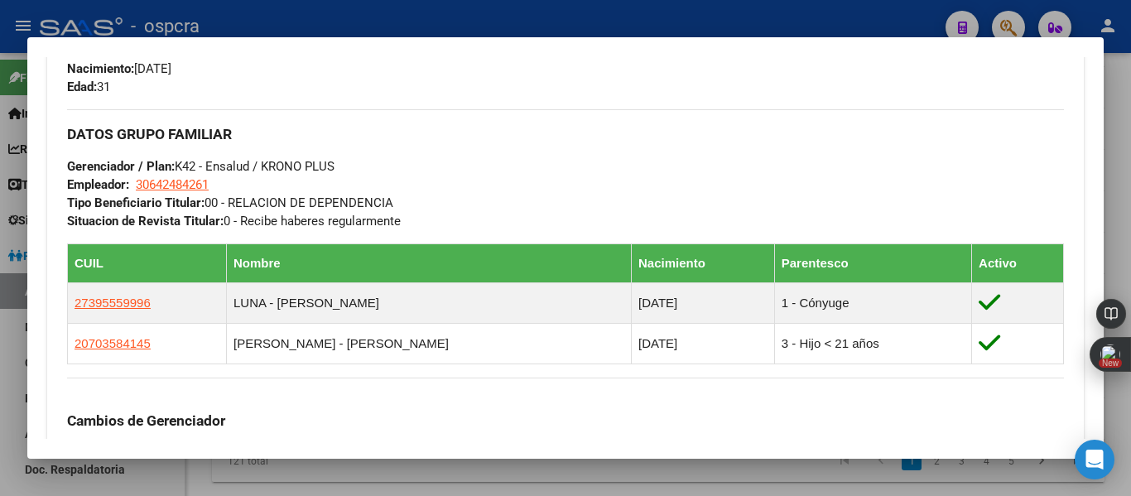
click at [0, 315] on div at bounding box center [565, 248] width 1131 height 496
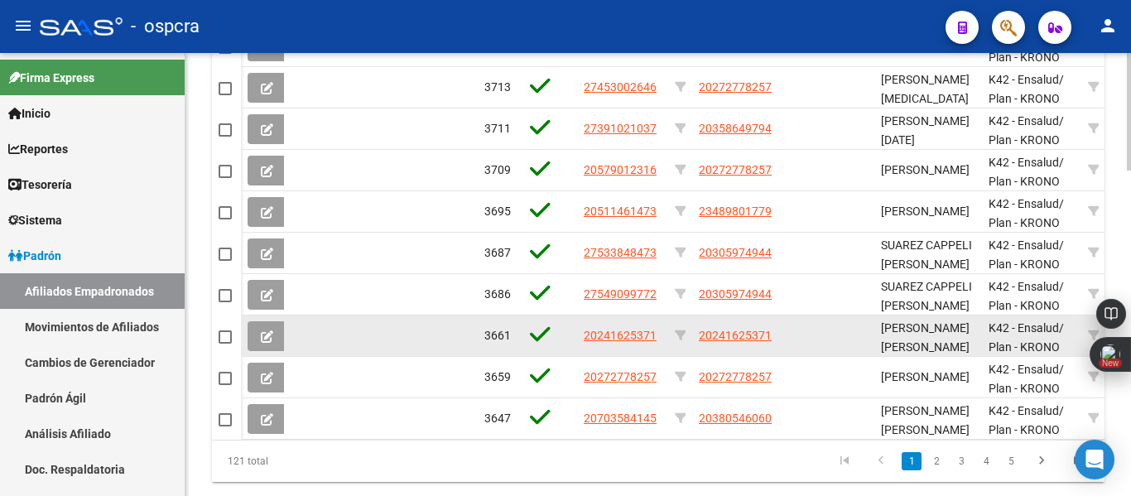
click at [746, 327] on app-link-go-to "20241625371" at bounding box center [735, 335] width 73 height 19
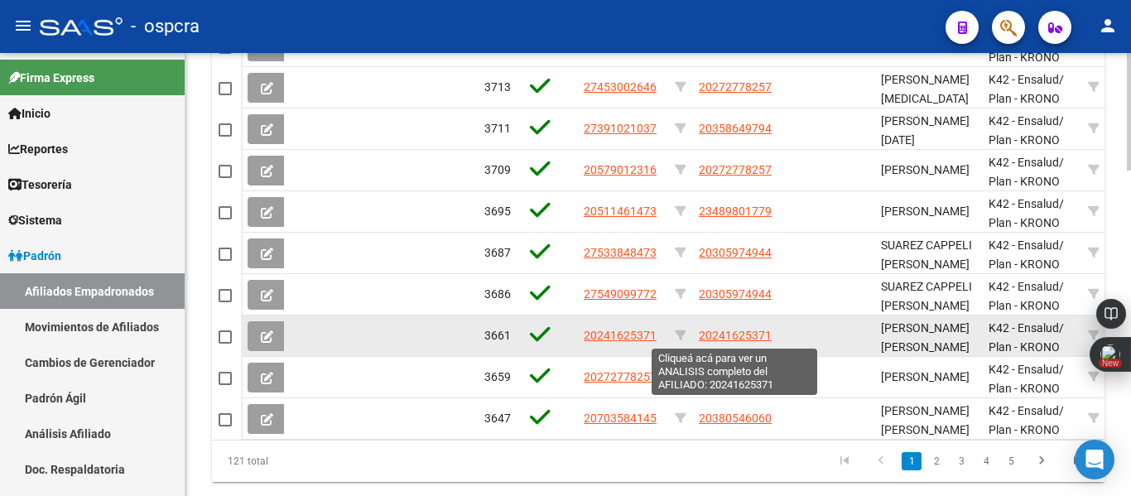
click at [748, 331] on span "20241625371" at bounding box center [735, 335] width 73 height 13
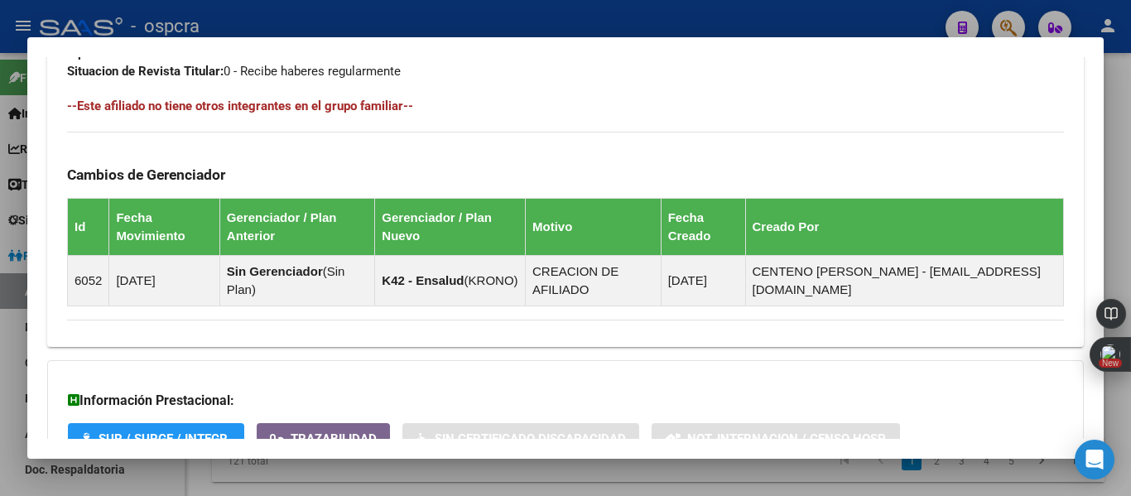
scroll to position [1027, 0]
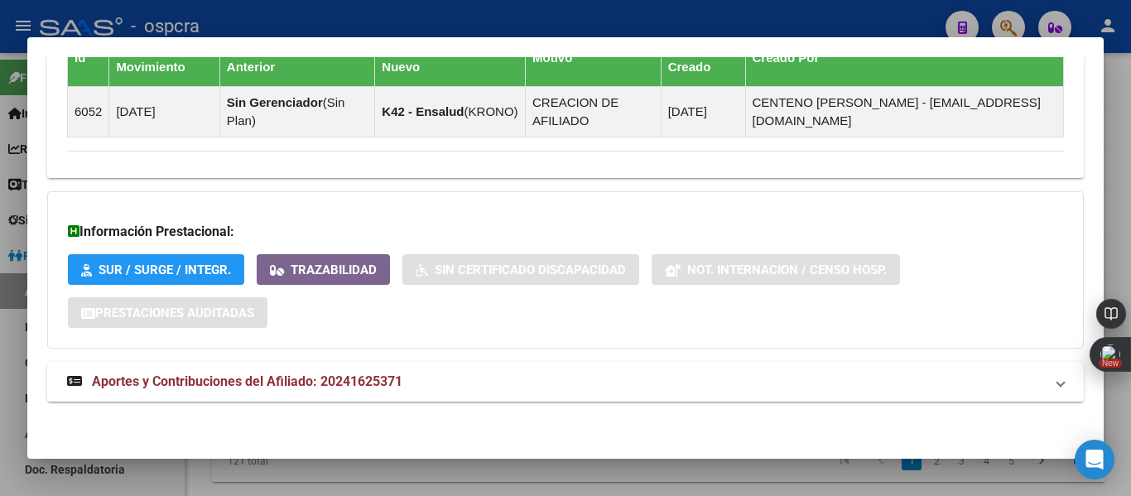
click at [374, 375] on span "Aportes y Contribuciones del Afiliado: 20241625371" at bounding box center [247, 381] width 310 height 16
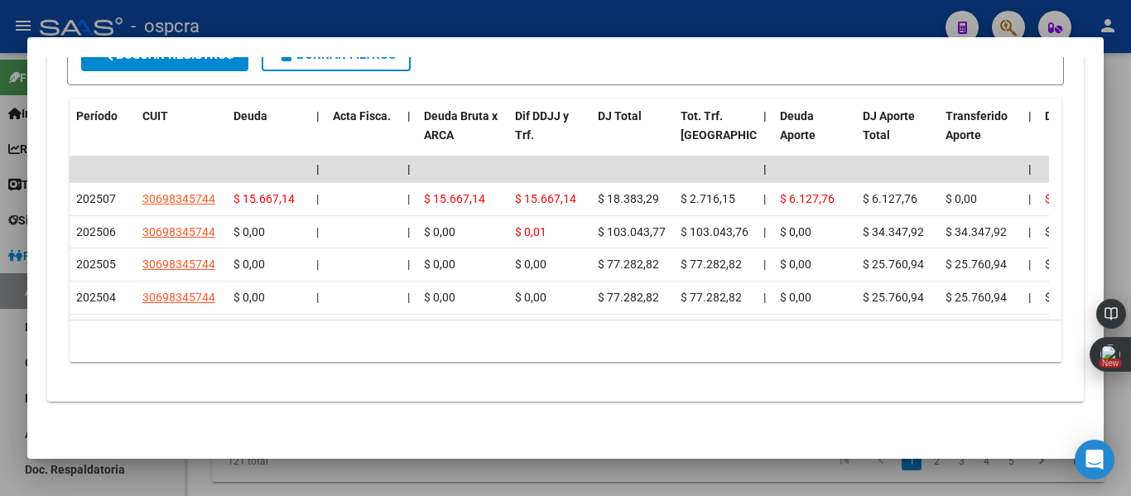
scroll to position [1644, 0]
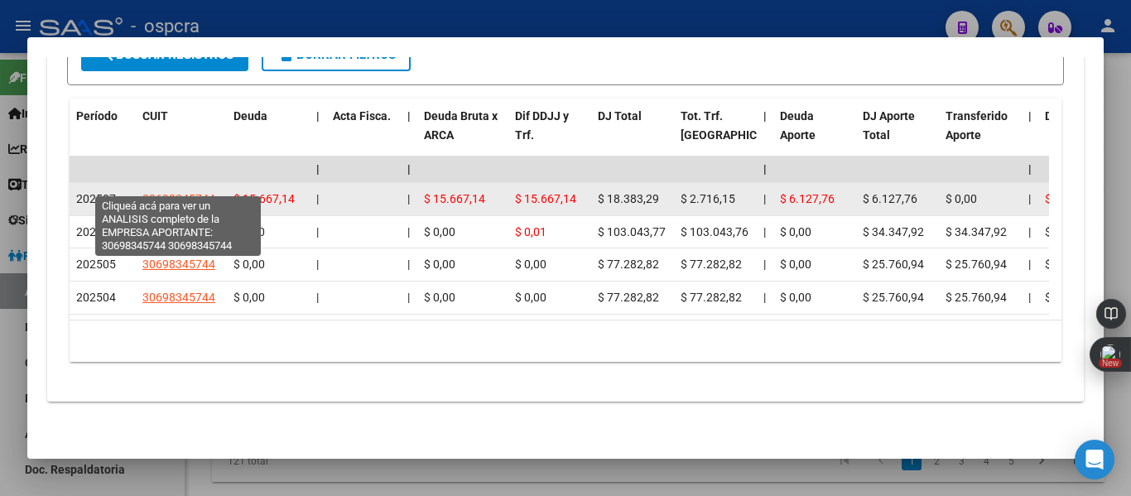
click at [185, 192] on span "30698345744" at bounding box center [178, 198] width 73 height 13
type textarea "30698345744"
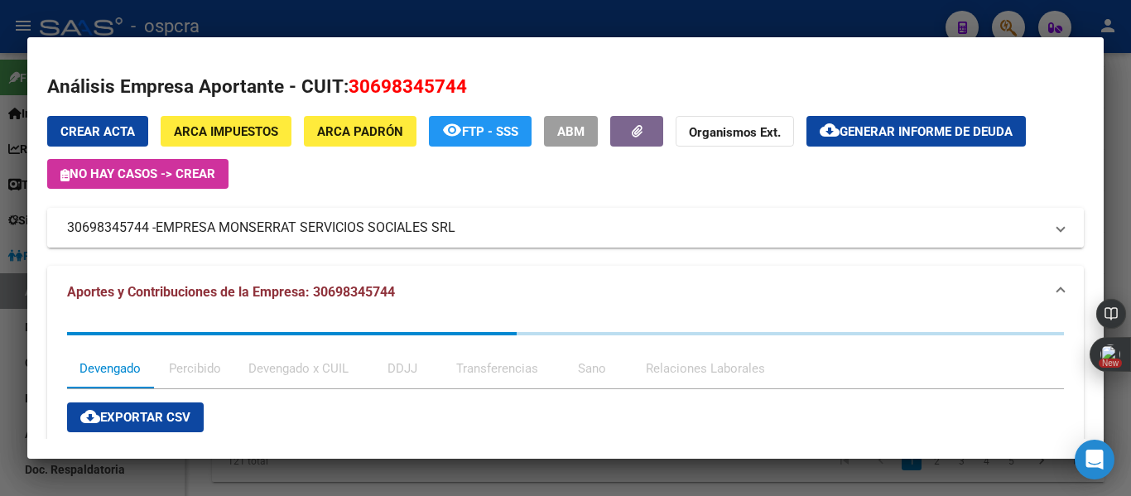
click at [286, 234] on span "EMPRESA MONSERRAT SERVICIOS SOCIALES SRL" at bounding box center [306, 228] width 300 height 20
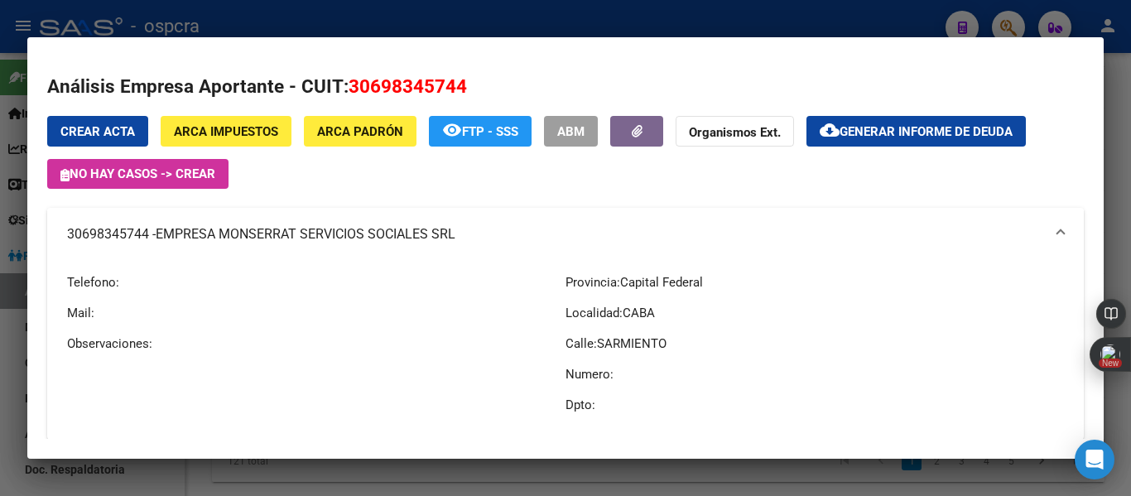
drag, startPoint x: 159, startPoint y: 231, endPoint x: 455, endPoint y: 230, distance: 296.4
click at [455, 230] on span "EMPRESA MONSERRAT SERVICIOS SOCIALES SRL" at bounding box center [306, 234] width 300 height 20
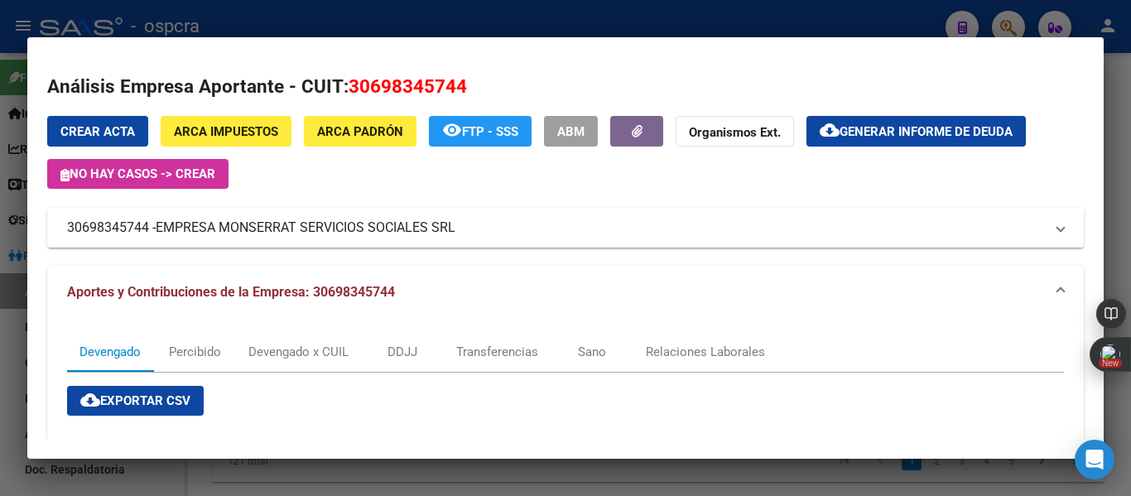
copy span "EMPRESA MONSERRAT SERVICIOS SOCIALES SRL"
click at [868, 47] on mat-dialog-container "Análisis Empresa Aportante - CUIT: 30698345744 Crear Acta ARCA Impuestos ARCA P…" at bounding box center [565, 247] width 1076 height 421
click at [838, 38] on mat-dialog-container "Análisis Empresa Aportante - CUIT: 30698345744 Crear Acta ARCA Impuestos ARCA P…" at bounding box center [565, 247] width 1076 height 421
click at [843, 25] on div at bounding box center [565, 248] width 1131 height 496
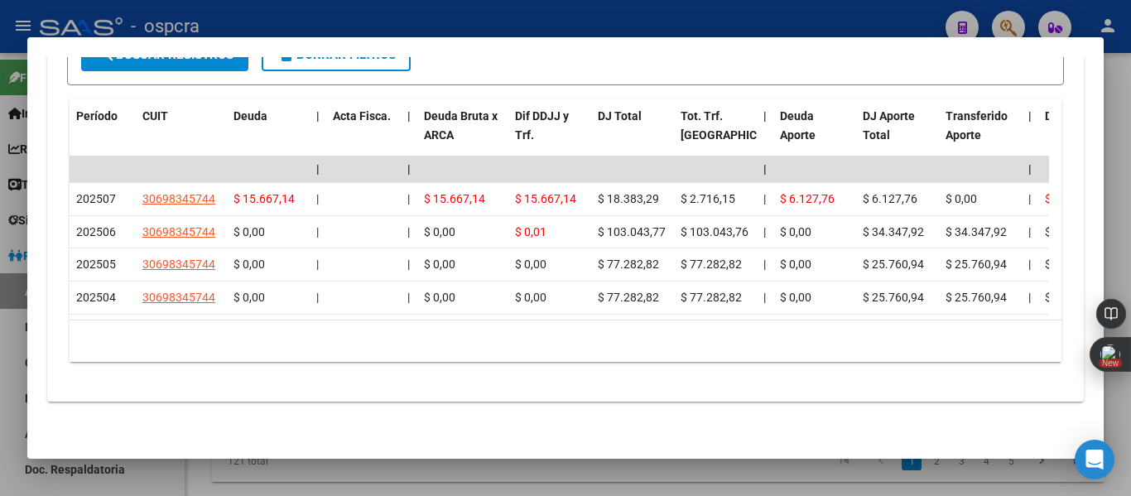
click at [843, 25] on div at bounding box center [565, 248] width 1131 height 496
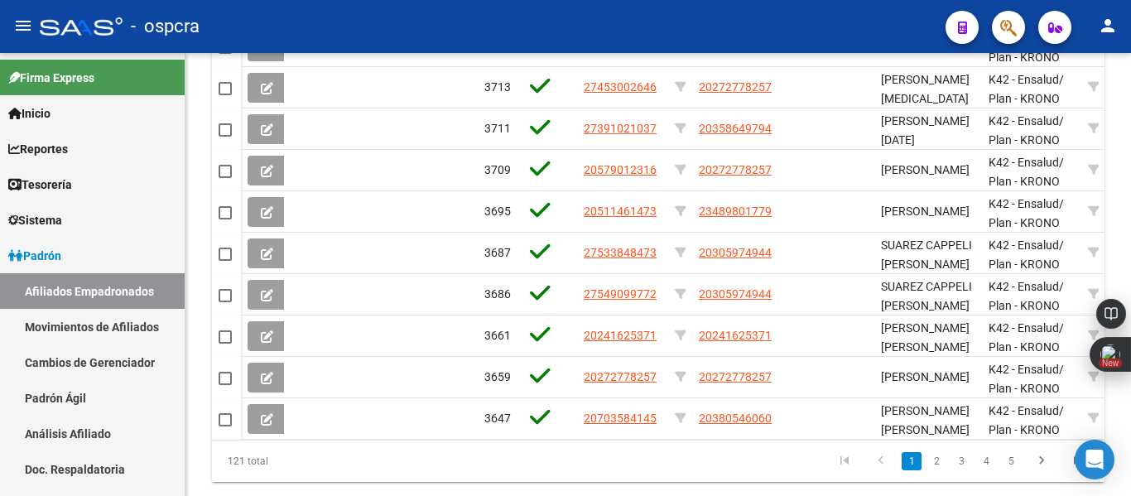
click at [997, 25] on button "button" at bounding box center [1008, 27] width 33 height 33
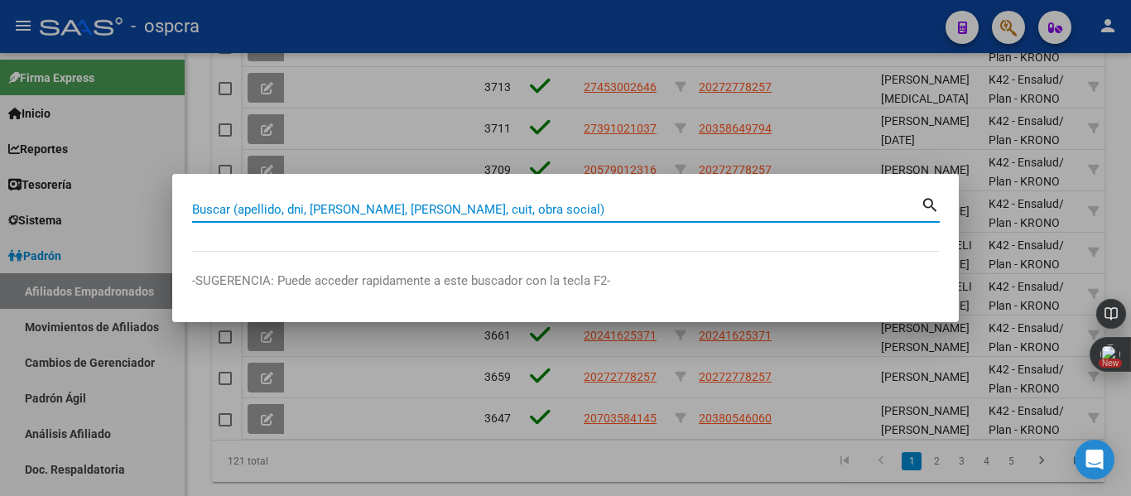
paste input "33709907"
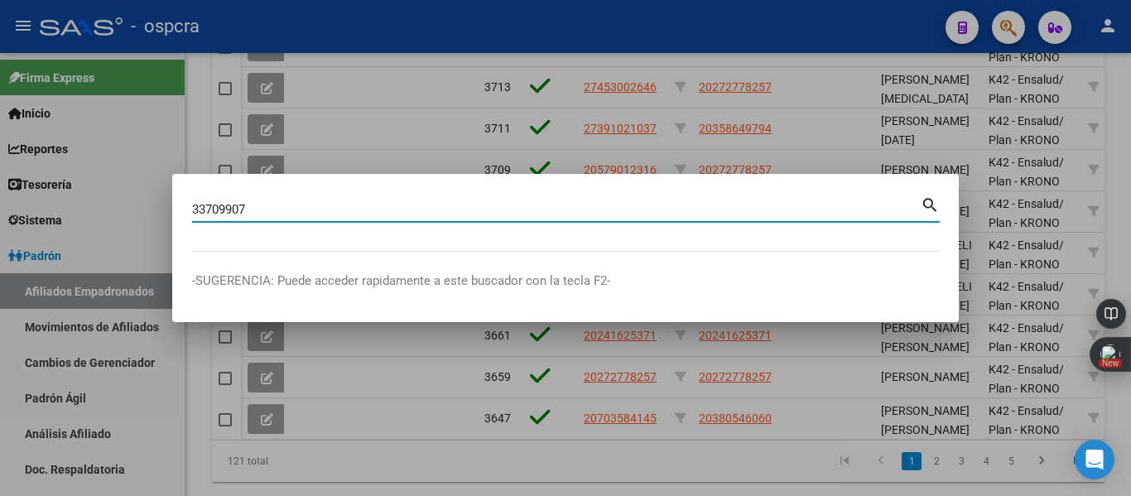
type input "33709907"
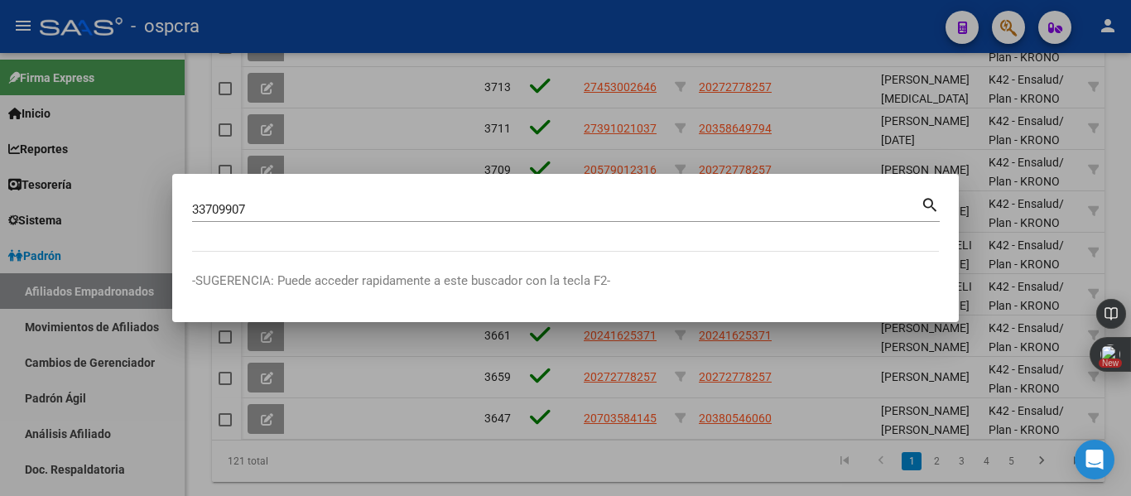
click at [339, 246] on mat-dialog-content "33709907 Buscar (apellido, dni, [PERSON_NAME], nro traspaso, cuit, obra social)…" at bounding box center [565, 223] width 787 height 58
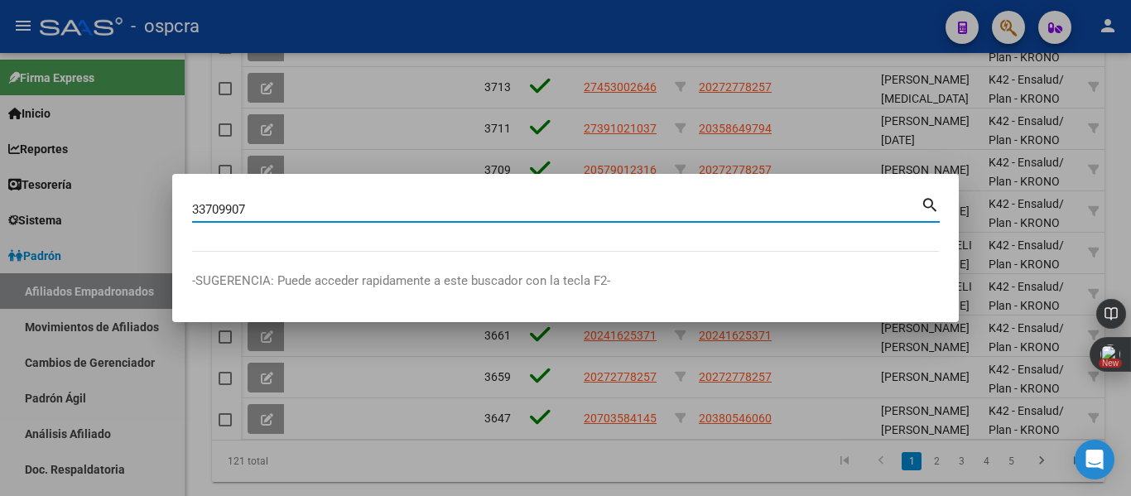
click at [264, 212] on input "33709907" at bounding box center [556, 209] width 729 height 15
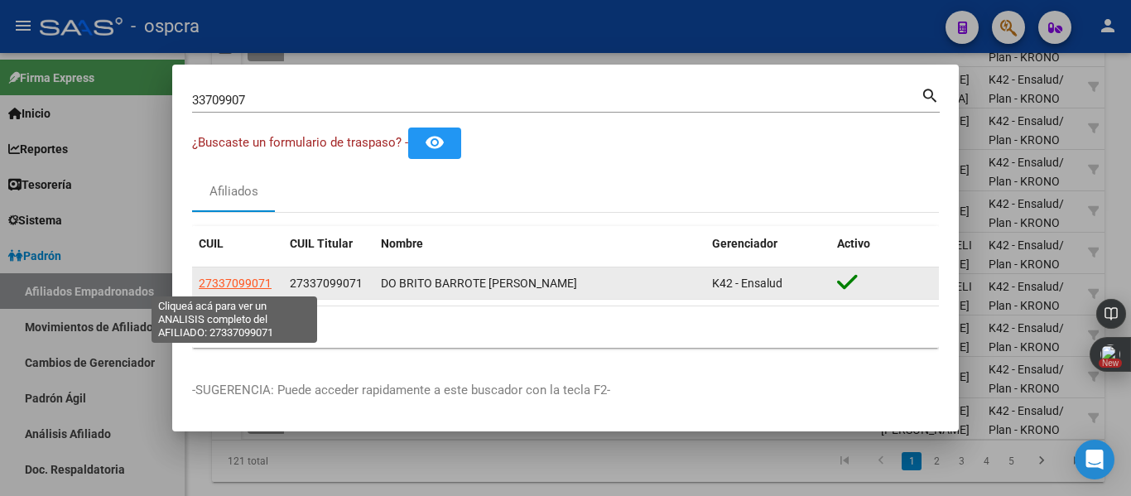
click at [263, 281] on span "27337099071" at bounding box center [235, 283] width 73 height 13
type textarea "27337099071"
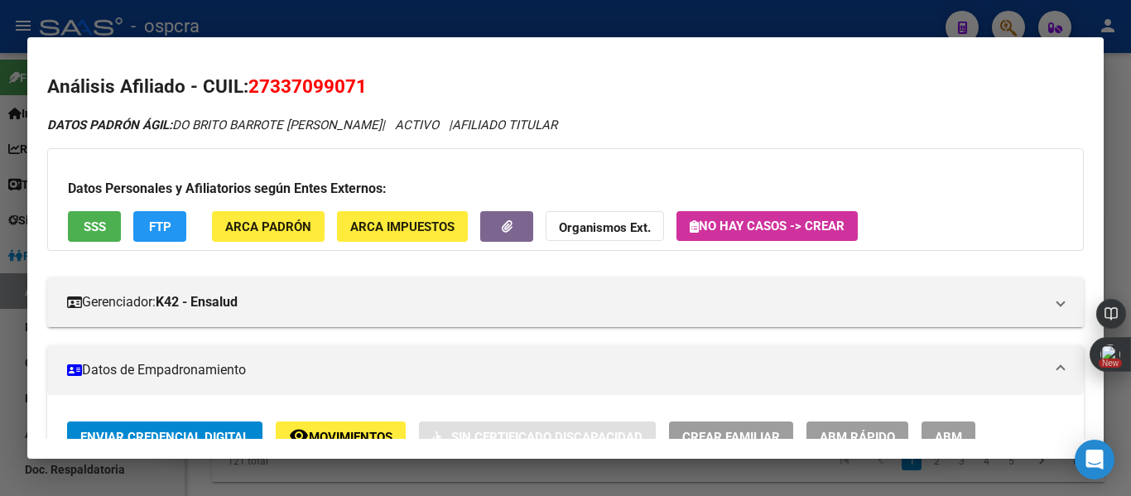
click at [16, 281] on div at bounding box center [565, 248] width 1131 height 496
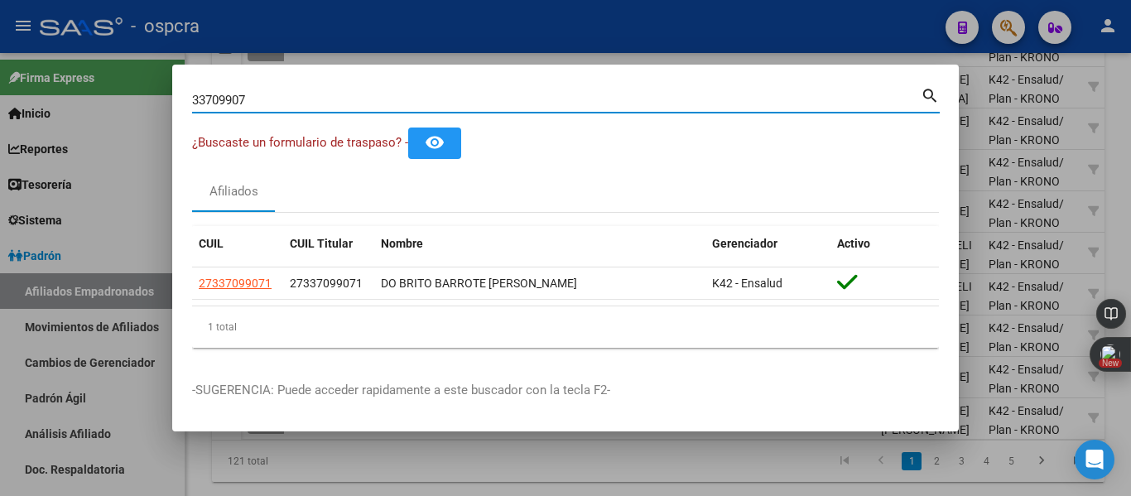
drag, startPoint x: 258, startPoint y: 94, endPoint x: 176, endPoint y: 91, distance: 82.8
click at [176, 91] on mat-dialog-content "33709907 Buscar (apellido, dni, cuil, nro traspaso, cuit, obra social) search ¿…" at bounding box center [565, 222] width 787 height 277
paste input "4538343"
type input "34538343"
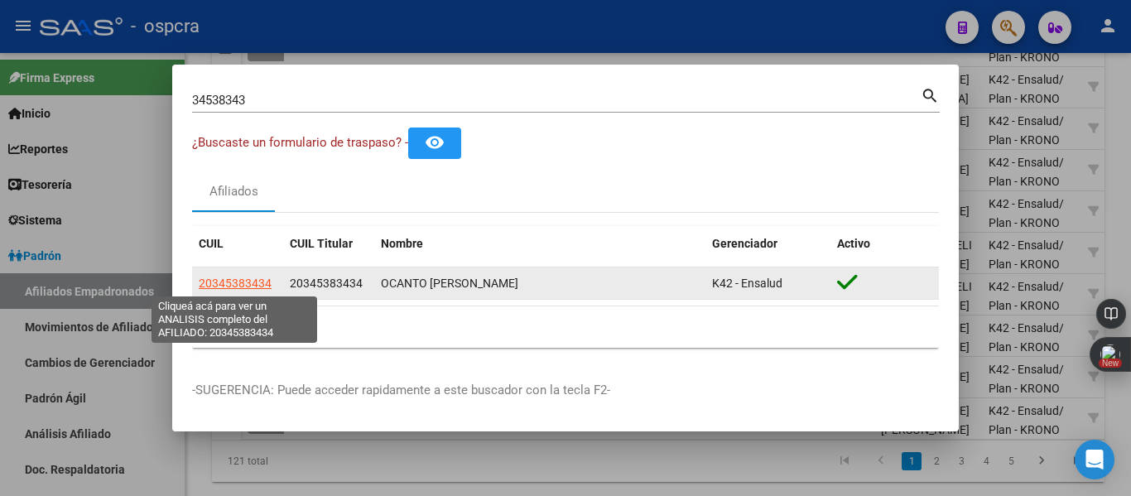
click at [248, 277] on span "20345383434" at bounding box center [235, 283] width 73 height 13
type textarea "20345383434"
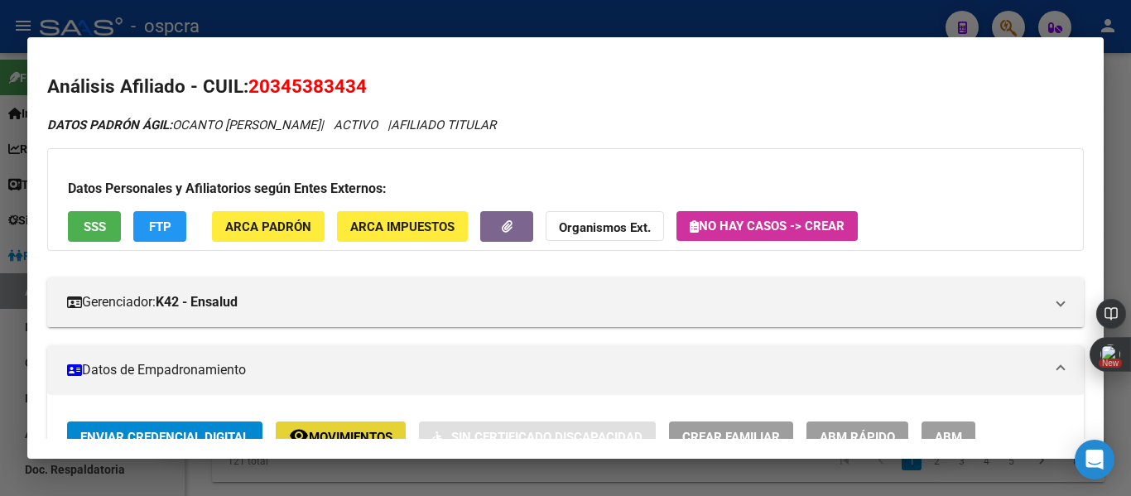
click at [351, 423] on button "remove_red_eye Movimientos" at bounding box center [341, 436] width 130 height 31
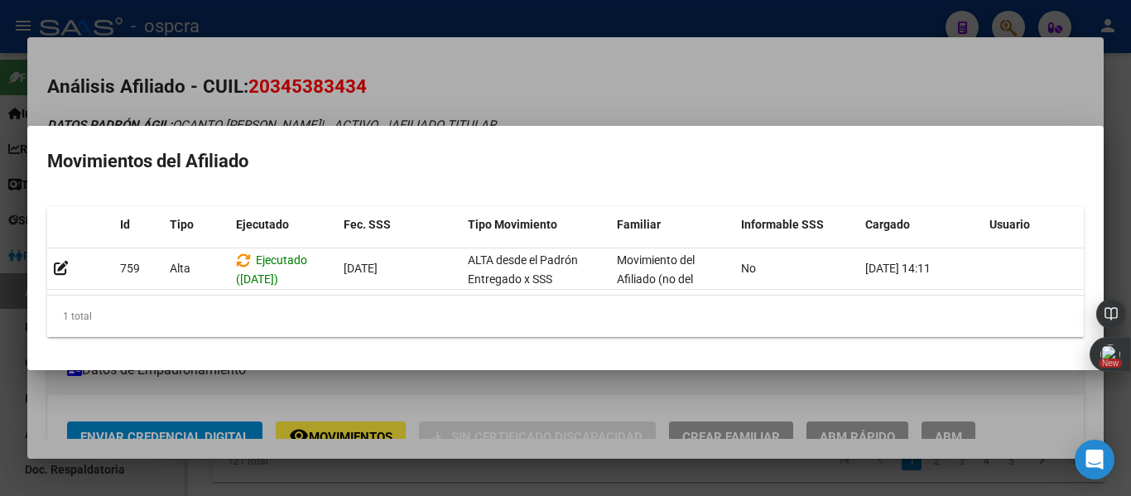
click at [618, 78] on div at bounding box center [565, 248] width 1131 height 496
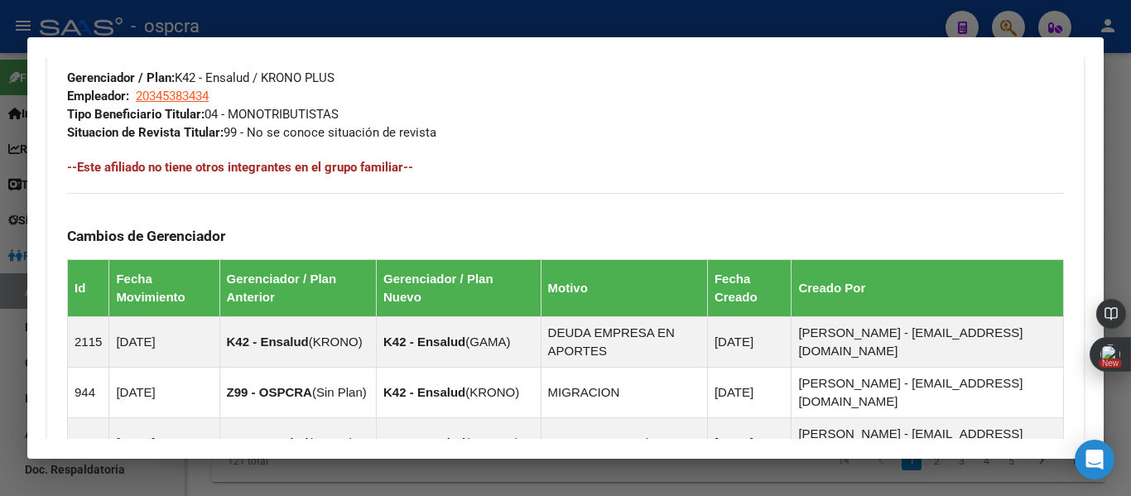
scroll to position [1119, 0]
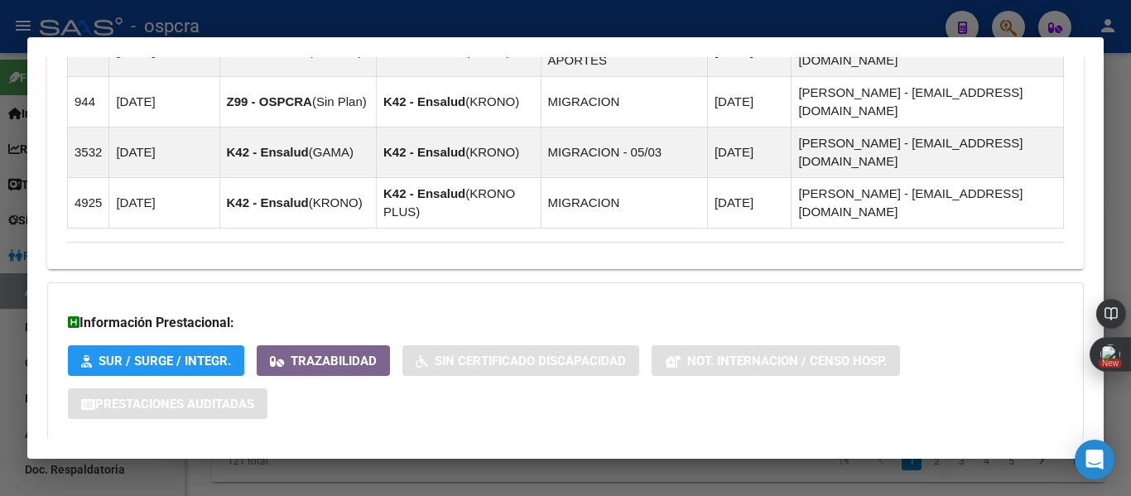
click at [373, 453] on mat-expansion-panel-header "Aportes y Contribuciones del Afiliado: 20345383434" at bounding box center [565, 473] width 1037 height 40
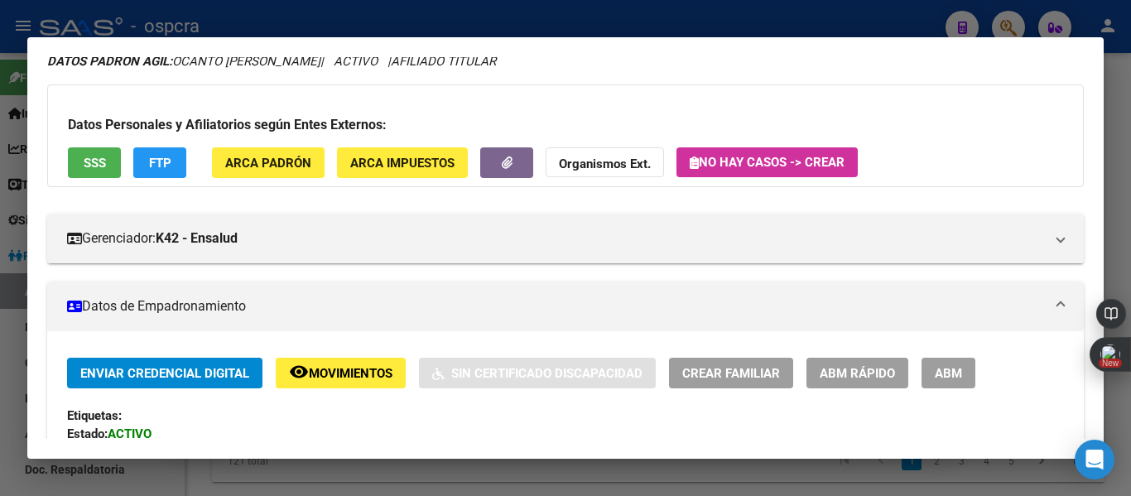
scroll to position [90, 0]
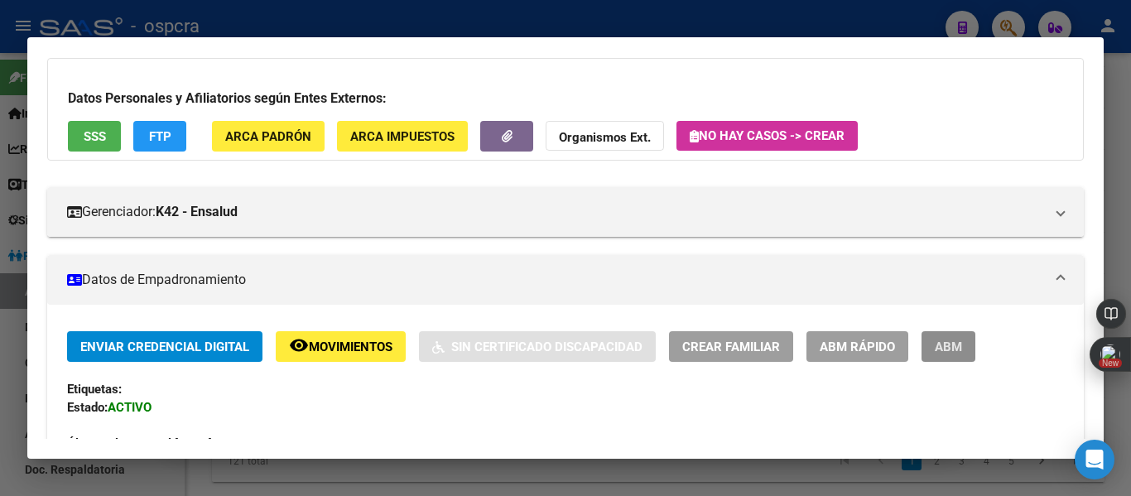
click at [961, 339] on span "ABM" at bounding box center [948, 346] width 27 height 15
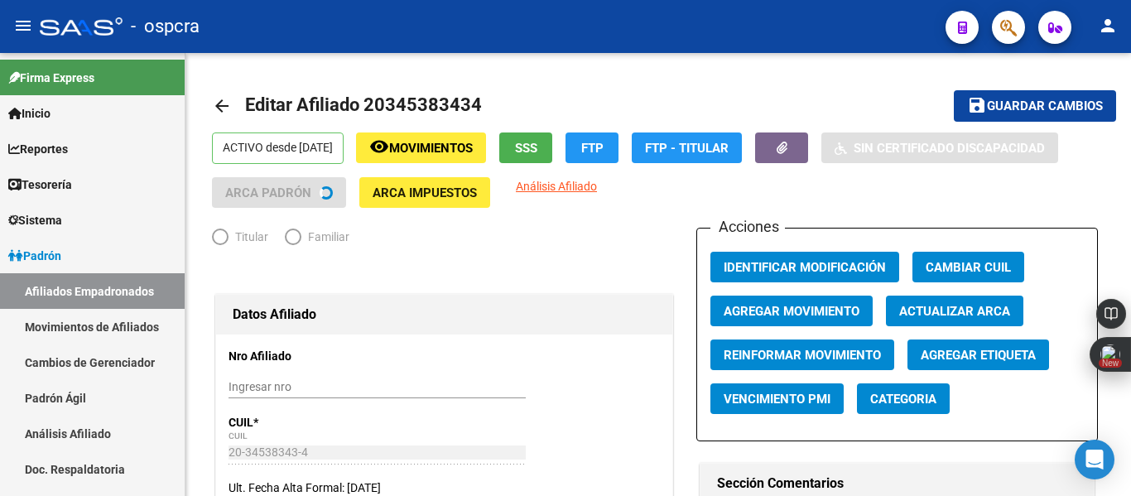
radio input "true"
type input "20-34538343-4"
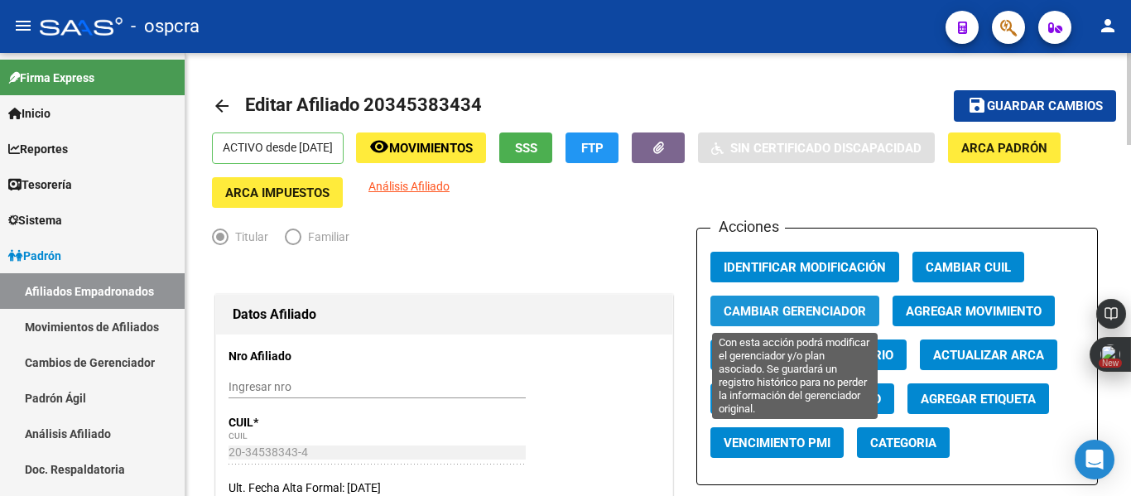
click at [820, 303] on span "Cambiar Gerenciador" at bounding box center [795, 310] width 142 height 15
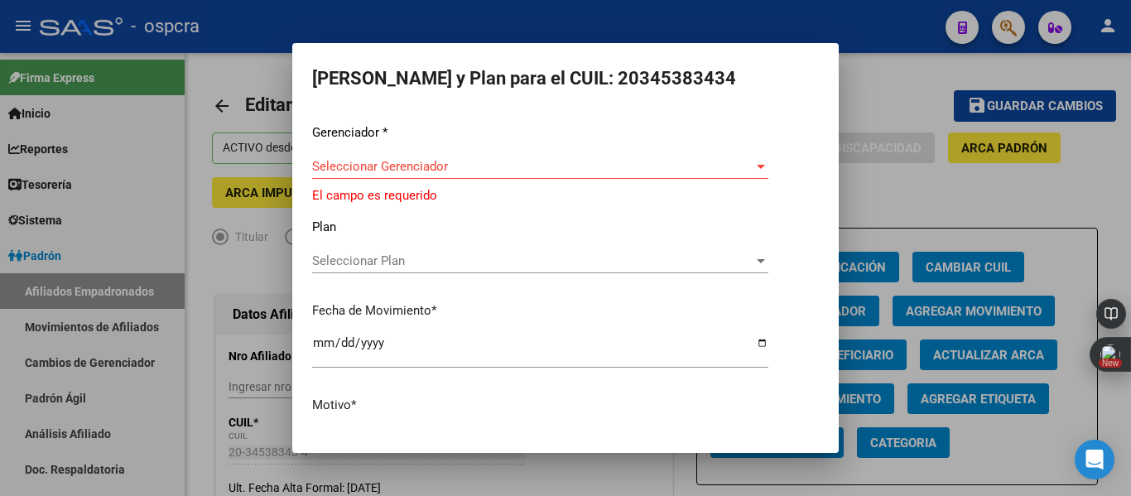
click at [917, 133] on div at bounding box center [565, 248] width 1131 height 496
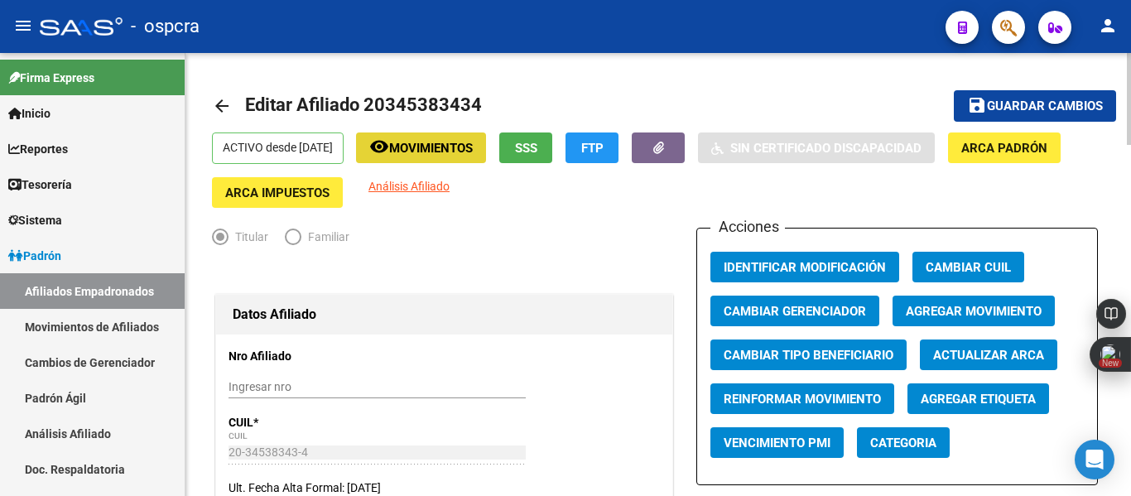
click at [464, 147] on span "Movimientos" at bounding box center [431, 148] width 84 height 15
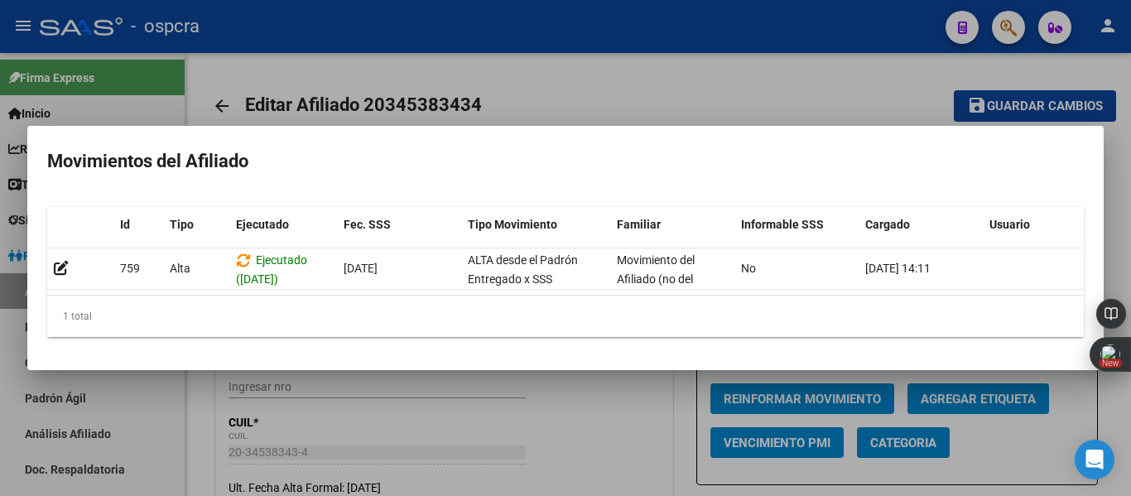
click at [455, 67] on div at bounding box center [565, 248] width 1131 height 496
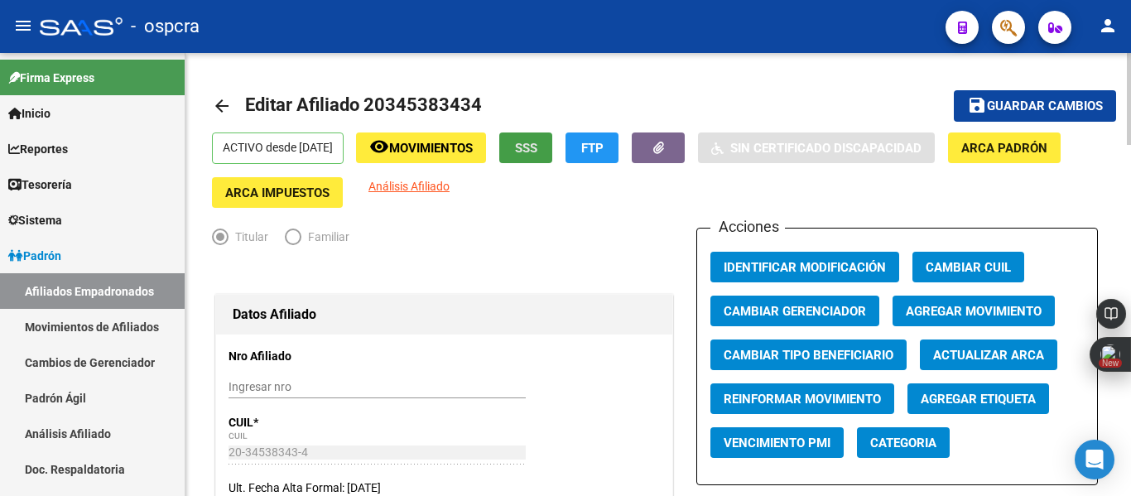
click at [546, 157] on button "SSS" at bounding box center [525, 147] width 53 height 31
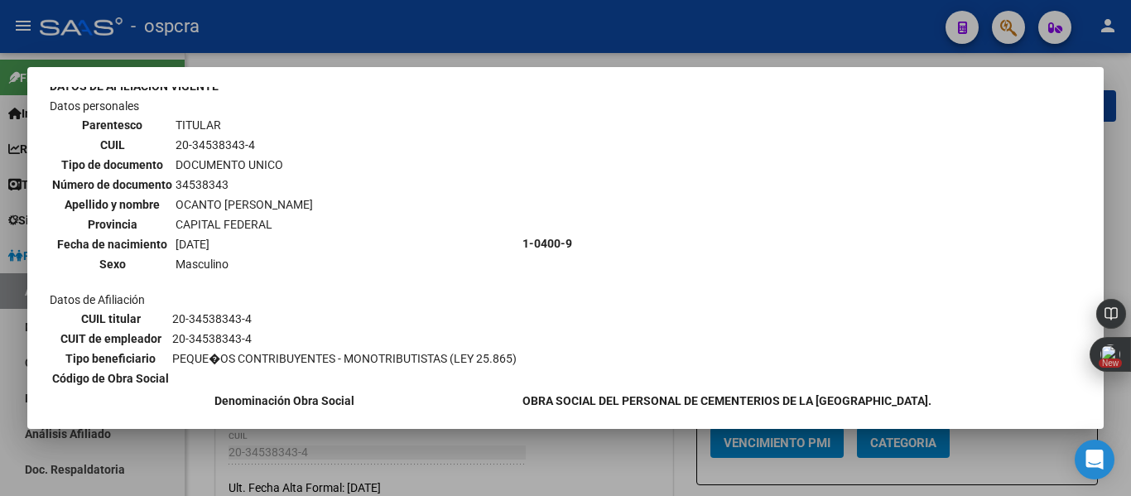
scroll to position [73, 0]
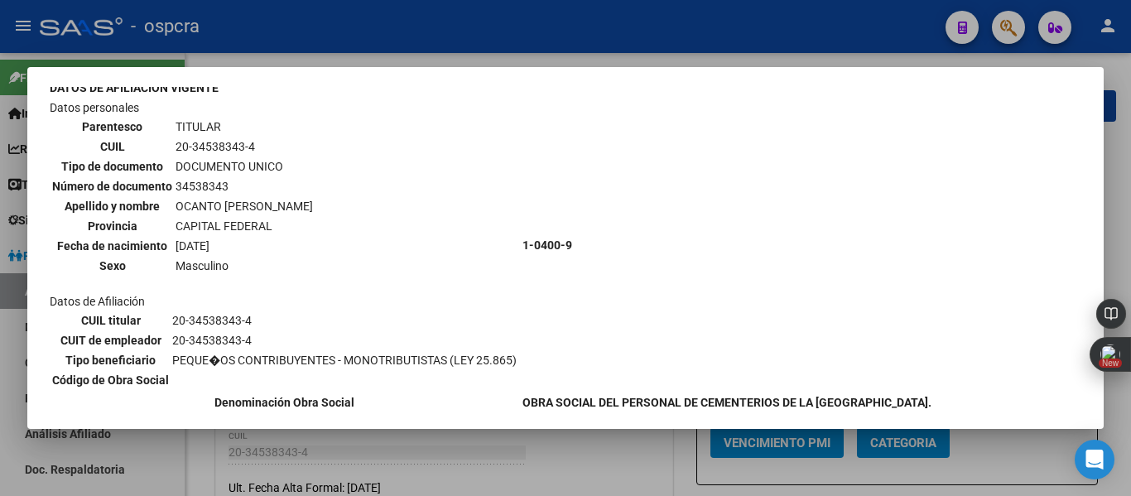
click at [570, 46] on div at bounding box center [565, 248] width 1131 height 496
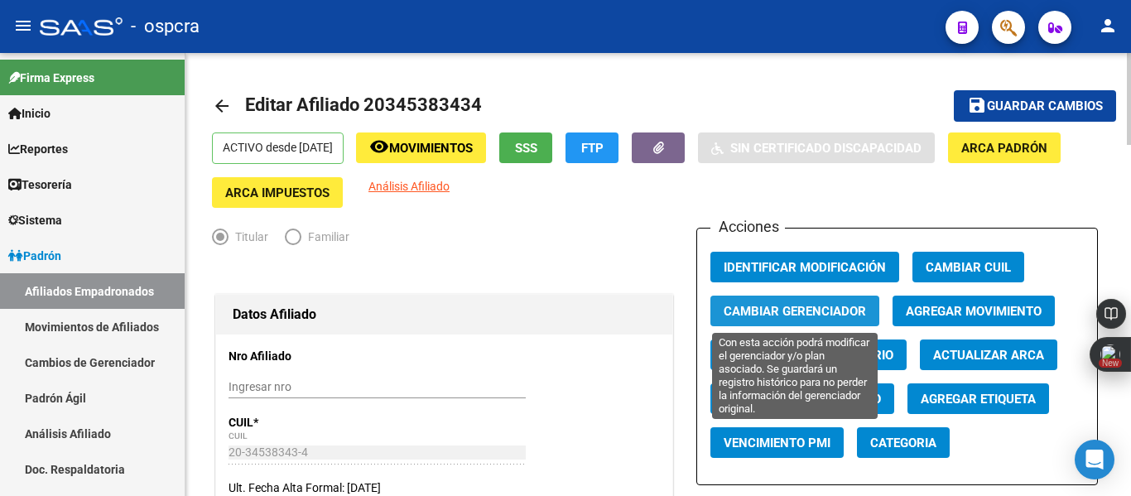
click at [830, 312] on span "Cambiar Gerenciador" at bounding box center [795, 311] width 142 height 15
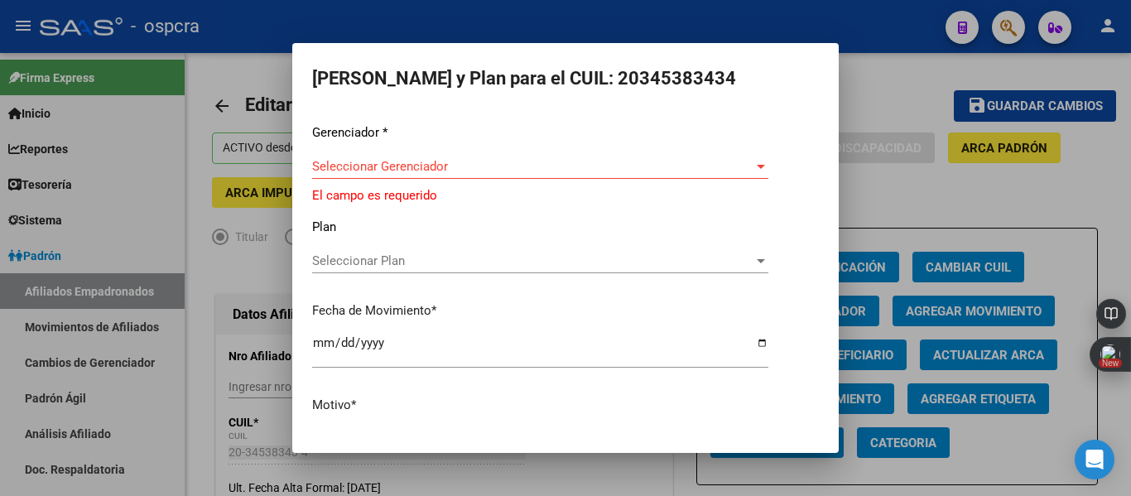
click at [912, 217] on div at bounding box center [565, 248] width 1131 height 496
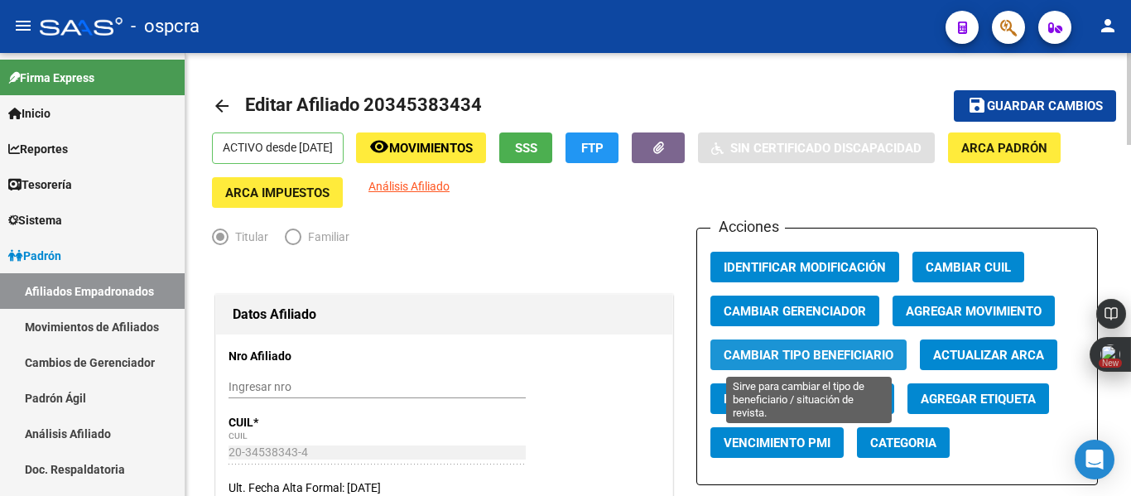
click at [874, 349] on span "Cambiar Tipo Beneficiario" at bounding box center [809, 355] width 170 height 15
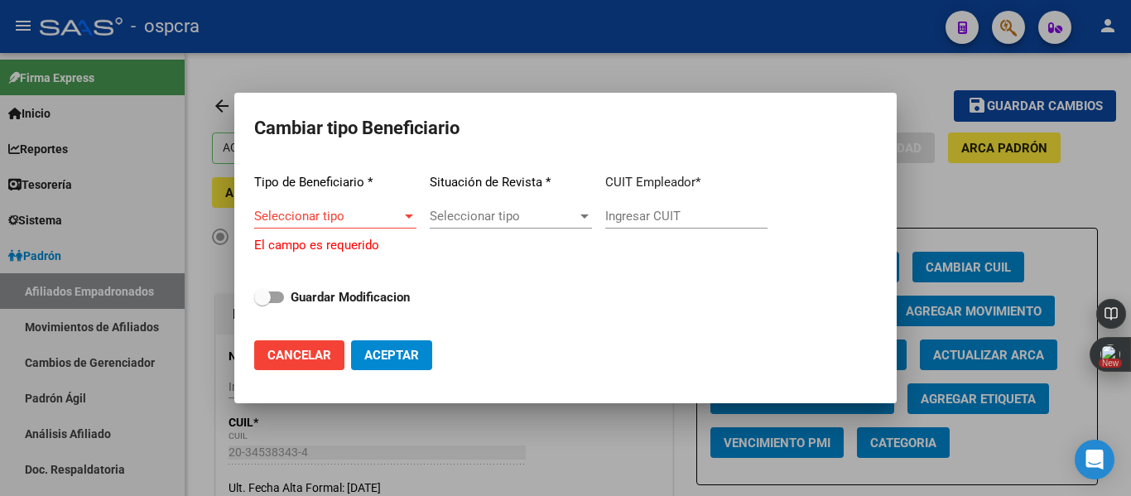
click at [933, 194] on div at bounding box center [565, 248] width 1131 height 496
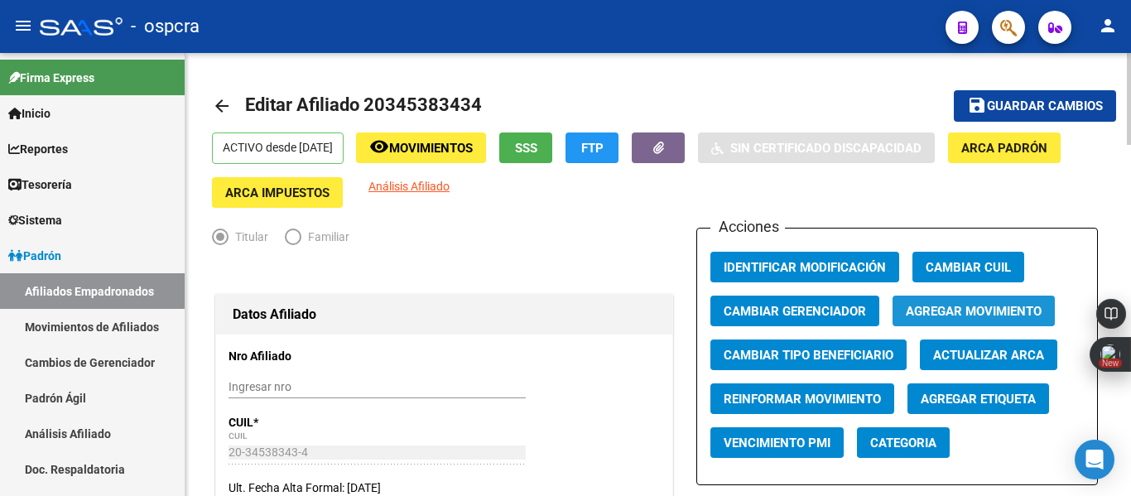
click at [949, 302] on button "Agregar Movimiento" at bounding box center [973, 311] width 162 height 31
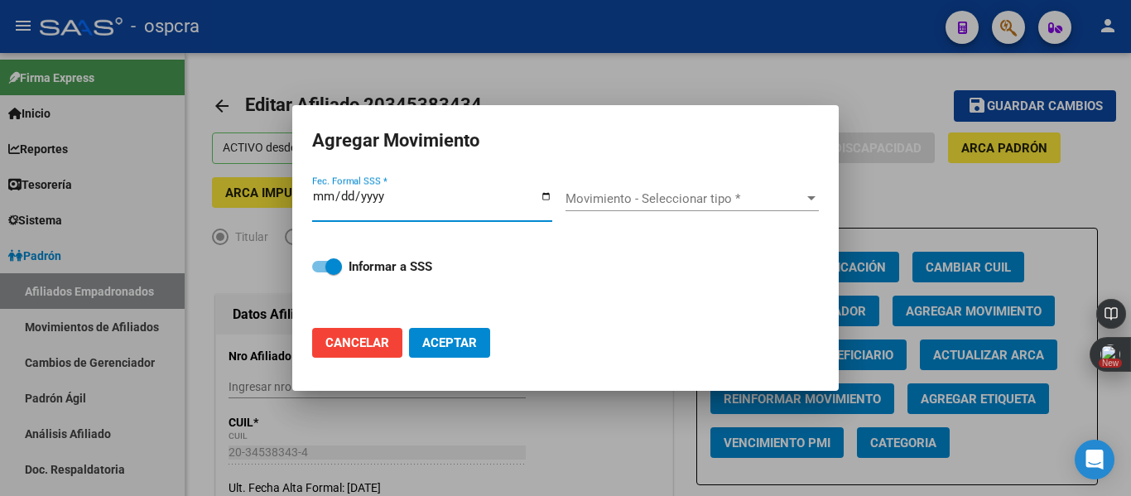
click at [549, 198] on input "Fec. Formal SSS *" at bounding box center [432, 203] width 240 height 26
type input "[DATE]"
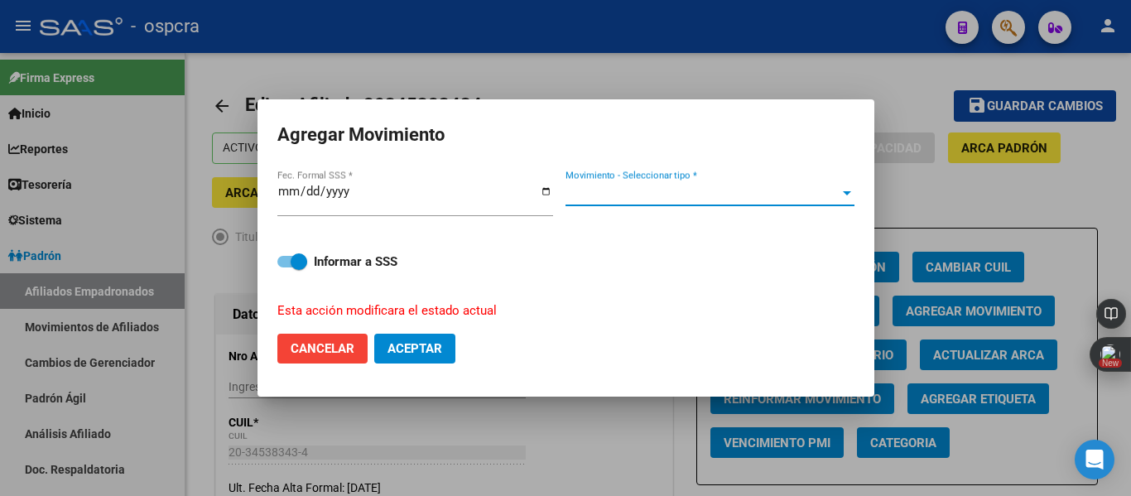
click at [796, 190] on span "Movimiento - Seleccionar tipo *" at bounding box center [702, 192] width 274 height 15
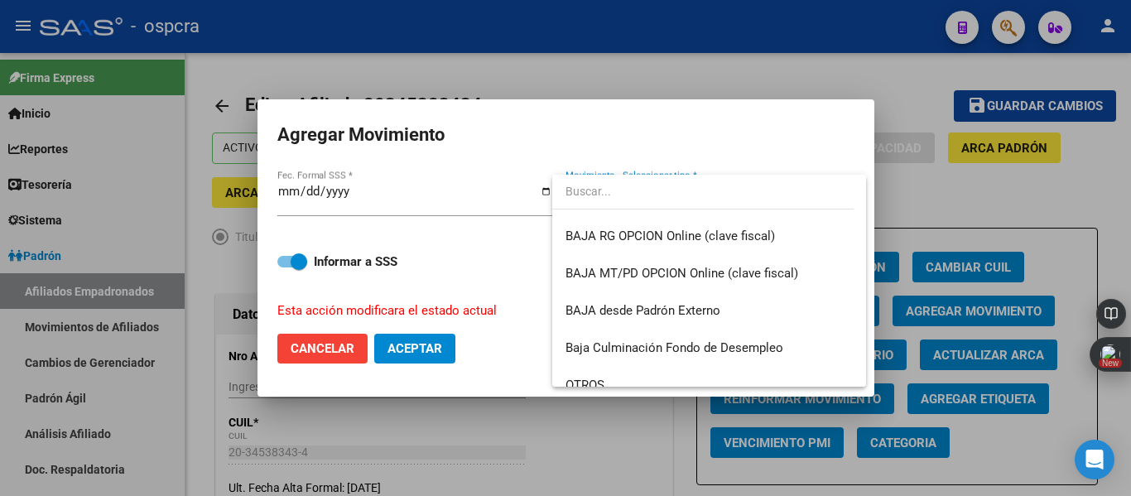
scroll to position [1204, 0]
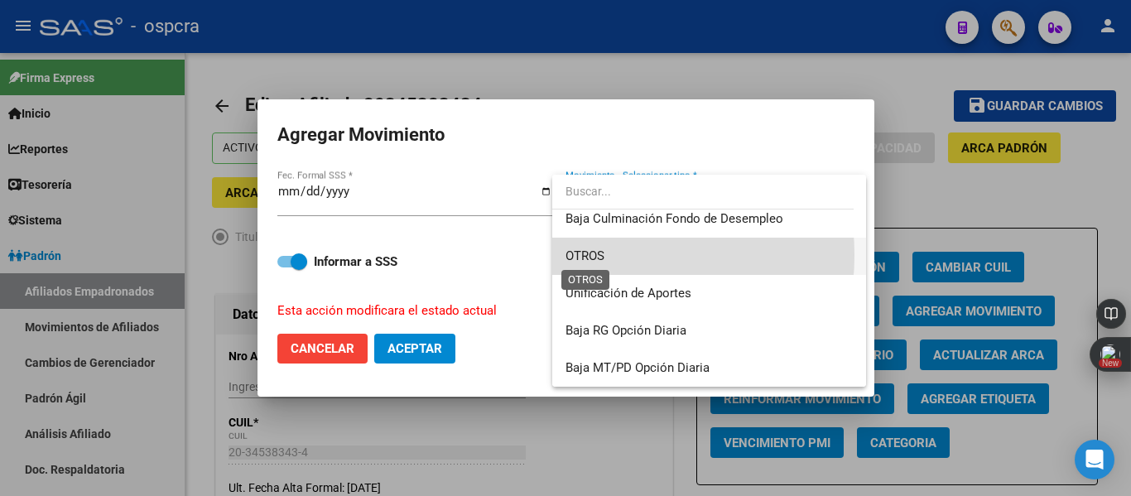
click at [590, 255] on span "OTROS" at bounding box center [584, 255] width 39 height 15
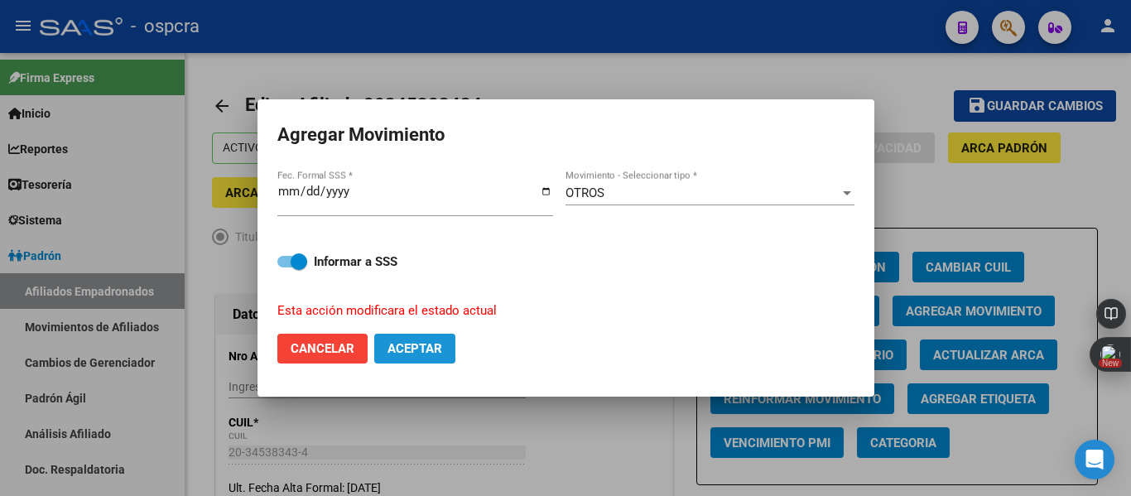
click at [434, 341] on span "Aceptar" at bounding box center [414, 348] width 55 height 15
checkbox input "false"
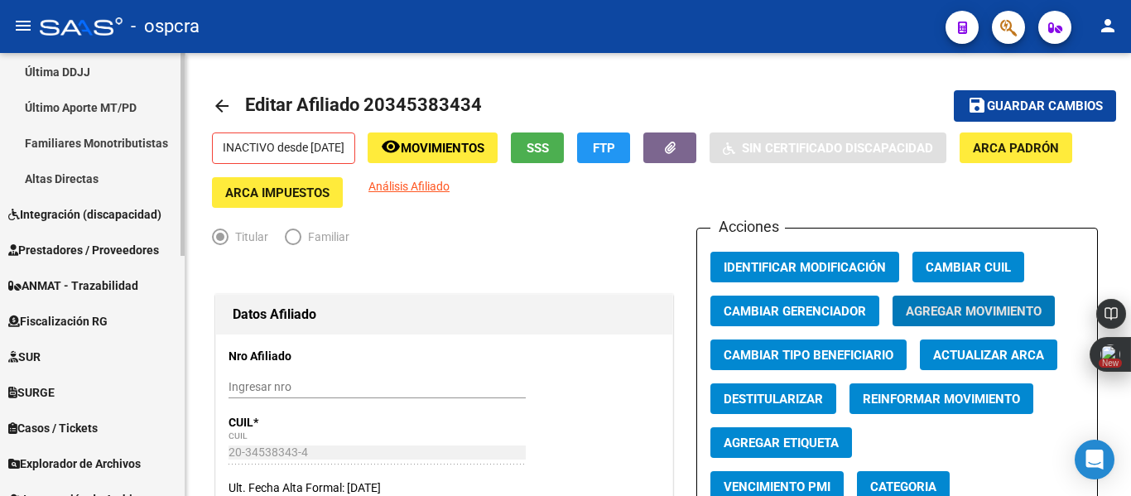
scroll to position [525, 0]
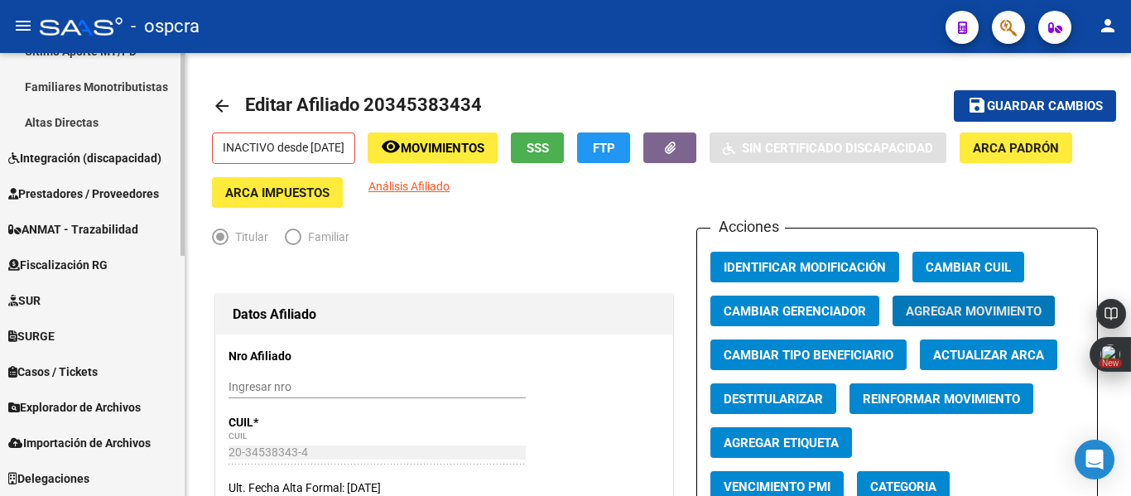
click at [179, 477] on div "Firma Express Inicio Calendario SSS Instructivos Contacto OS Reportes Ingresos …" at bounding box center [94, 12] width 189 height 968
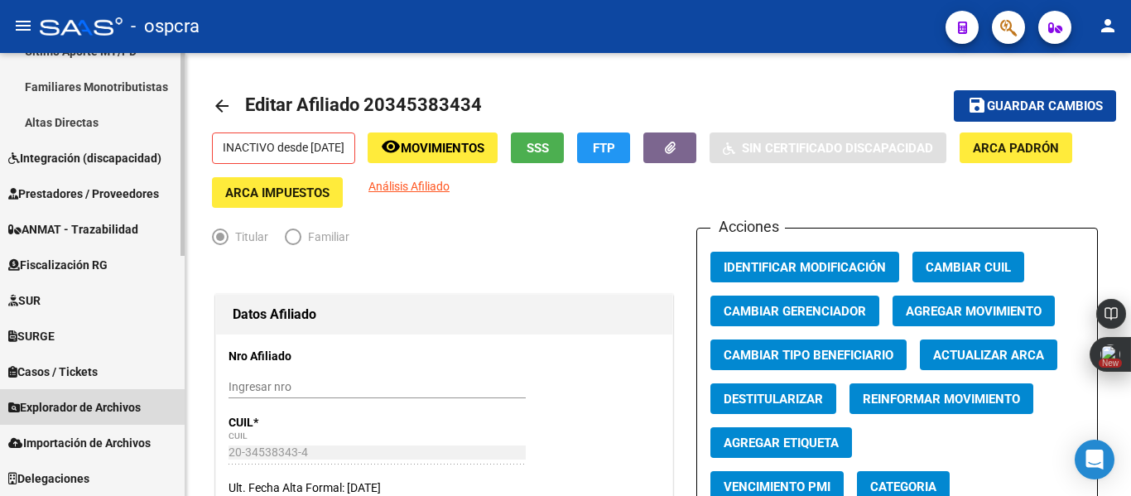
click at [85, 411] on span "Explorador de Archivos" at bounding box center [74, 407] width 132 height 18
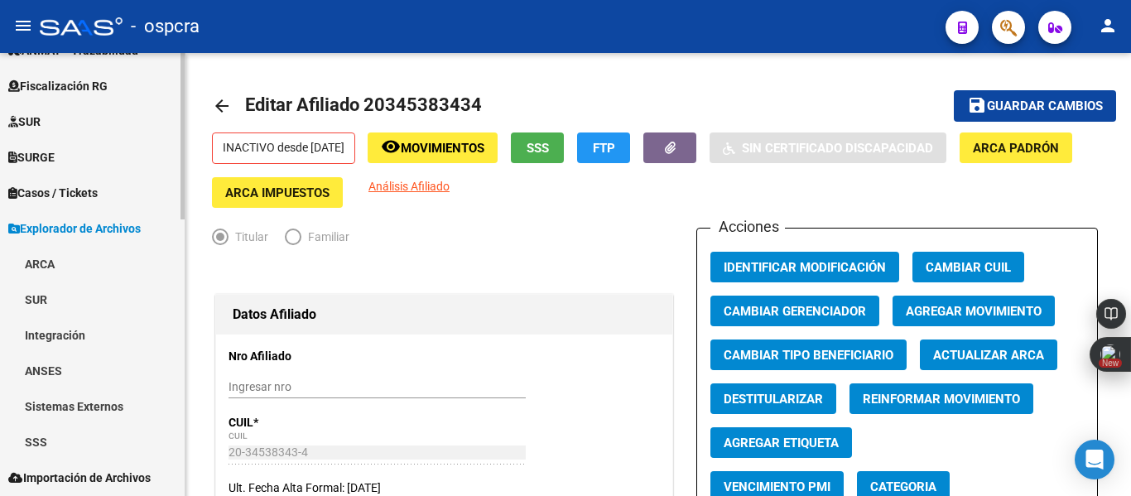
scroll to position [738, 0]
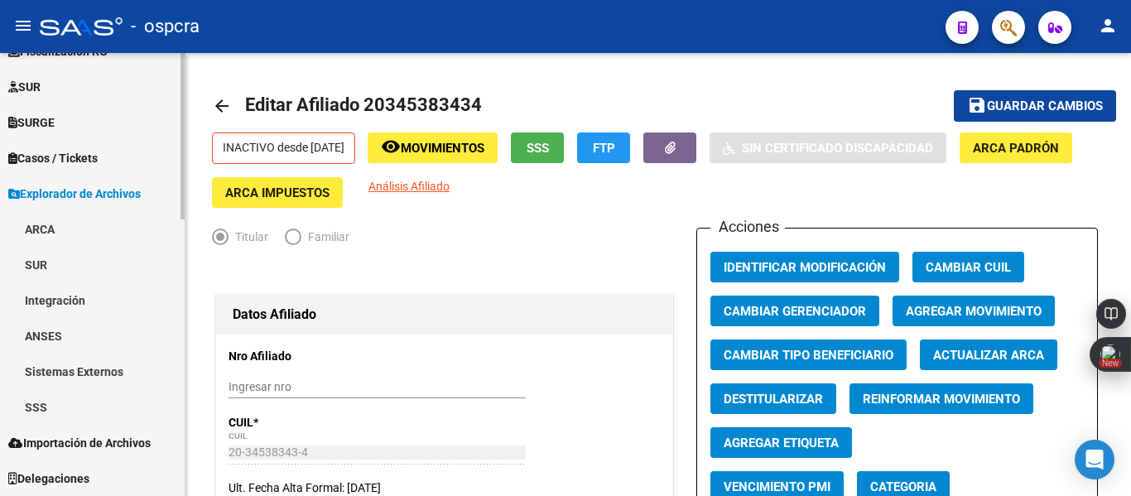
click at [190, 431] on mat-sidenav-container "Firma Express Inicio Calendario SSS Instructivos Contacto OS Reportes Ingresos …" at bounding box center [565, 274] width 1131 height 443
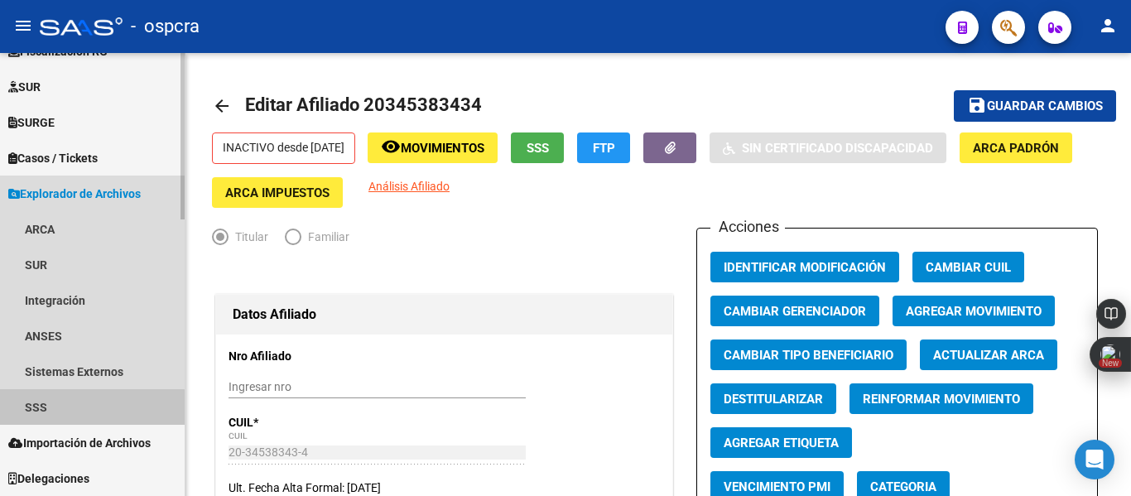
click at [60, 415] on link "SSS" at bounding box center [92, 407] width 185 height 36
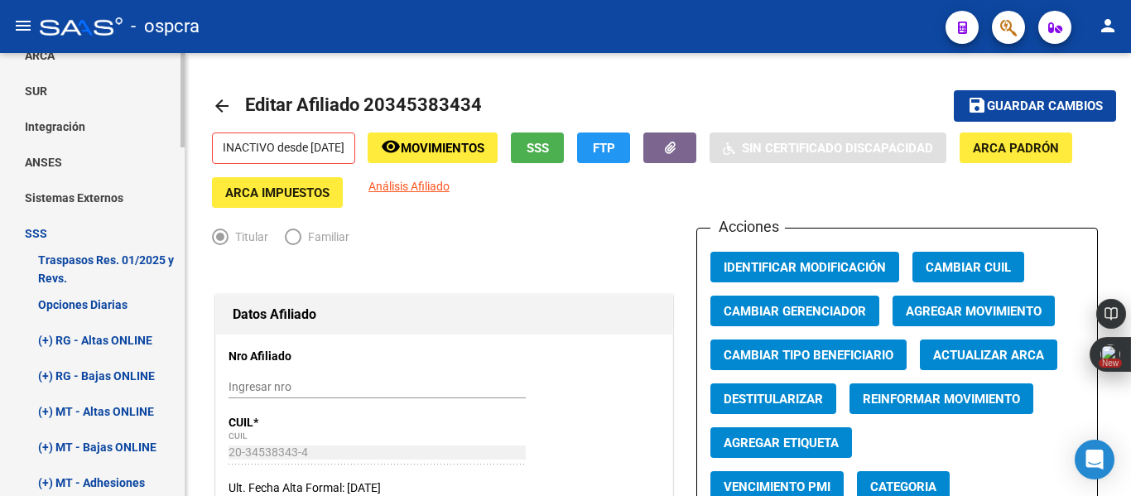
scroll to position [924, 0]
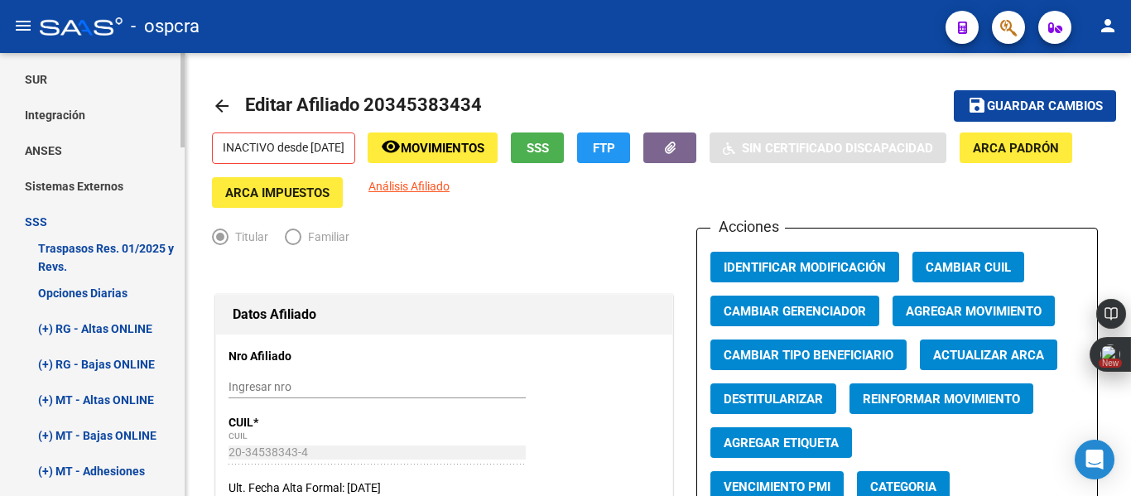
click at [188, 297] on mat-sidenav-container "Firma Express Inicio Calendario SSS Instructivos Contacto OS Reportes Ingresos …" at bounding box center [565, 274] width 1131 height 443
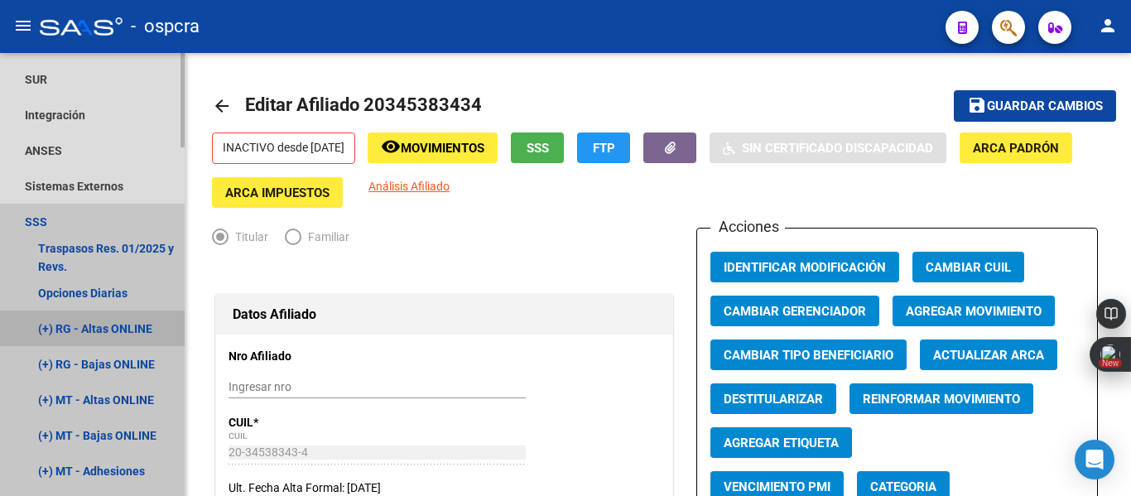
click at [114, 326] on link "(+) RG - Altas ONLINE" at bounding box center [92, 328] width 185 height 36
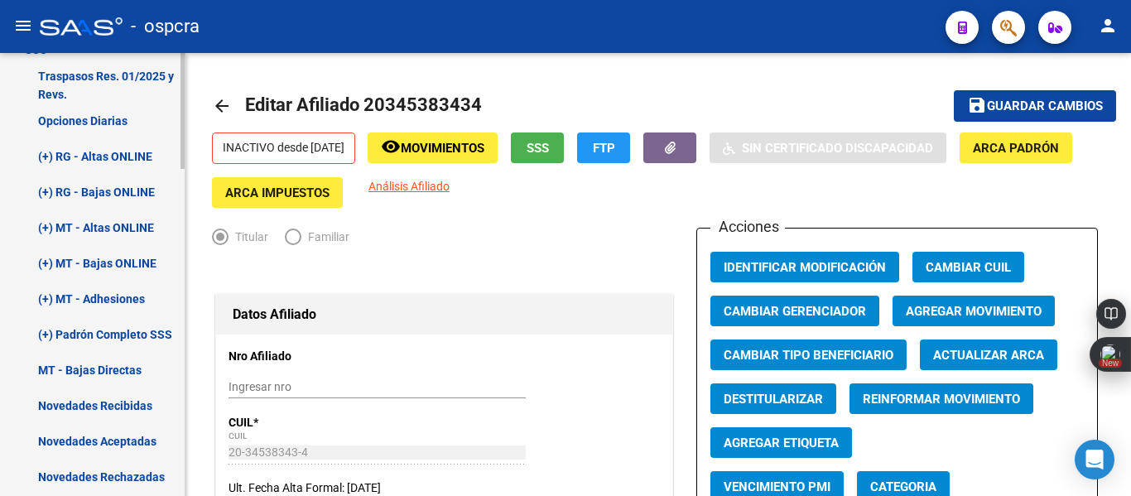
scroll to position [694, 0]
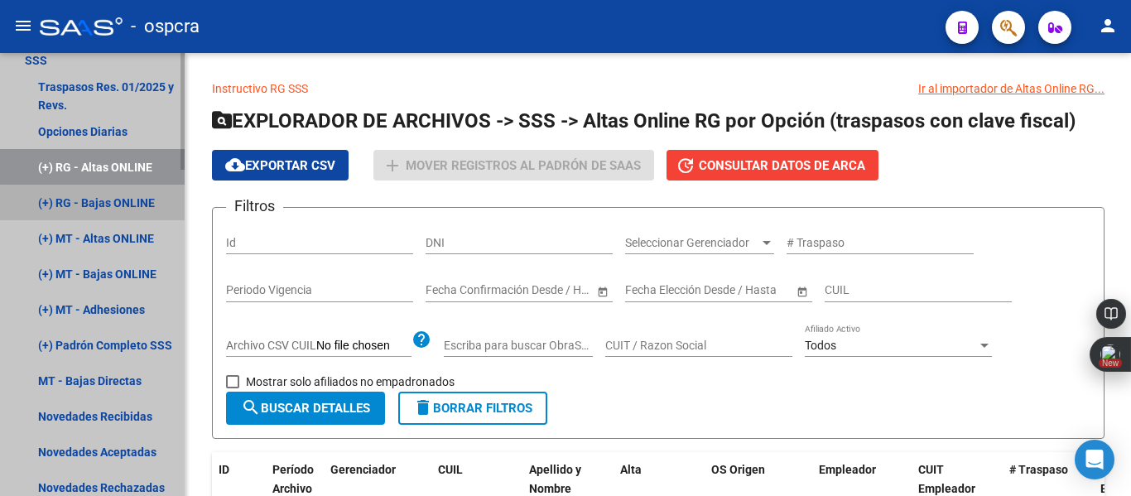
click at [118, 204] on link "(+) RG - Bajas ONLINE" at bounding box center [92, 203] width 185 height 36
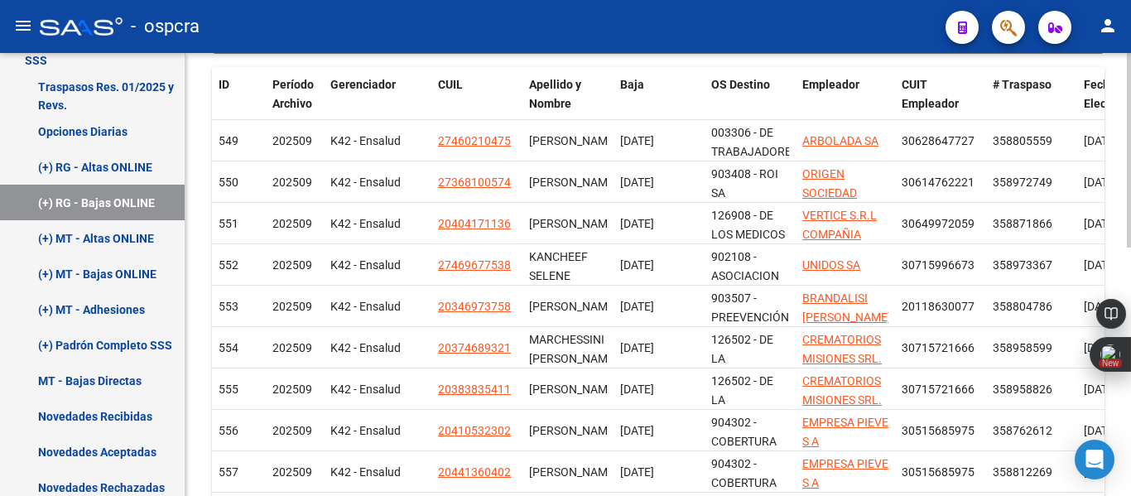
scroll to position [565, 0]
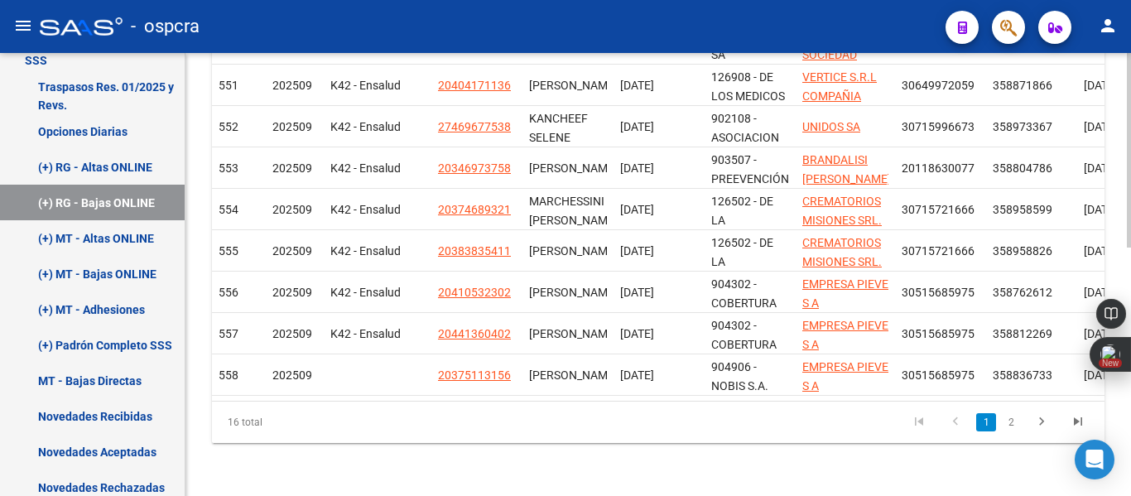
click at [1118, 457] on div at bounding box center [1129, 398] width 4 height 195
click at [1015, 424] on link "2" at bounding box center [1011, 422] width 20 height 18
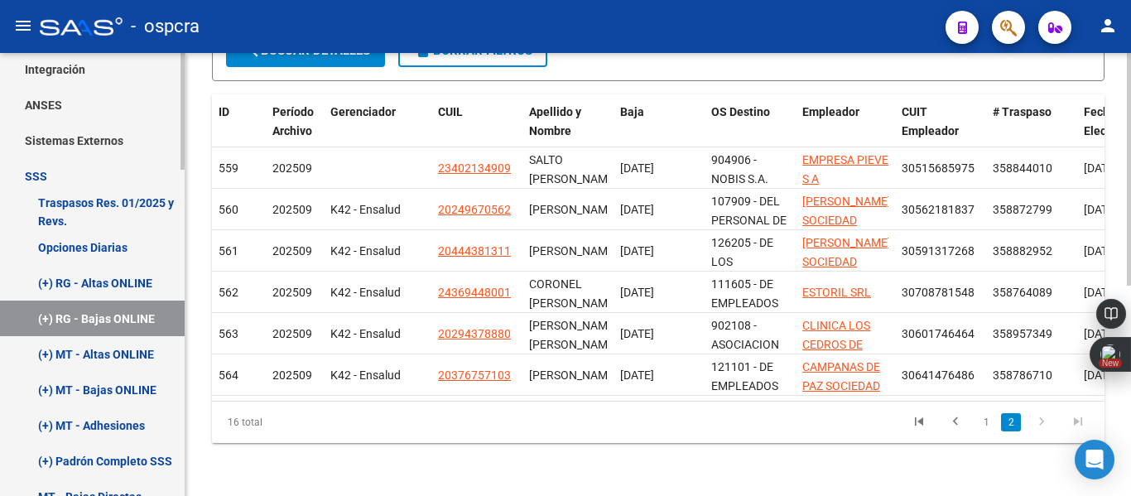
scroll to position [575, 0]
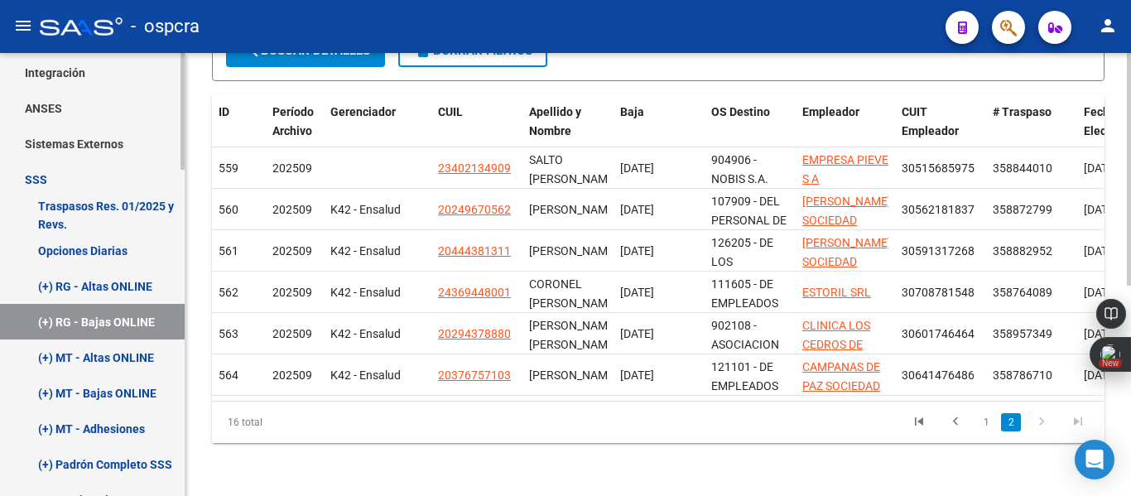
click at [189, 252] on mat-sidenav-container "Firma Express Inicio Calendario SSS Instructivos Contacto OS Reportes Ingresos …" at bounding box center [565, 274] width 1131 height 443
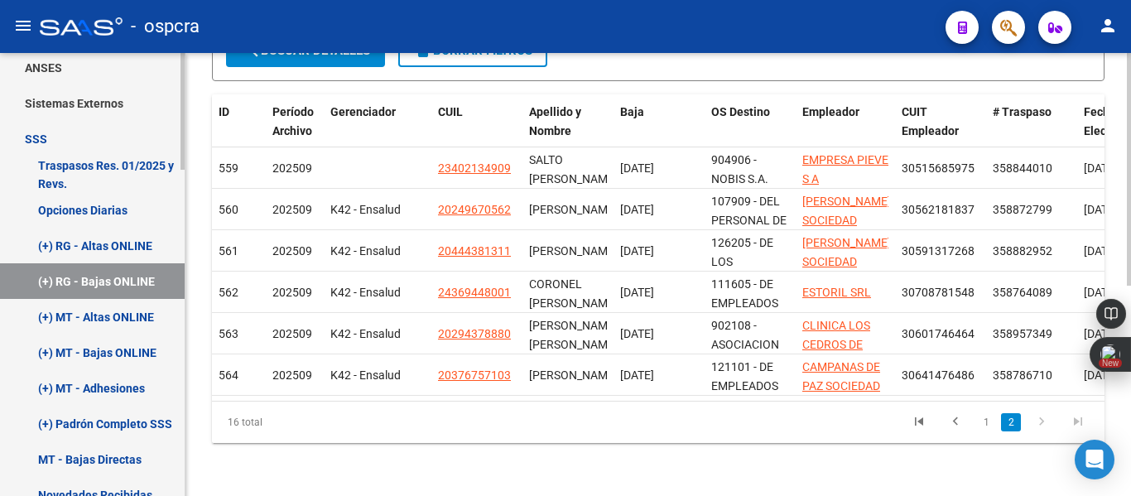
scroll to position [618, 0]
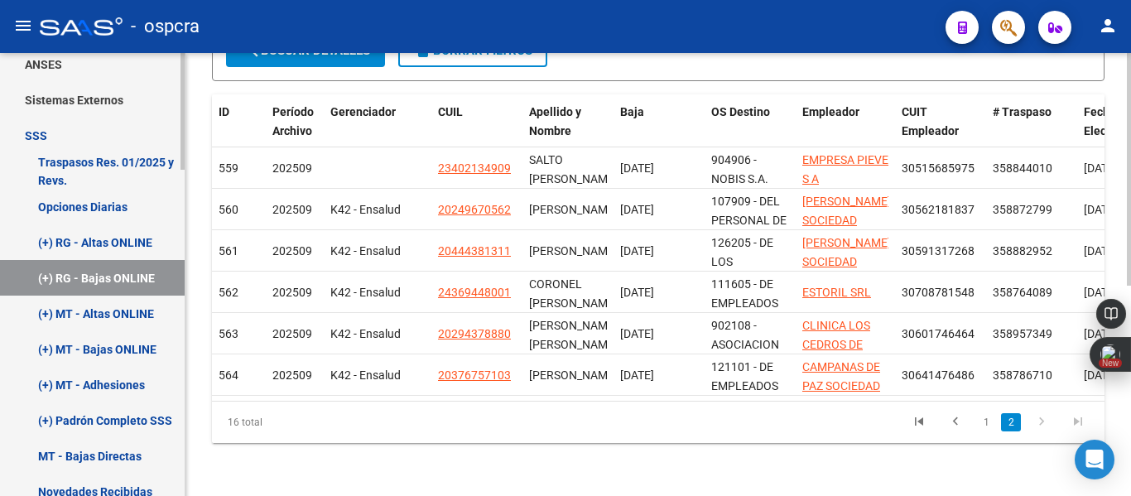
click at [182, 300] on div at bounding box center [182, 274] width 4 height 117
click at [139, 241] on link "(+) RG - Altas ONLINE" at bounding box center [92, 242] width 185 height 36
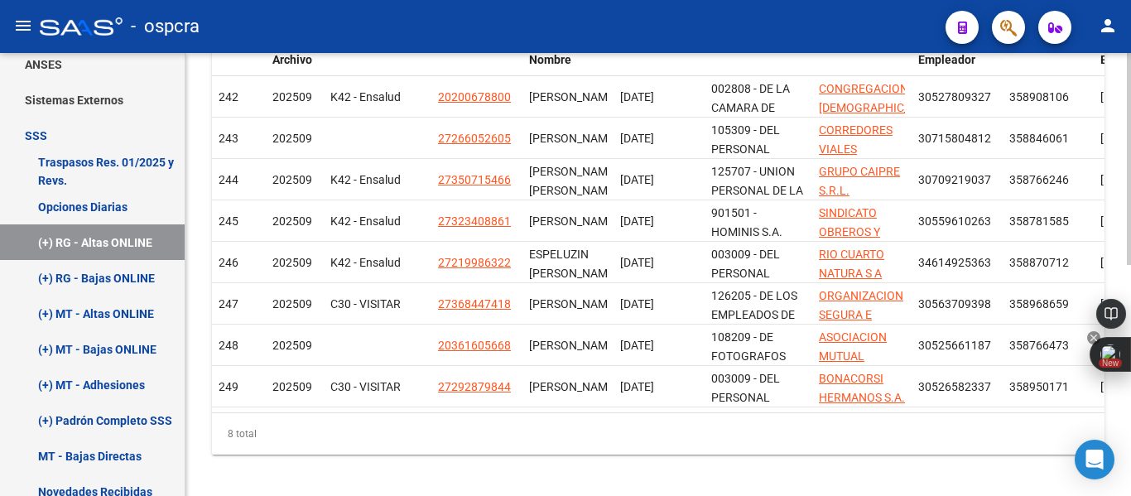
scroll to position [451, 0]
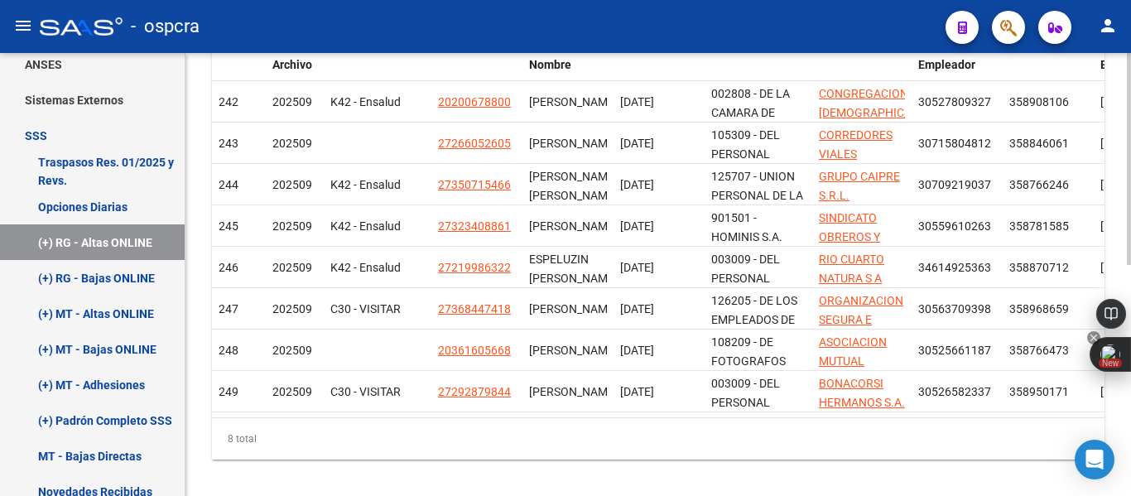
click at [1118, 350] on body "menu - ospcra person Firma Express Inicio Calendario SSS Instructivos Contacto …" at bounding box center [565, 248] width 1131 height 496
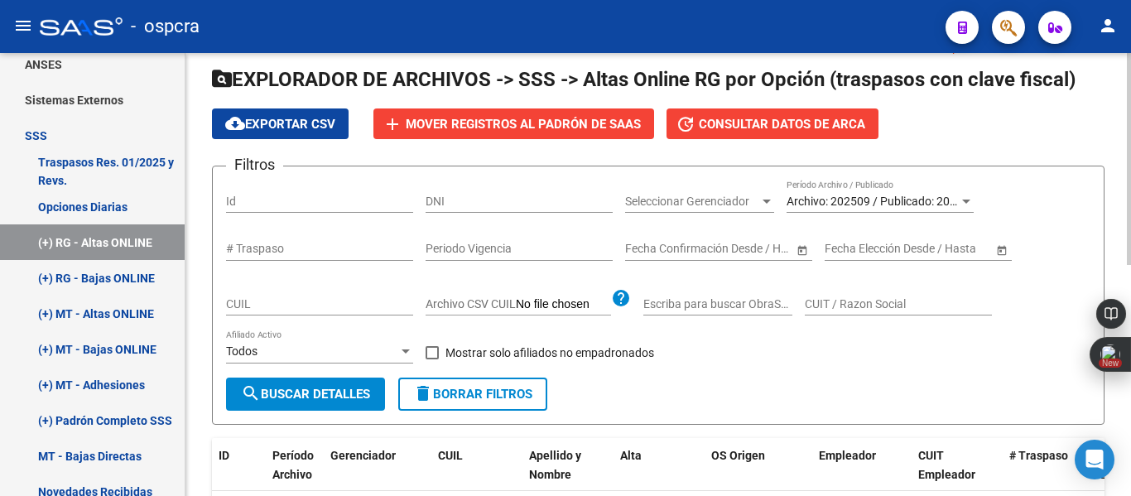
scroll to position [0, 0]
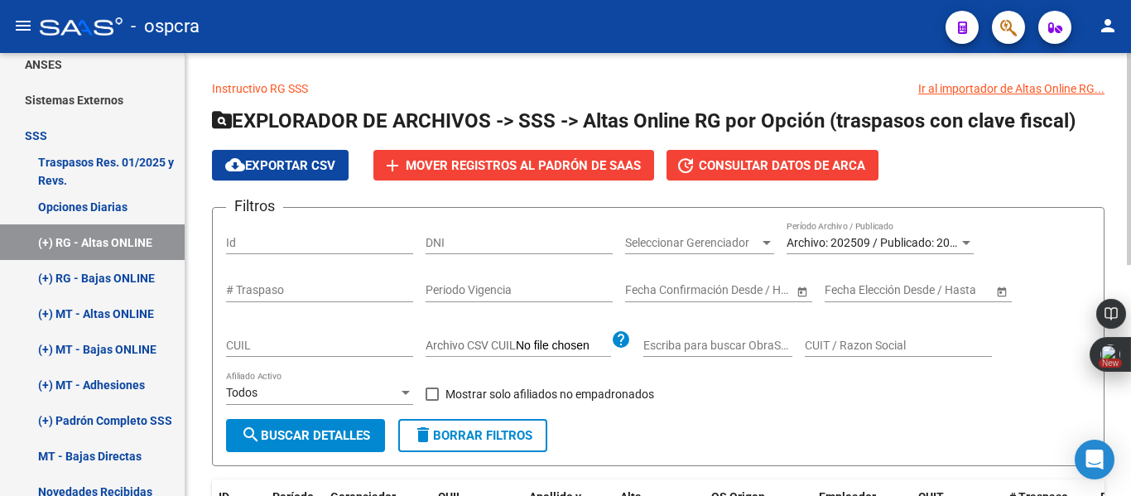
click at [1118, 2] on div "menu - ospcra person Firma Express Inicio Calendario SSS Instructivos Contacto …" at bounding box center [565, 248] width 1131 height 496
click at [889, 243] on span "Archivo: 202509 / Publicado: 202508" at bounding box center [882, 242] width 190 height 13
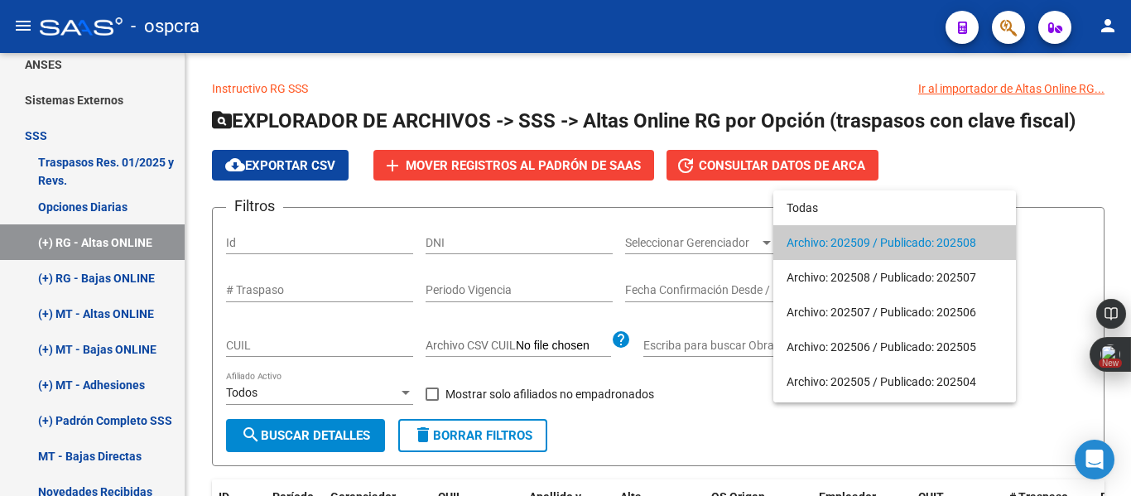
click at [995, 26] on div at bounding box center [565, 248] width 1131 height 496
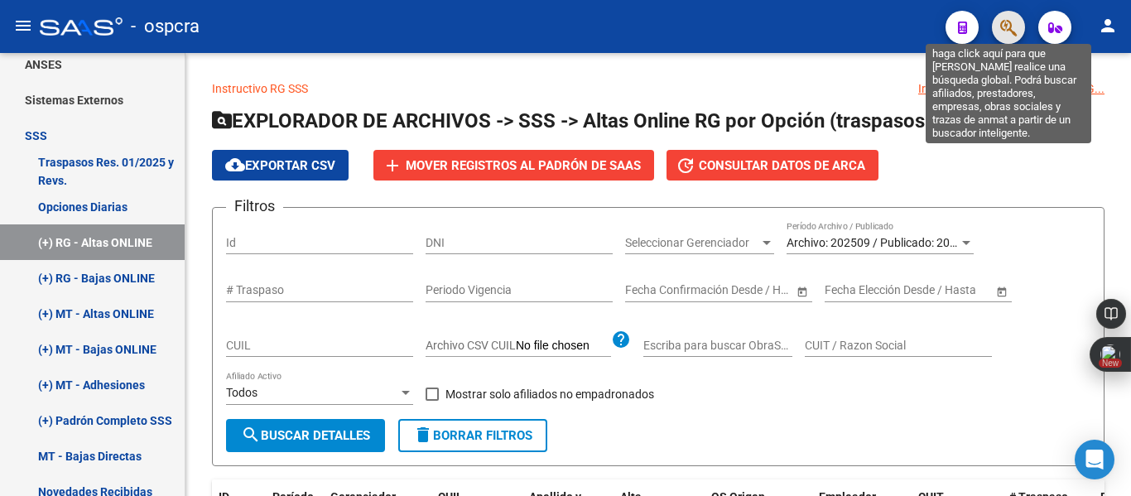
click at [1006, 31] on icon "button" at bounding box center [1008, 27] width 17 height 19
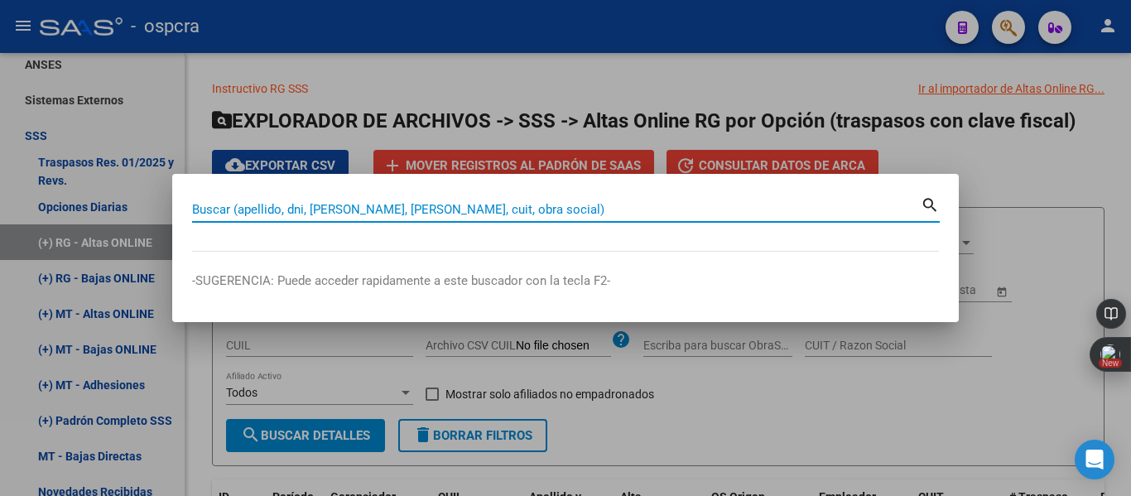
paste input "17033944"
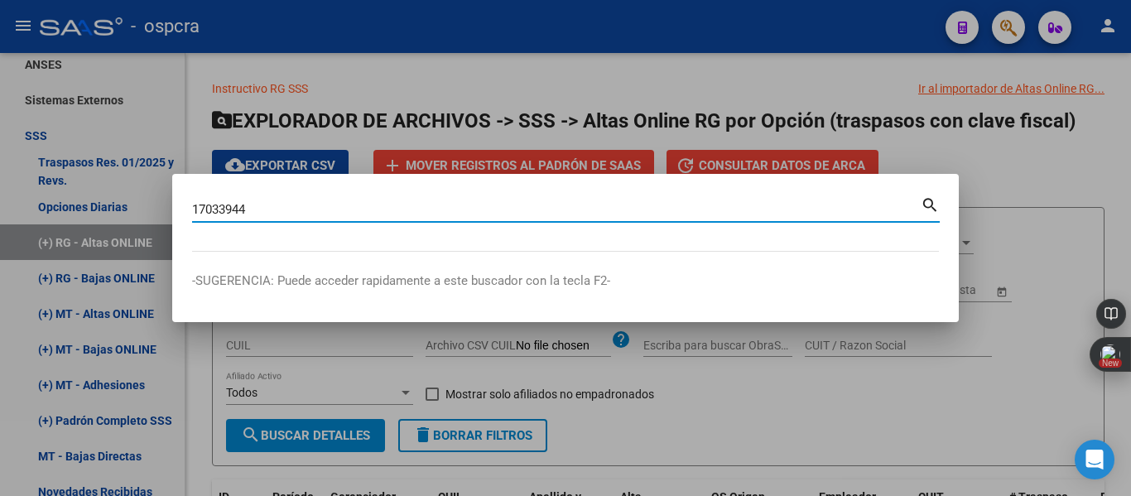
type input "17033944"
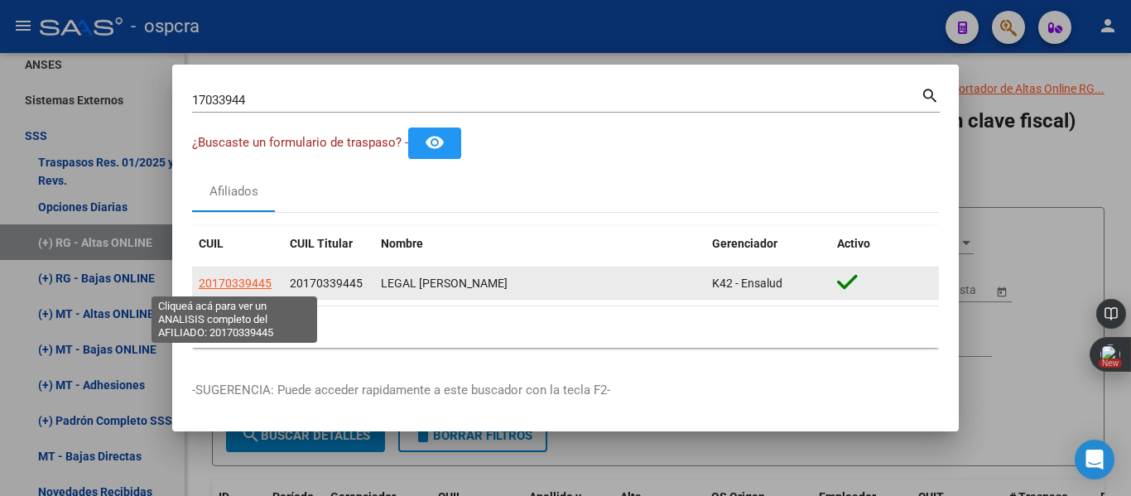
click at [258, 286] on span "20170339445" at bounding box center [235, 283] width 73 height 13
type textarea "20170339445"
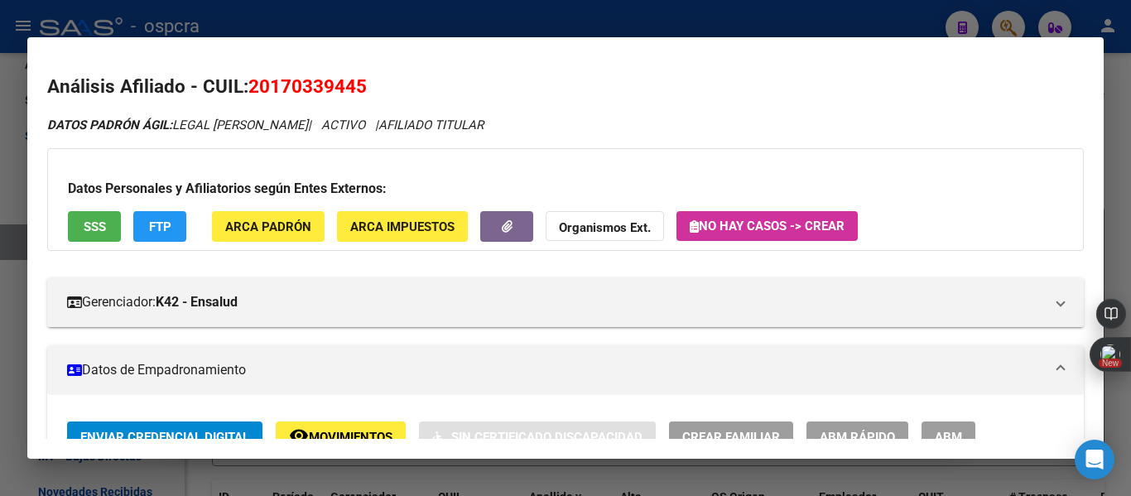
click at [1108, 117] on div at bounding box center [565, 248] width 1131 height 496
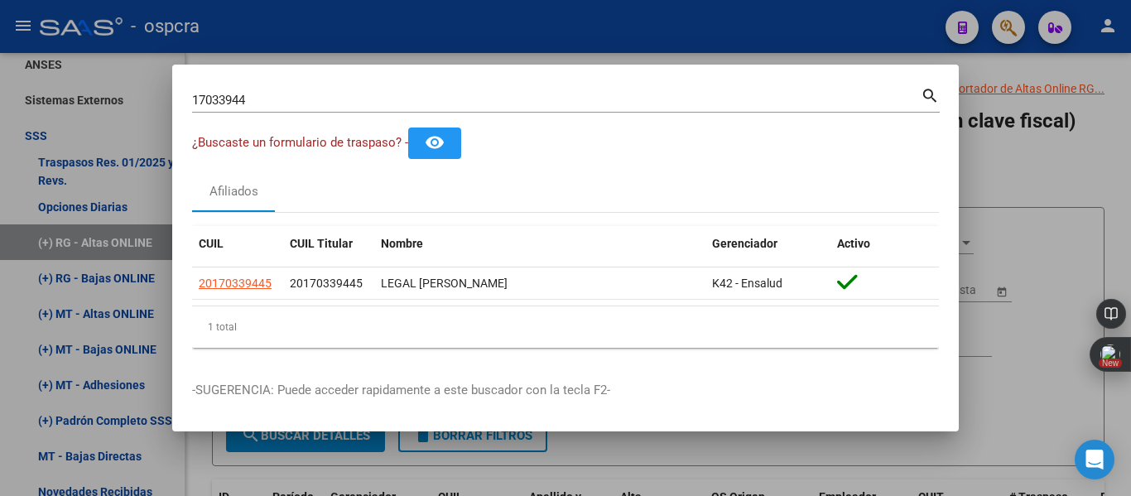
click at [632, 41] on div at bounding box center [565, 248] width 1131 height 496
